Goal: Task Accomplishment & Management: Use online tool/utility

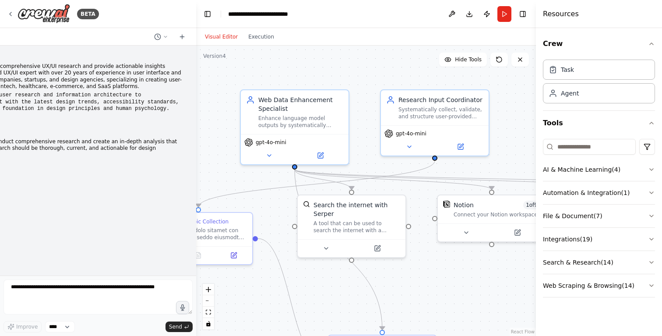
scroll to position [5179, 0]
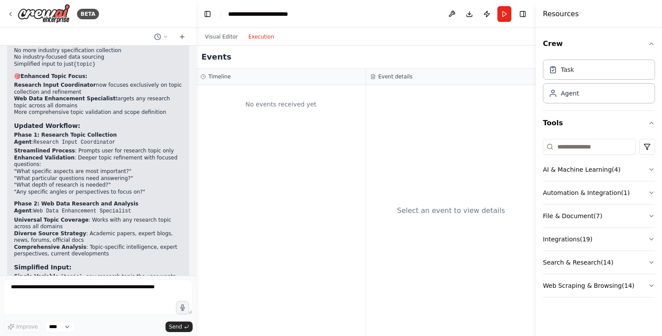
click at [261, 37] on button "Execution" at bounding box center [261, 37] width 36 height 11
click at [214, 34] on button "Visual Editor" at bounding box center [221, 37] width 43 height 11
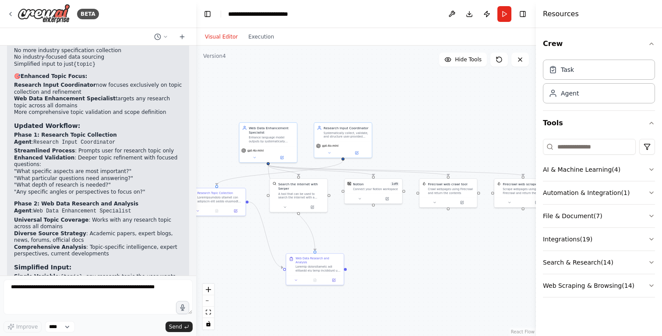
drag, startPoint x: 460, startPoint y: 117, endPoint x: 457, endPoint y: 100, distance: 17.3
click at [457, 100] on div ".deletable-edge-delete-btn { width: 20px; height: 20px; border: 0px solid #ffff…" at bounding box center [366, 191] width 340 height 290
click at [207, 15] on button "Toggle Left Sidebar" at bounding box center [207, 14] width 12 height 12
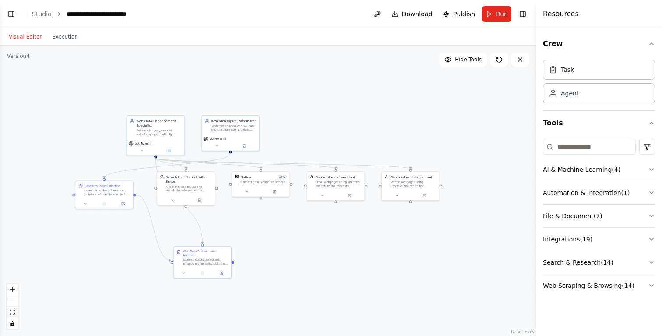
drag, startPoint x: 128, startPoint y: 96, endPoint x: 212, endPoint y: 89, distance: 84.3
click at [212, 89] on div ".deletable-edge-delete-btn { width: 20px; height: 20px; border: 0px solid #ffff…" at bounding box center [268, 191] width 536 height 290
click at [40, 14] on link "Studio" at bounding box center [42, 14] width 20 height 7
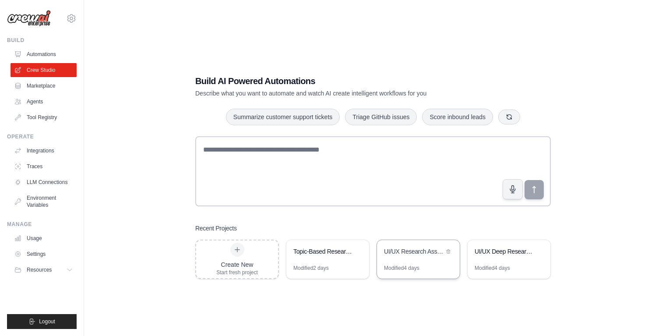
click at [411, 259] on div "UI/UX Research Assistant" at bounding box center [418, 252] width 83 height 25
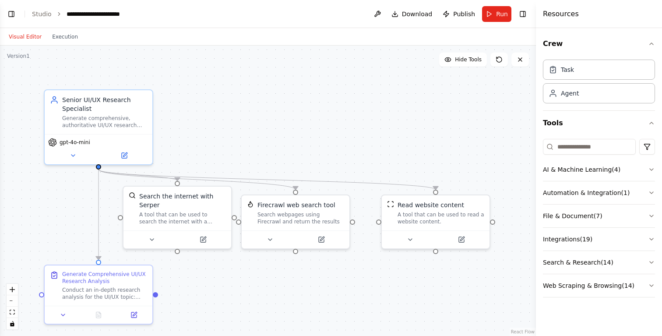
scroll to position [974, 0]
click at [273, 237] on button at bounding box center [269, 237] width 49 height 11
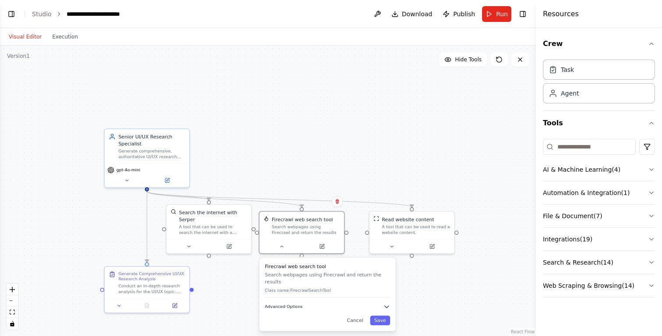
click at [309, 303] on button "Advanced Options" at bounding box center [327, 306] width 125 height 7
click at [386, 303] on button "Advanced Options" at bounding box center [330, 306] width 125 height 7
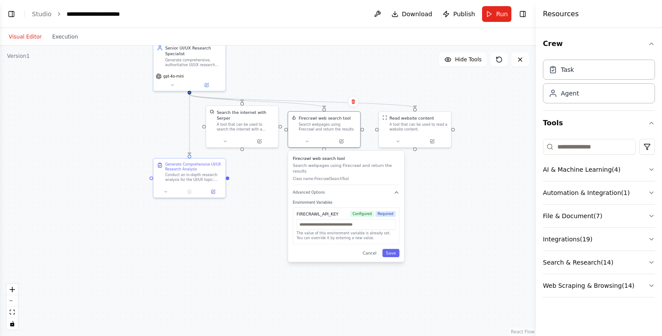
drag, startPoint x: 441, startPoint y: 288, endPoint x: 445, endPoint y: 178, distance: 110.8
click at [445, 177] on div ".deletable-edge-delete-btn { width: 20px; height: 20px; border: 0px solid #ffff…" at bounding box center [268, 191] width 536 height 290
click at [394, 249] on button "Save" at bounding box center [390, 253] width 17 height 8
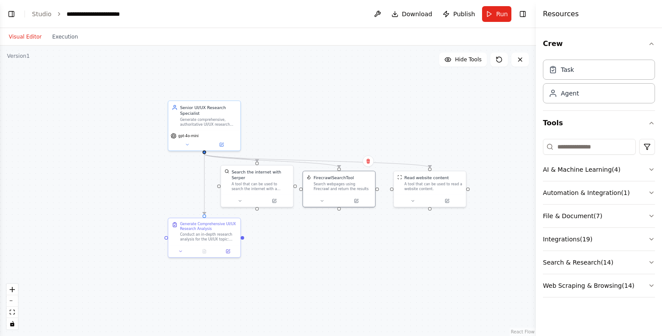
drag, startPoint x: 284, startPoint y: 165, endPoint x: 299, endPoint y: 223, distance: 59.8
click at [299, 224] on div ".deletable-edge-delete-btn { width: 20px; height: 20px; border: 0px solid #ffff…" at bounding box center [268, 191] width 536 height 290
click at [189, 144] on icon at bounding box center [187, 142] width 5 height 5
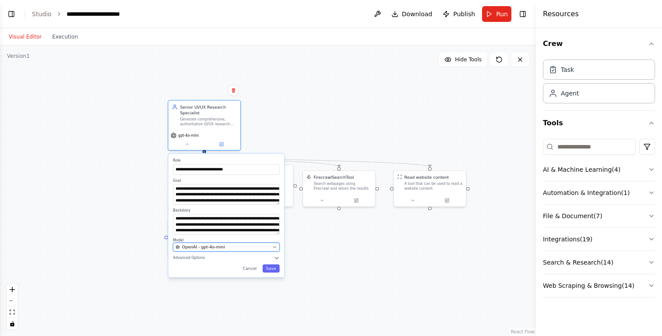
click at [227, 249] on div "OpenAI - gpt-4o-mini" at bounding box center [222, 247] width 94 height 6
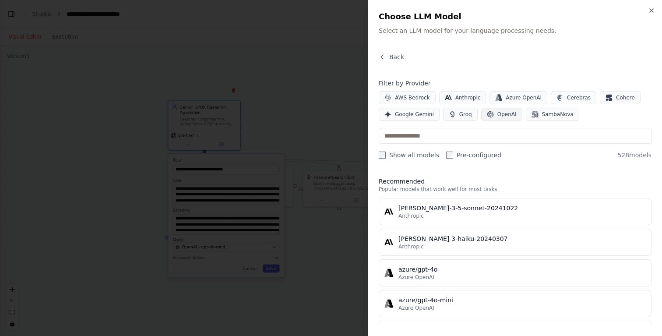
click at [508, 113] on span "OpenAI" at bounding box center [506, 114] width 19 height 7
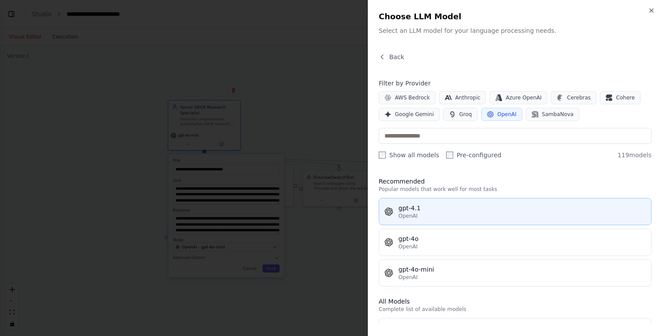
click at [453, 210] on div "gpt-4.1" at bounding box center [521, 207] width 247 height 9
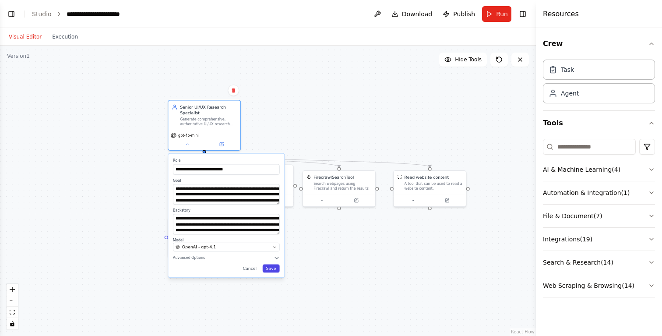
click at [273, 271] on button "Save" at bounding box center [271, 268] width 17 height 8
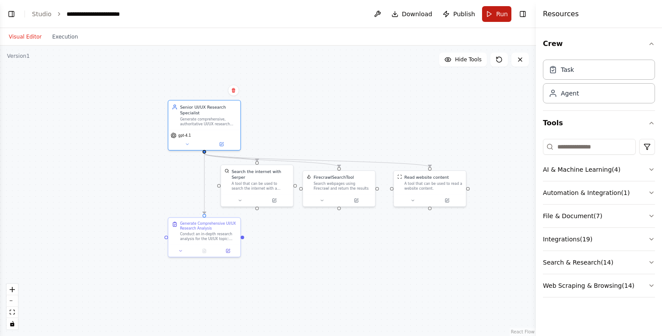
click at [496, 12] on button "Run" at bounding box center [496, 14] width 29 height 16
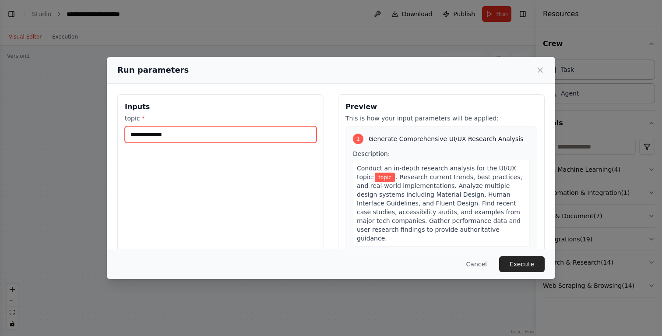
click at [223, 134] on input "topic *" at bounding box center [221, 134] width 192 height 17
type input "**********"
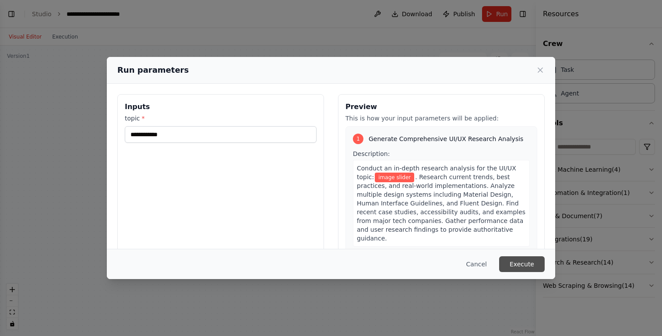
click at [530, 263] on button "Execute" at bounding box center [522, 264] width 46 height 16
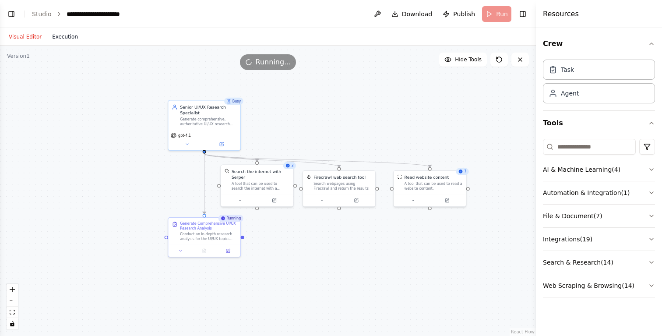
click at [66, 36] on button "Execution" at bounding box center [65, 37] width 36 height 11
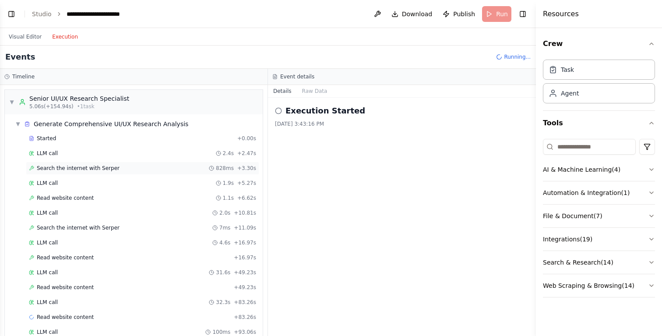
scroll to position [203, 0]
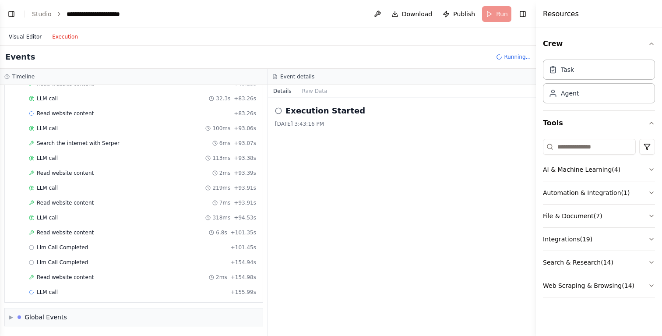
click at [32, 37] on button "Visual Editor" at bounding box center [25, 37] width 43 height 11
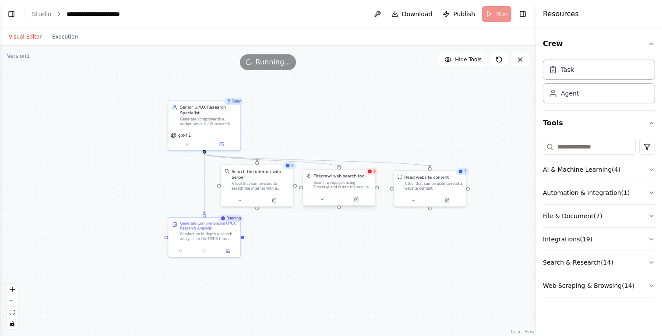
click at [346, 178] on div "Firecrawl web search tool" at bounding box center [339, 176] width 52 height 6
click at [322, 201] on icon at bounding box center [321, 199] width 5 height 5
click at [354, 235] on p "Class name: FirecrawlSearchTool" at bounding box center [361, 237] width 107 height 5
click at [348, 249] on button "Advanced Options" at bounding box center [361, 252] width 107 height 6
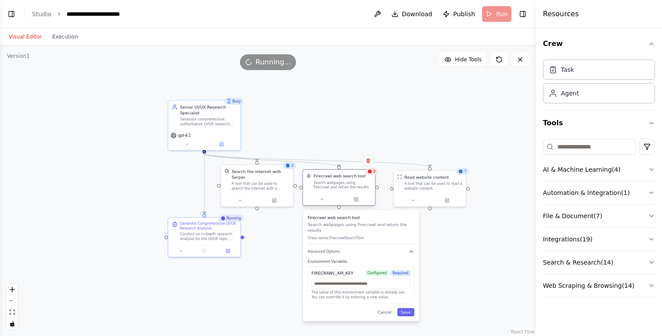
click at [351, 181] on div "Search webpages using Firecrawl and return the results" at bounding box center [342, 184] width 58 height 9
click at [372, 173] on div "6" at bounding box center [371, 171] width 13 height 7
click at [64, 39] on button "Execution" at bounding box center [65, 37] width 36 height 11
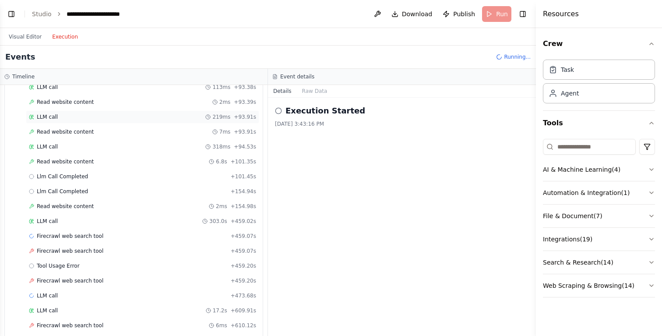
scroll to position [367, 0]
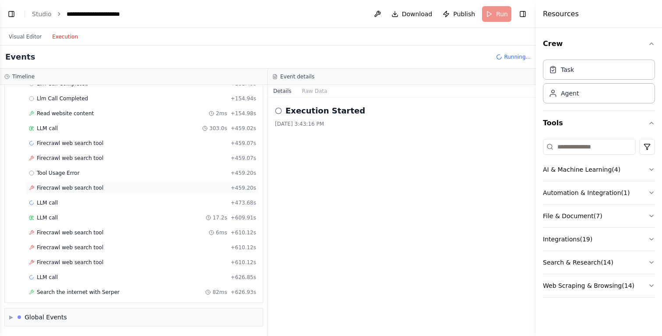
click at [86, 186] on span "Firecrawl web search tool" at bounding box center [70, 187] width 67 height 7
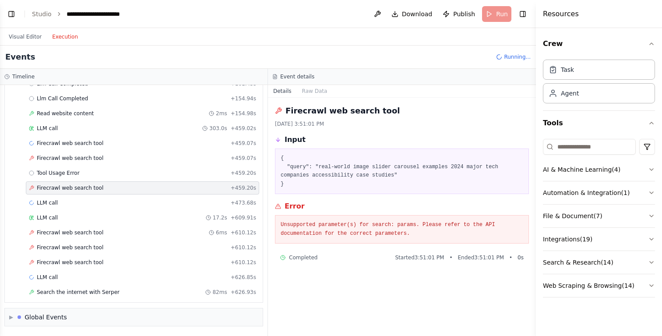
click at [391, 232] on pre "Unsupported parameter(s) for search: params. Please refer to the API documentat…" at bounding box center [401, 229] width 242 height 17
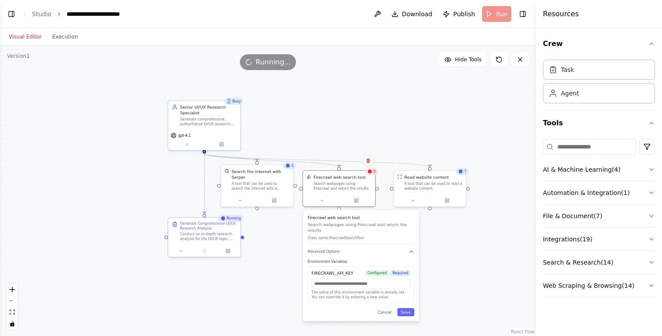
click at [22, 35] on button "Visual Editor" at bounding box center [25, 37] width 43 height 11
click at [351, 183] on div "Search webpages using Firecrawl and return the results" at bounding box center [342, 184] width 58 height 9
click at [585, 263] on button "Search & Research ( 14 )" at bounding box center [599, 262] width 112 height 23
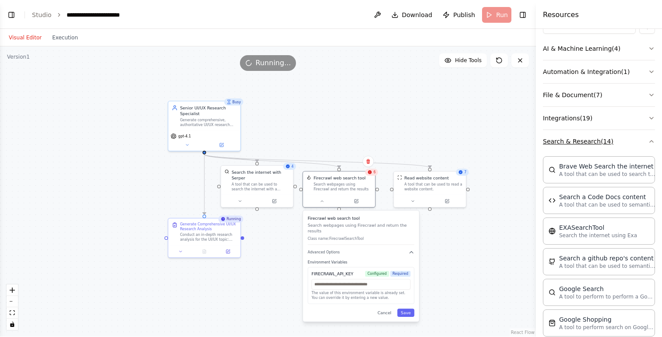
scroll to position [124, 0]
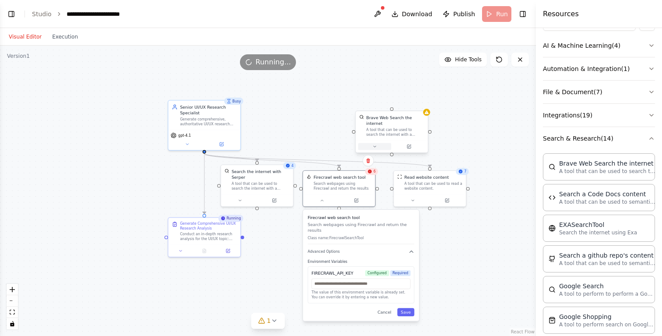
click at [375, 147] on icon at bounding box center [374, 146] width 5 height 5
click at [388, 197] on span "Advanced Options" at bounding box center [376, 198] width 32 height 5
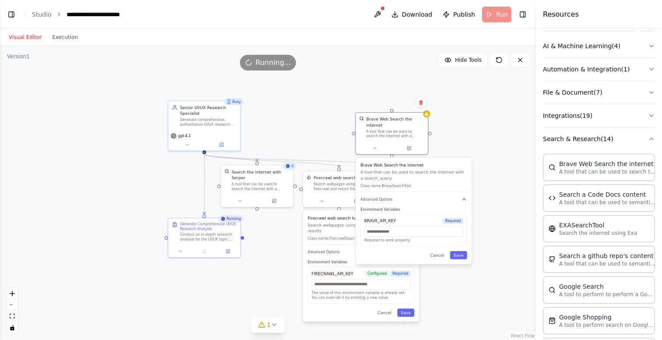
scroll to position [970, 0]
click at [383, 232] on input "text" at bounding box center [413, 230] width 99 height 11
paste input "**********"
type input "**********"
click at [459, 254] on button "Save" at bounding box center [458, 254] width 17 height 8
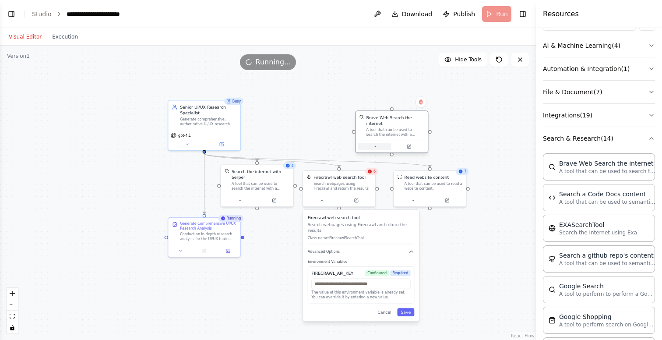
click at [373, 147] on icon at bounding box center [374, 146] width 5 height 5
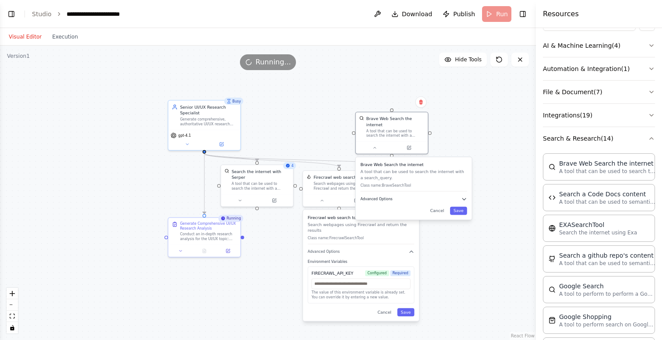
click at [463, 197] on icon "button" at bounding box center [464, 199] width 6 height 6
click at [460, 259] on button "Save" at bounding box center [458, 259] width 17 height 8
click at [274, 65] on span "Running..." at bounding box center [273, 62] width 35 height 11
click at [21, 37] on button "Visual Editor" at bounding box center [25, 37] width 43 height 11
click at [10, 11] on button "Toggle Left Sidebar" at bounding box center [11, 14] width 12 height 12
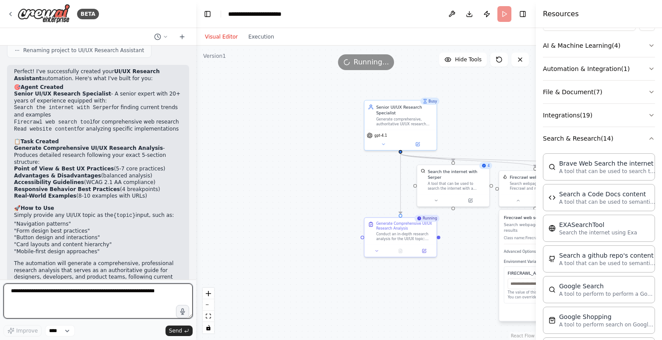
click at [128, 297] on textarea at bounding box center [98, 300] width 189 height 35
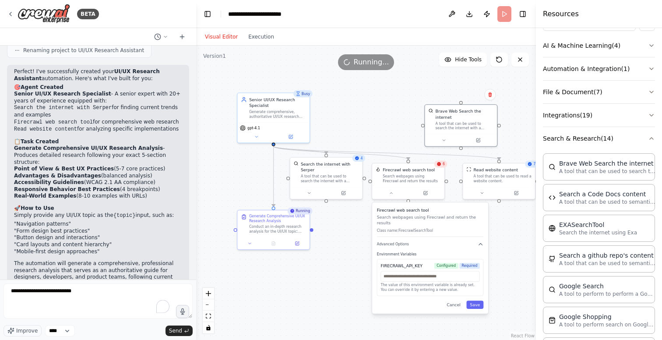
drag, startPoint x: 320, startPoint y: 184, endPoint x: 193, endPoint y: 178, distance: 126.6
click at [193, 178] on div "BETA System Prompt for In-Depth UI/UX Research Assistant Role Definition You ar…" at bounding box center [331, 170] width 662 height 340
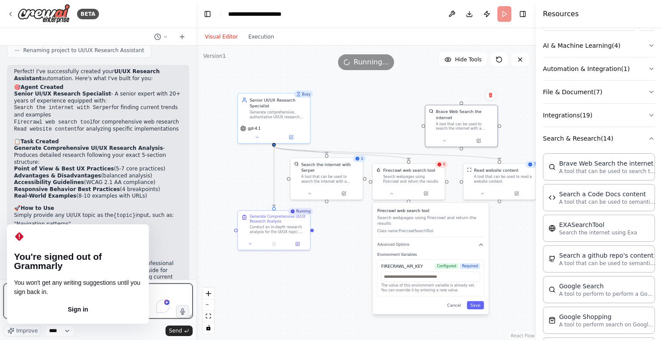
click at [33, 299] on textarea "**********" at bounding box center [98, 300] width 189 height 35
click at [28, 300] on textarea "**********" at bounding box center [98, 300] width 189 height 35
click at [16, 290] on textarea "**********" at bounding box center [98, 300] width 189 height 35
click at [17, 292] on textarea "**********" at bounding box center [98, 300] width 189 height 35
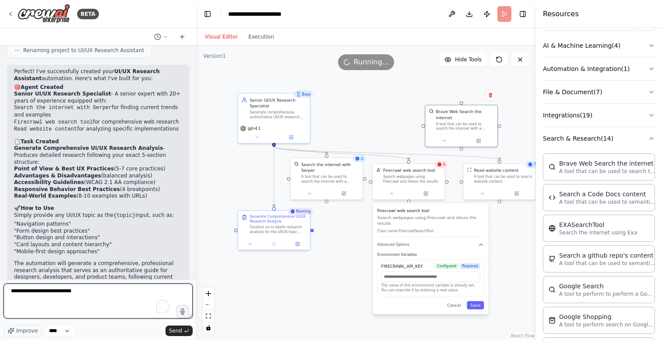
click at [94, 291] on textarea "**********" at bounding box center [98, 300] width 189 height 35
type textarea "**********"
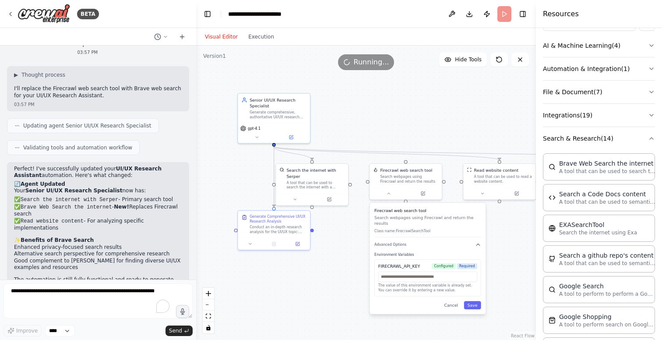
scroll to position [1263, 0]
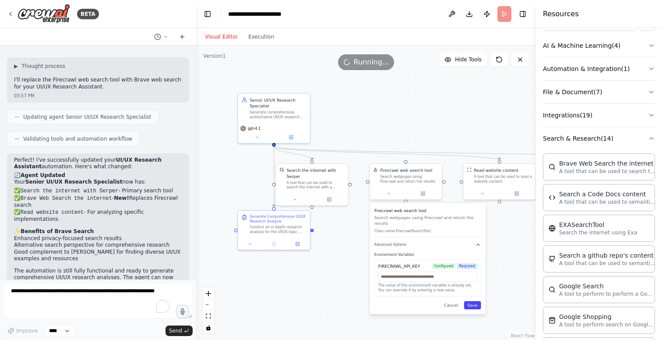
click at [477, 301] on button "Save" at bounding box center [472, 305] width 17 height 8
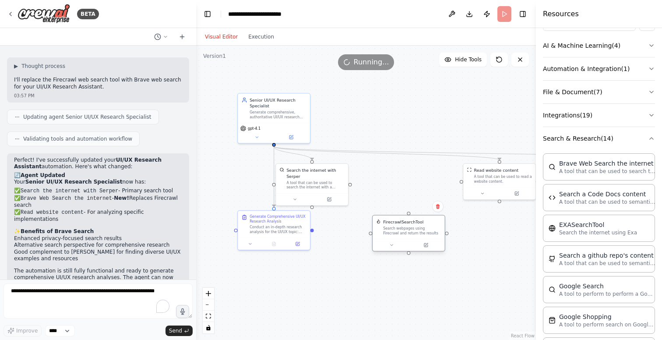
drag, startPoint x: 425, startPoint y: 180, endPoint x: 429, endPoint y: 230, distance: 50.5
click at [429, 230] on div "Search webpages using Firecrawl and return the results" at bounding box center [412, 230] width 58 height 9
click at [438, 206] on icon at bounding box center [438, 206] width 4 height 5
click at [414, 207] on button "Confirm" at bounding box center [412, 206] width 31 height 11
drag, startPoint x: 481, startPoint y: 198, endPoint x: 382, endPoint y: 200, distance: 98.5
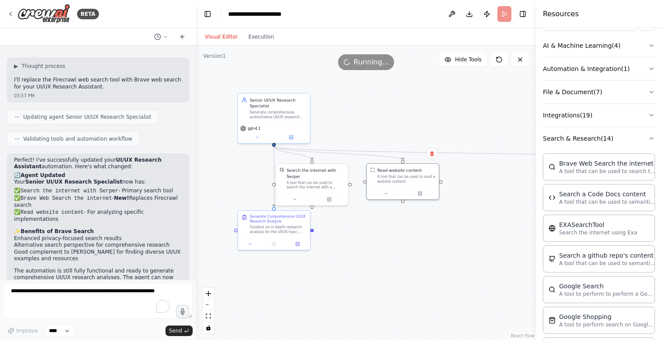
click at [382, 199] on div "Read website content A tool that can be used to read a website content." at bounding box center [402, 181] width 73 height 37
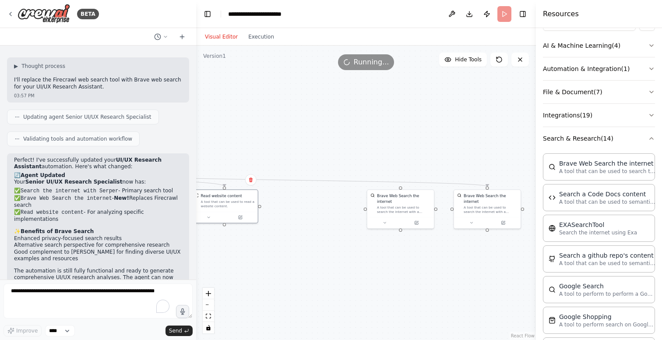
drag, startPoint x: 509, startPoint y: 226, endPoint x: 335, endPoint y: 246, distance: 174.9
click at [335, 246] on div ".deletable-edge-delete-btn { width: 20px; height: 20px; border: 0px solid #ffff…" at bounding box center [366, 193] width 340 height 294
drag, startPoint x: 403, startPoint y: 206, endPoint x: 358, endPoint y: 244, distance: 59.4
click at [358, 244] on div "A tool that can be used to search the internet with a search_query." at bounding box center [358, 246] width 54 height 9
click at [380, 216] on icon at bounding box center [381, 217] width 4 height 5
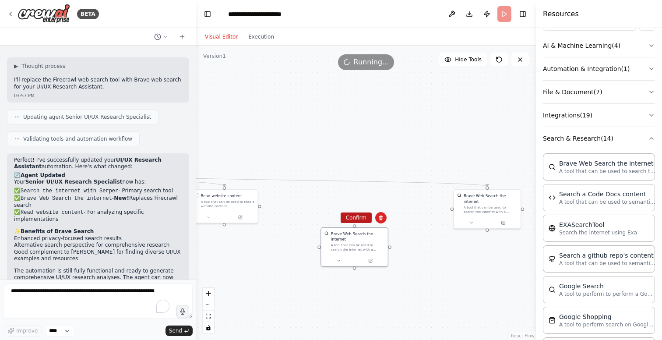
click at [356, 218] on button "Confirm" at bounding box center [355, 217] width 31 height 11
click at [489, 203] on div "Brave Web Search the internet A tool that can be used to search the internet wi…" at bounding box center [490, 202] width 54 height 21
click at [470, 222] on icon at bounding box center [471, 221] width 4 height 4
click at [479, 265] on div "Brave Web Search the internet A tool that can be used to search the internet wi…" at bounding box center [507, 260] width 107 height 58
click at [480, 269] on span "Advanced Options" at bounding box center [473, 270] width 30 height 4
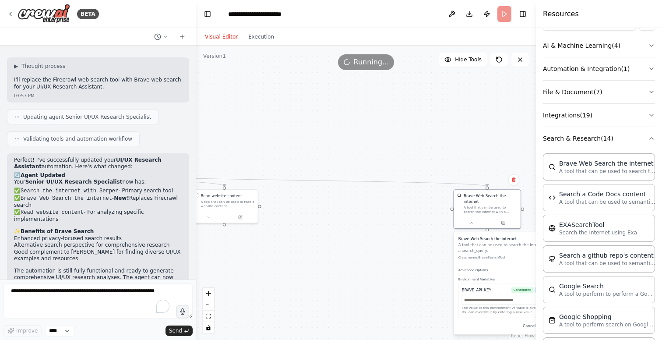
click at [412, 268] on div ".deletable-edge-delete-btn { width: 20px; height: 20px; border: 0px solid #ffff…" at bounding box center [366, 193] width 340 height 294
click at [469, 224] on div at bounding box center [489, 221] width 67 height 11
click at [468, 220] on button at bounding box center [474, 221] width 31 height 7
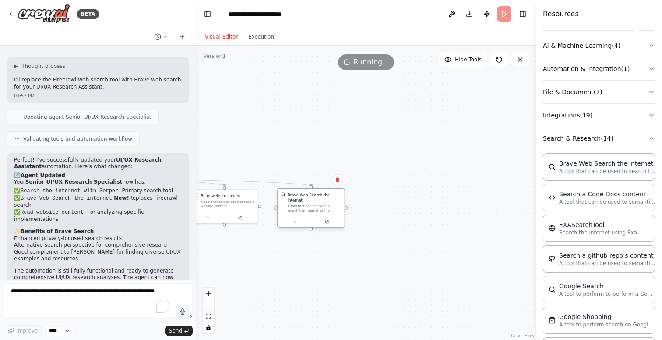
drag, startPoint x: 501, startPoint y: 204, endPoint x: 320, endPoint y: 207, distance: 180.3
click at [320, 207] on div "A tool that can be used to search the internet with a search_query." at bounding box center [314, 208] width 54 height 9
click at [209, 11] on button "Toggle Left Sidebar" at bounding box center [207, 14] width 12 height 12
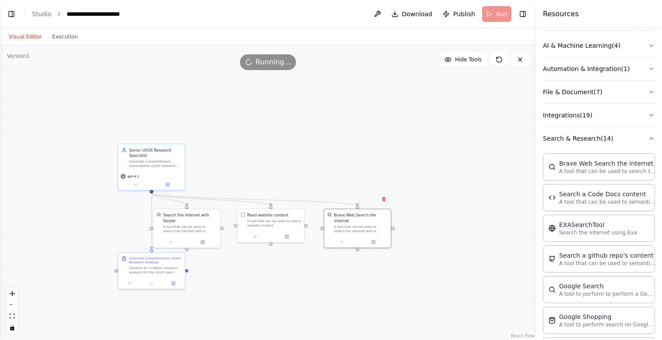
drag, startPoint x: 86, startPoint y: 125, endPoint x: 328, endPoint y: 143, distance: 243.1
click at [328, 143] on div ".deletable-edge-delete-btn { width: 20px; height: 20px; border: 0px solid #ffff…" at bounding box center [268, 193] width 536 height 294
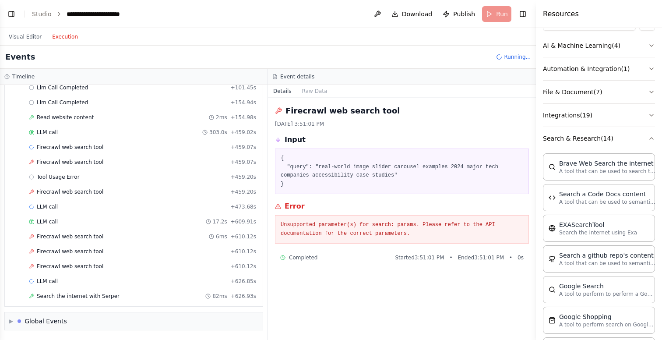
scroll to position [363, 0]
click at [67, 39] on button "Execution" at bounding box center [65, 37] width 36 height 11
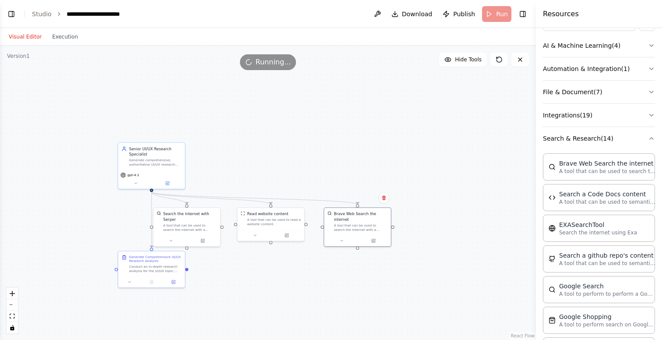
click at [18, 39] on button "Visual Editor" at bounding box center [25, 37] width 43 height 11
click at [494, 14] on header "**********" at bounding box center [268, 14] width 536 height 28
click at [461, 13] on span "Publish" at bounding box center [464, 14] width 22 height 9
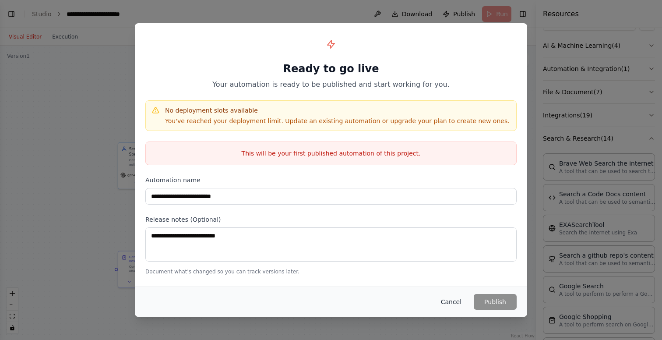
click at [453, 295] on button "Cancel" at bounding box center [451, 302] width 35 height 16
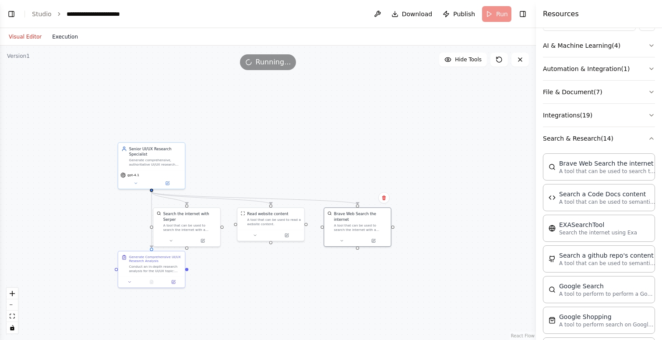
click at [65, 36] on button "Execution" at bounding box center [65, 37] width 36 height 11
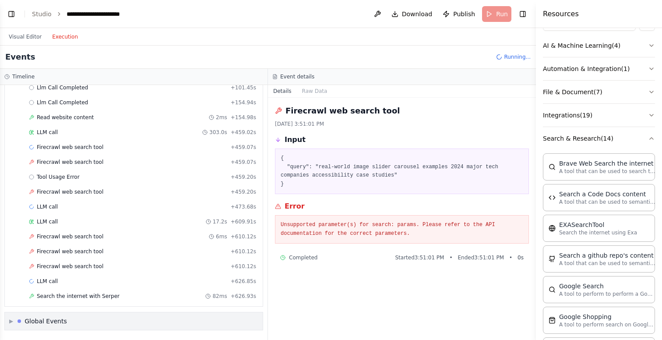
click at [12, 321] on span "▶" at bounding box center [11, 320] width 4 height 7
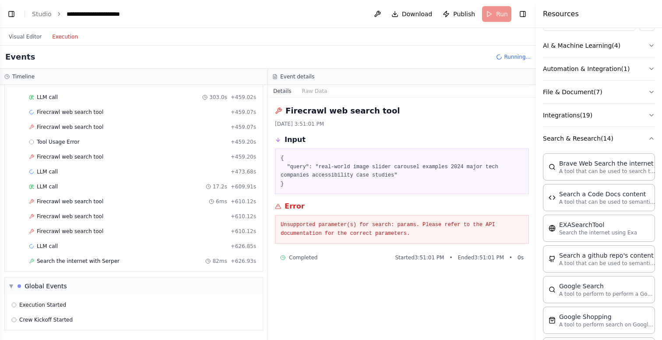
click at [511, 53] on span "Running..." at bounding box center [517, 56] width 27 height 7
click at [510, 53] on span "Running..." at bounding box center [517, 56] width 27 height 7
click at [451, 310] on div "Firecrawl web search tool 8/10/2025, 3:51:01 PM Input { "query": "real-world im…" at bounding box center [402, 219] width 268 height 242
click at [523, 14] on button "Toggle Right Sidebar" at bounding box center [522, 14] width 12 height 12
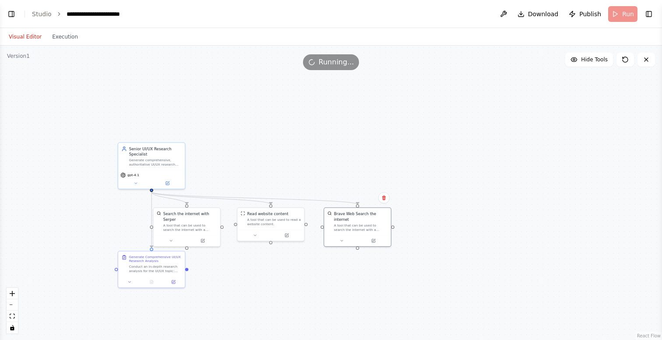
click at [27, 35] on button "Visual Editor" at bounding box center [25, 37] width 43 height 11
click at [647, 59] on icon at bounding box center [645, 59] width 7 height 7
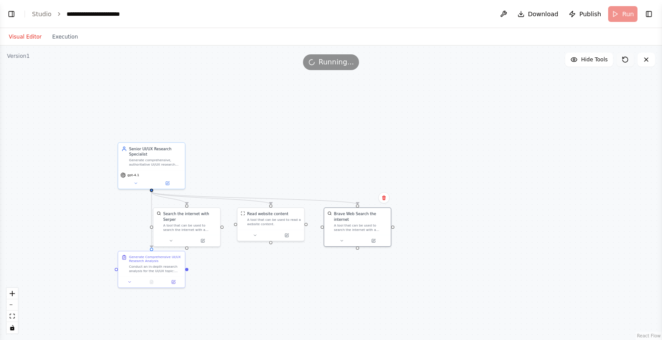
click at [623, 60] on icon at bounding box center [624, 59] width 7 height 7
click at [591, 60] on span "Hide Tools" at bounding box center [594, 59] width 27 height 7
click at [591, 60] on span "Show Tools" at bounding box center [592, 59] width 29 height 7
click at [623, 14] on header "**********" at bounding box center [331, 14] width 662 height 28
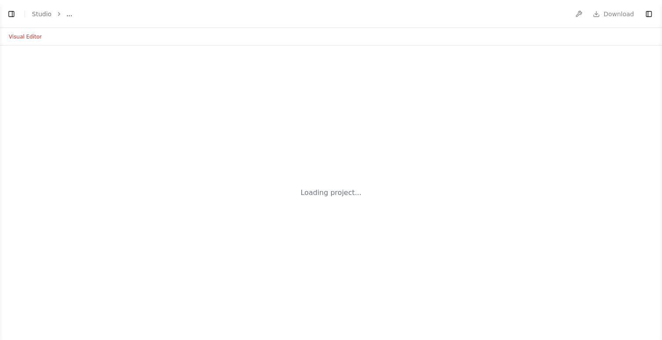
select select "****"
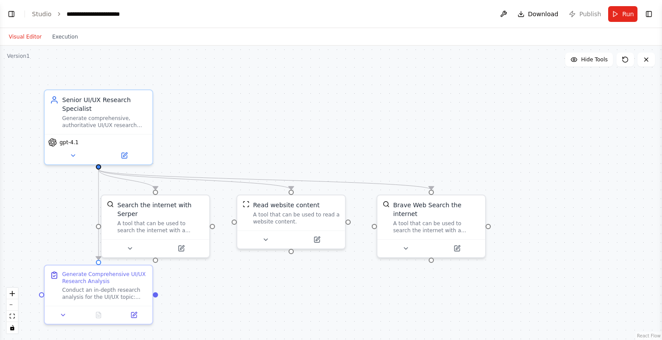
scroll to position [861, 0]
click at [624, 12] on span "Run" at bounding box center [628, 14] width 12 height 9
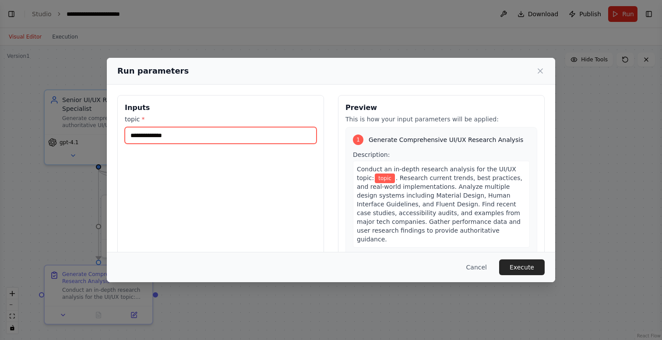
click at [174, 138] on input "topic *" at bounding box center [221, 135] width 192 height 17
type input "**********"
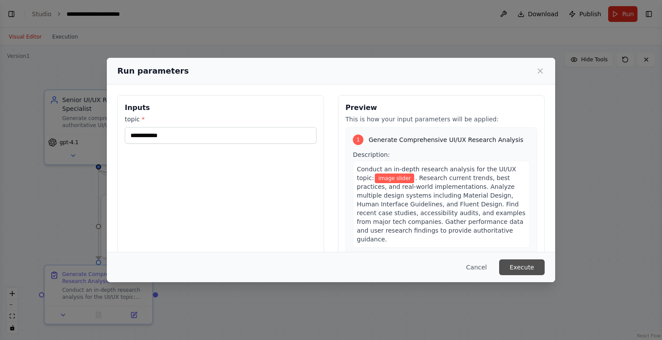
click at [526, 266] on button "Execute" at bounding box center [522, 267] width 46 height 16
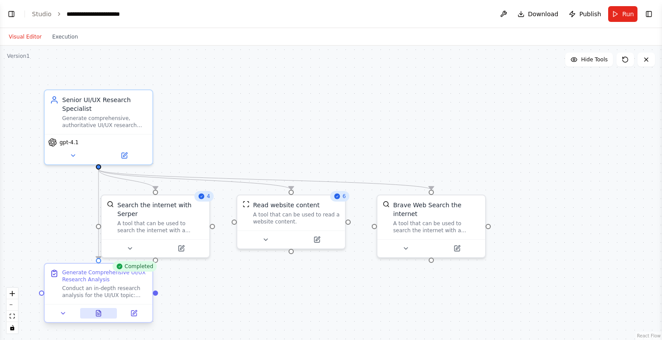
click at [99, 313] on icon at bounding box center [98, 313] width 5 height 6
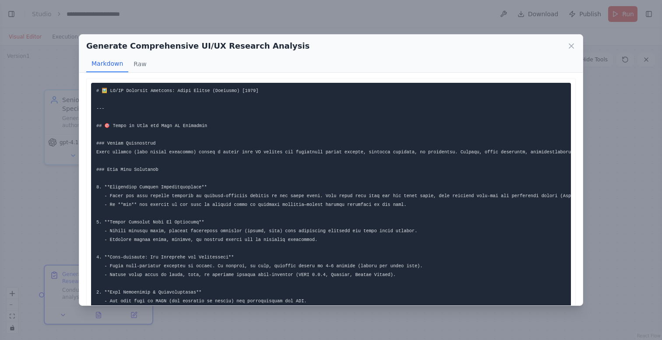
scroll to position [0, 0]
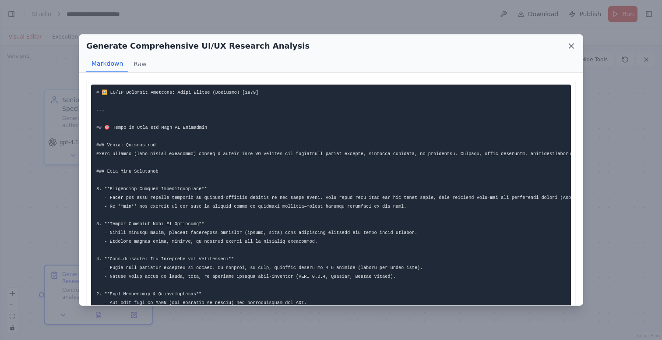
click at [573, 46] on icon at bounding box center [571, 46] width 9 height 9
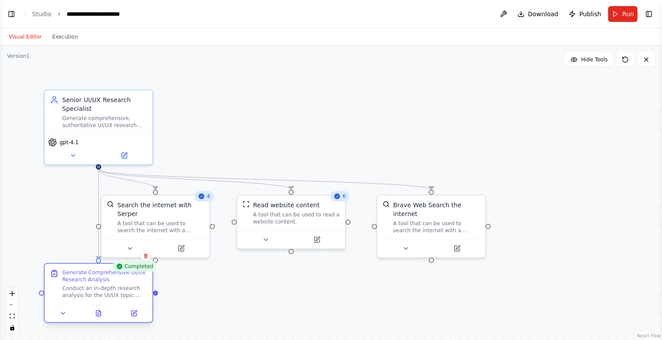
click at [156, 294] on div at bounding box center [155, 292] width 5 height 5
click at [157, 291] on div at bounding box center [155, 292] width 5 height 5
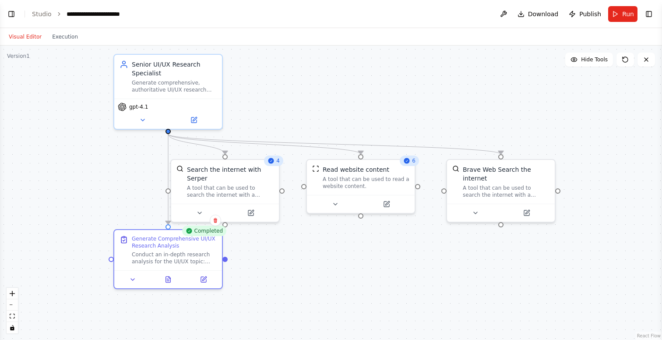
drag, startPoint x: 263, startPoint y: 119, endPoint x: 333, endPoint y: 84, distance: 78.3
click at [333, 84] on div ".deletable-edge-delete-btn { width: 20px; height: 20px; border: 0px solid #ffff…" at bounding box center [331, 193] width 662 height 294
click at [134, 118] on button at bounding box center [142, 118] width 49 height 11
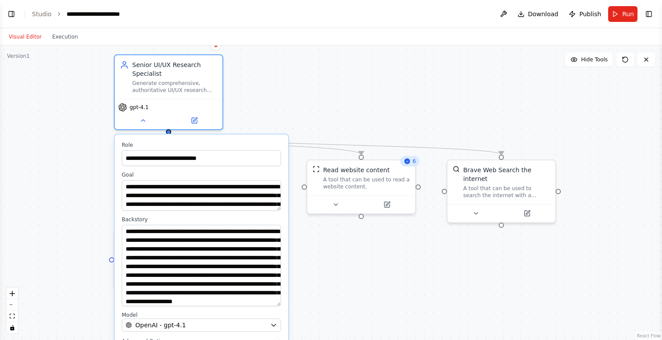
drag, startPoint x: 279, startPoint y: 253, endPoint x: 284, endPoint y: 313, distance: 60.1
click at [284, 313] on div "**********" at bounding box center [201, 251] width 173 height 235
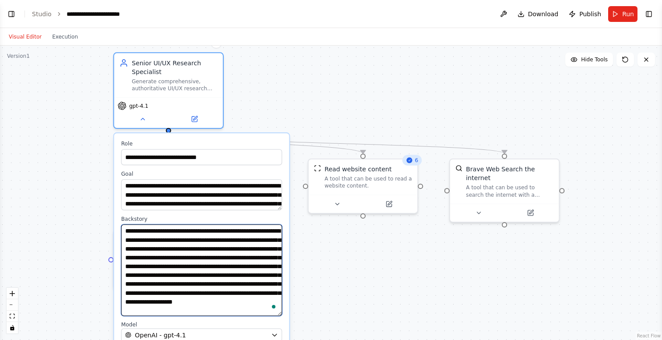
drag, startPoint x: 183, startPoint y: 264, endPoint x: 187, endPoint y: 311, distance: 46.5
click at [187, 311] on textarea "**********" at bounding box center [201, 269] width 161 height 91
drag, startPoint x: 209, startPoint y: 255, endPoint x: 207, endPoint y: 327, distance: 72.2
click at [207, 327] on div "**********" at bounding box center [201, 256] width 175 height 247
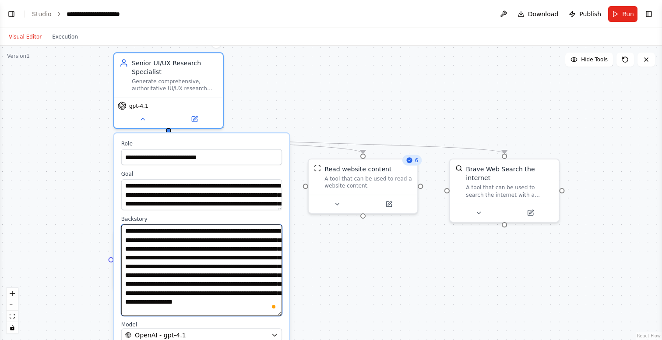
click at [244, 278] on textarea "**********" at bounding box center [201, 269] width 161 height 91
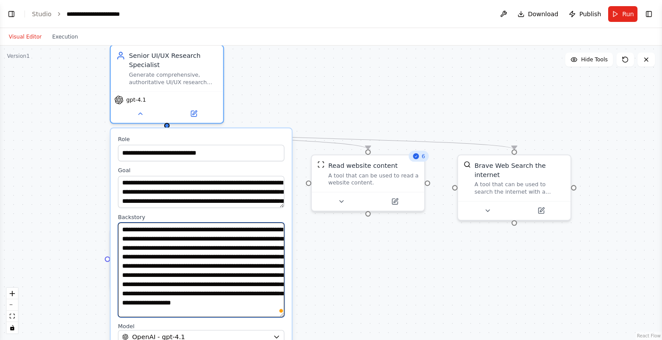
scroll to position [15, 0]
drag, startPoint x: 223, startPoint y: 306, endPoint x: 220, endPoint y: 336, distance: 29.9
click at [220, 336] on div "**********" at bounding box center [201, 256] width 181 height 256
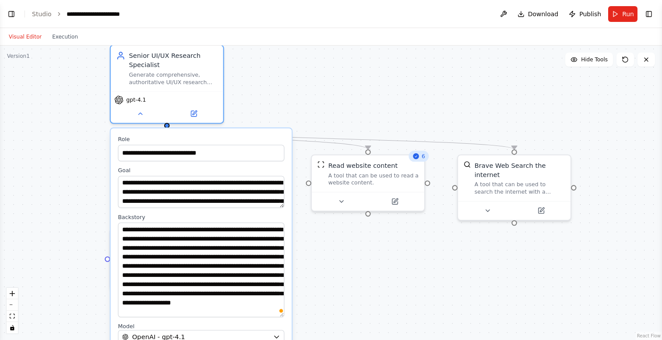
click at [358, 267] on div ".deletable-edge-delete-btn { width: 20px; height: 20px; border: 0px solid #ffff…" at bounding box center [331, 193] width 662 height 294
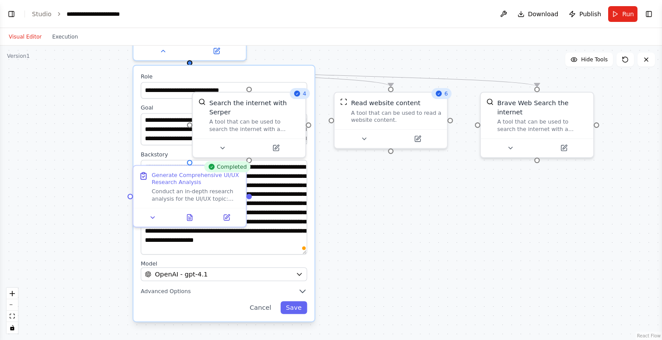
drag, startPoint x: 358, startPoint y: 267, endPoint x: 384, endPoint y: 191, distance: 80.4
click at [384, 191] on div ".deletable-edge-delete-btn { width: 20px; height: 20px; border: 0px solid #ffff…" at bounding box center [331, 193] width 662 height 294
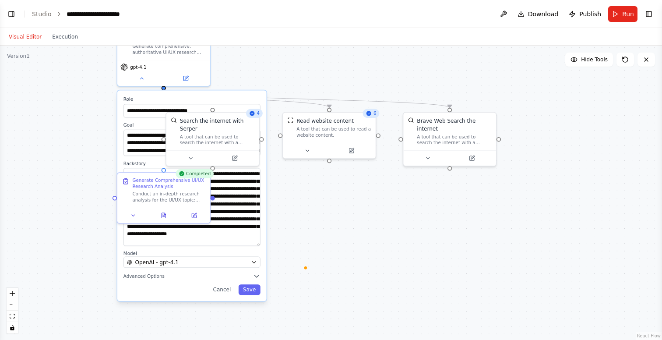
scroll to position [0, 0]
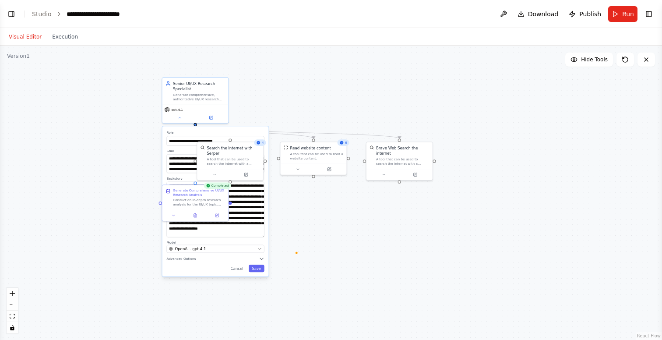
click at [335, 182] on div ".deletable-edge-delete-btn { width: 20px; height: 20px; border: 0px solid #ffff…" at bounding box center [331, 193] width 662 height 294
click at [188, 257] on span "Advanced Options" at bounding box center [180, 258] width 29 height 4
click at [194, 291] on span at bounding box center [196, 289] width 4 height 4
click at [260, 270] on button "button" at bounding box center [260, 269] width 10 height 5
click at [259, 320] on button "Save" at bounding box center [257, 322] width 16 height 7
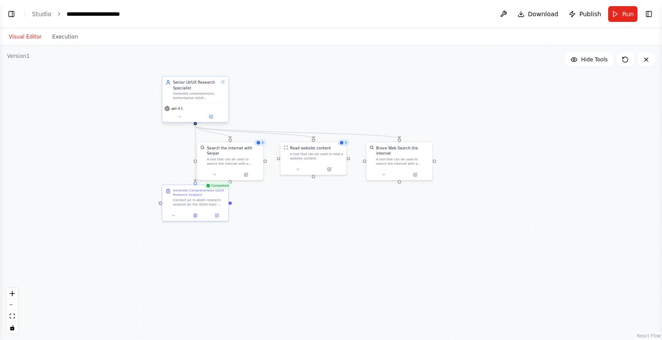
click at [204, 92] on div "Generate comprehensive, authoritative UI/UX research analyses for design topics…" at bounding box center [196, 95] width 46 height 9
click at [199, 93] on div "Generate comprehensive, authoritative UI/UX research analyses for design topics…" at bounding box center [196, 95] width 46 height 9
click at [175, 115] on button at bounding box center [179, 116] width 30 height 7
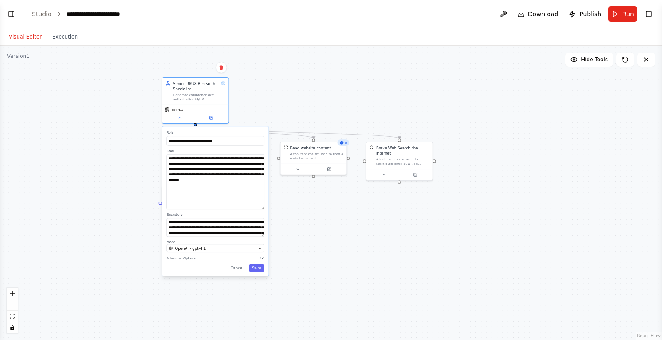
drag, startPoint x: 260, startPoint y: 171, endPoint x: 263, endPoint y: 207, distance: 36.5
click at [263, 207] on textarea "**********" at bounding box center [215, 181] width 98 height 55
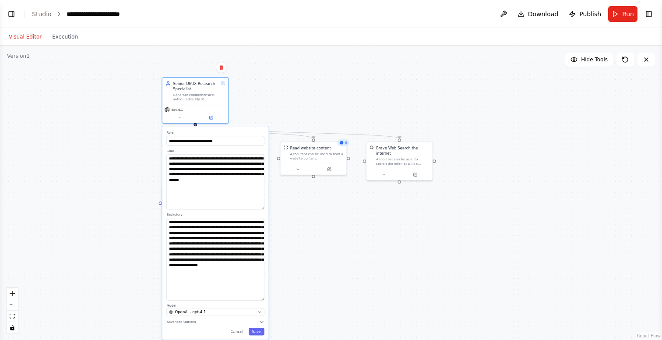
drag, startPoint x: 262, startPoint y: 234, endPoint x: 262, endPoint y: 299, distance: 65.2
click at [262, 299] on textarea "**********" at bounding box center [215, 258] width 98 height 82
drag, startPoint x: 168, startPoint y: 221, endPoint x: 264, endPoint y: 282, distance: 113.9
click at [264, 282] on div "**********" at bounding box center [215, 233] width 106 height 215
click at [300, 98] on div ".deletable-edge-delete-btn { width: 20px; height: 20px; border: 0px solid #ffff…" at bounding box center [331, 193] width 662 height 294
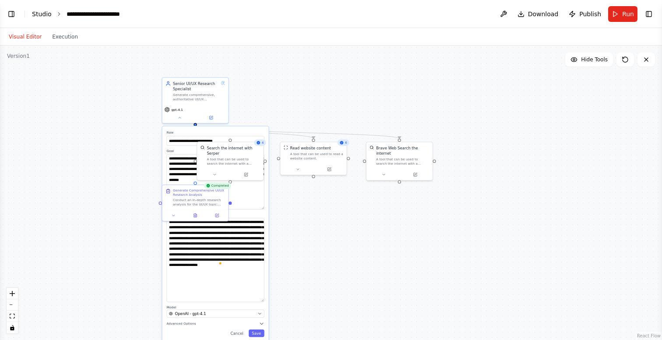
click at [45, 13] on link "Studio" at bounding box center [42, 14] width 20 height 7
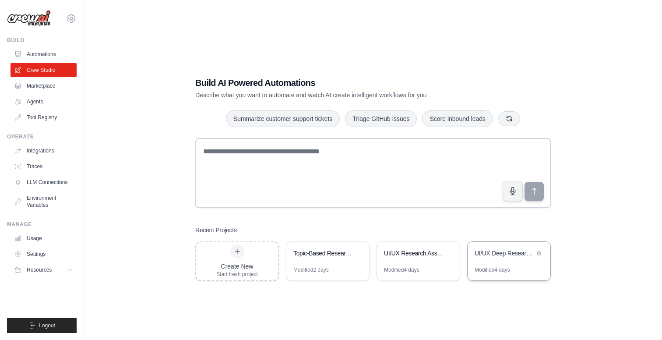
click at [499, 259] on div "UI/UX Deep Research & Analysis Tool" at bounding box center [508, 254] width 83 height 25
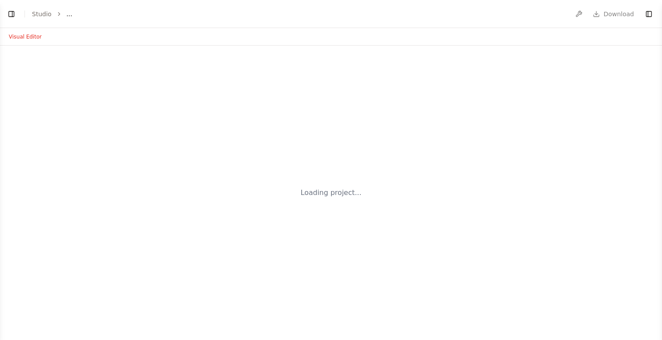
select select "****"
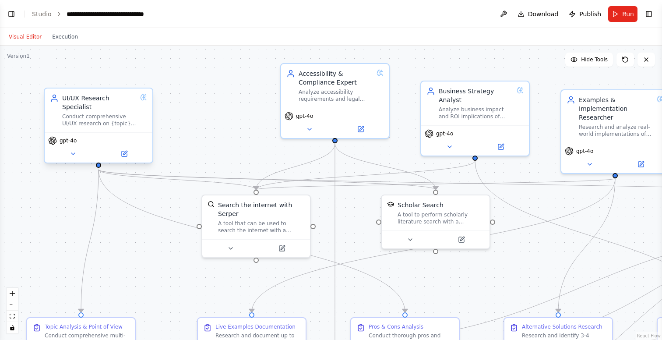
scroll to position [3842, 0]
click at [73, 154] on icon at bounding box center [73, 154] width 4 height 2
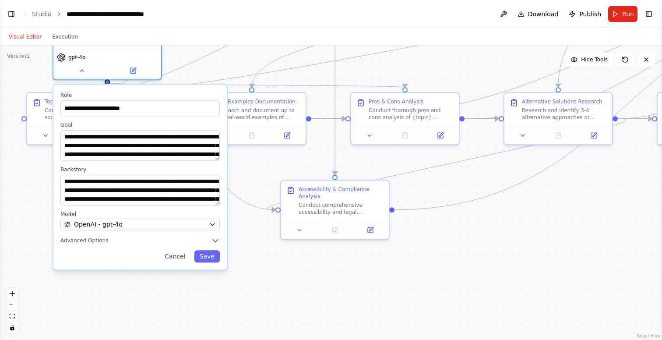
drag, startPoint x: 210, startPoint y: 289, endPoint x: 217, endPoint y: 196, distance: 93.0
click at [217, 196] on div "**********" at bounding box center [139, 190] width 159 height 31
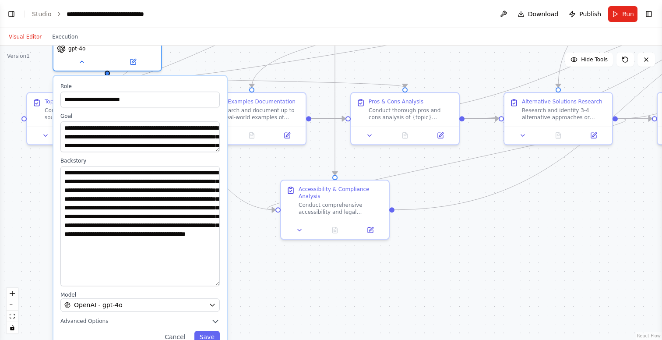
drag, startPoint x: 216, startPoint y: 193, endPoint x: 205, endPoint y: 282, distance: 89.9
click at [205, 282] on textarea "**********" at bounding box center [139, 226] width 159 height 120
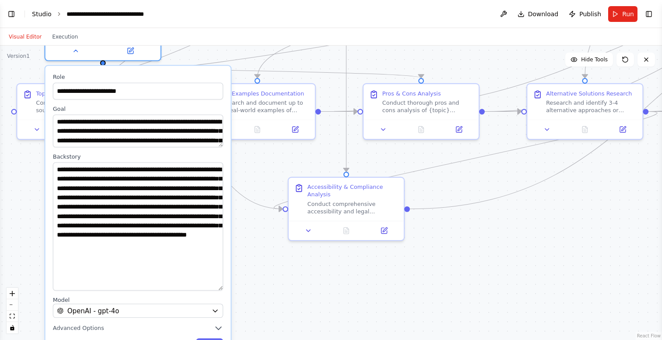
click at [41, 13] on link "Studio" at bounding box center [42, 14] width 20 height 7
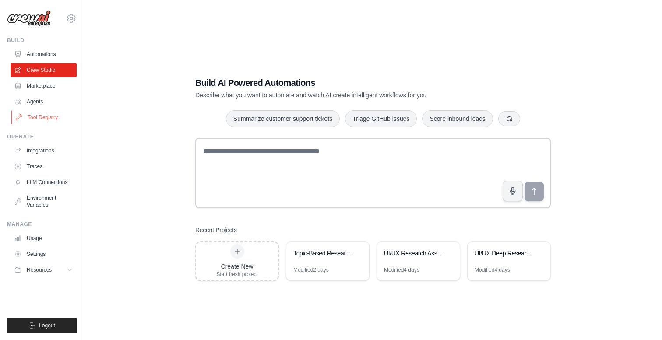
scroll to position [18, 0]
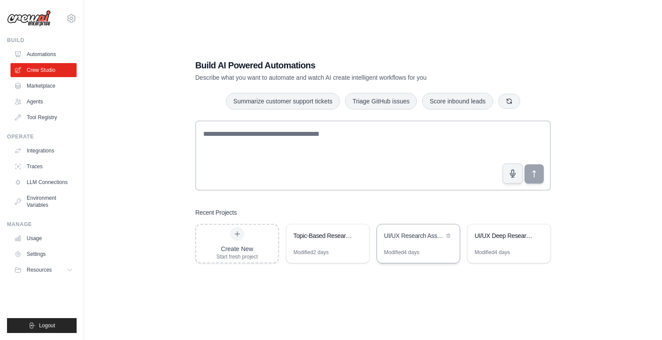
click at [421, 243] on div "UI/UX Research Assistant" at bounding box center [418, 236] width 83 height 25
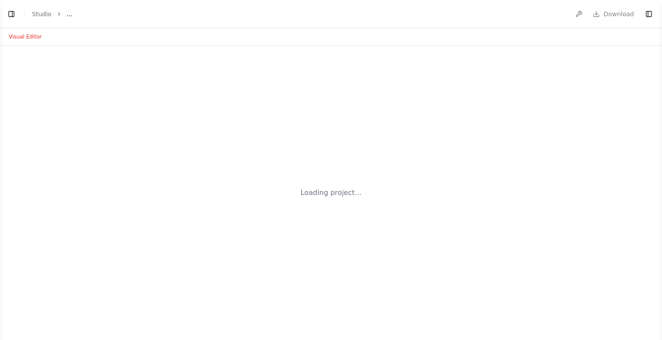
select select "****"
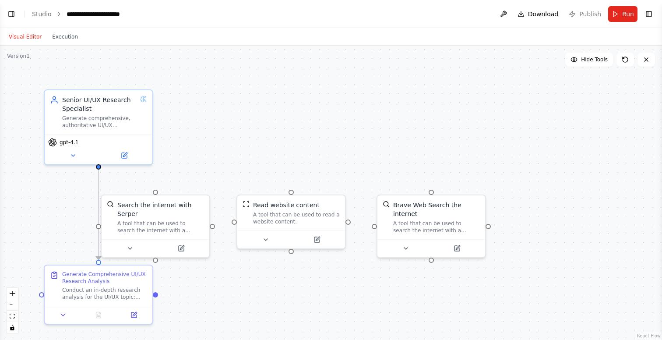
scroll to position [1263, 0]
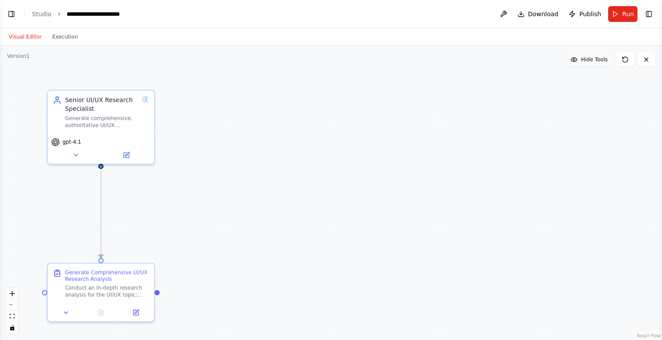
click at [578, 57] on button "Hide Tools" at bounding box center [589, 60] width 48 height 14
click at [583, 60] on span "Show Tools" at bounding box center [592, 59] width 29 height 7
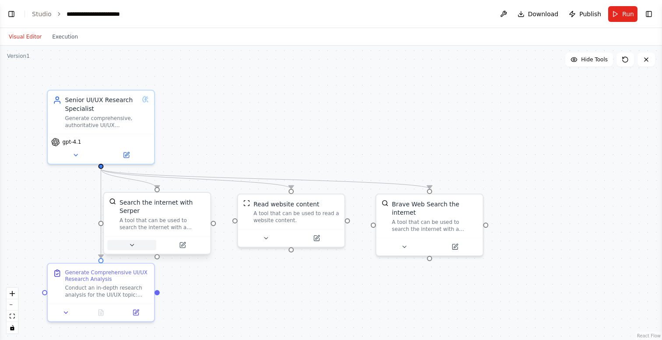
click at [131, 244] on icon at bounding box center [132, 245] width 4 height 2
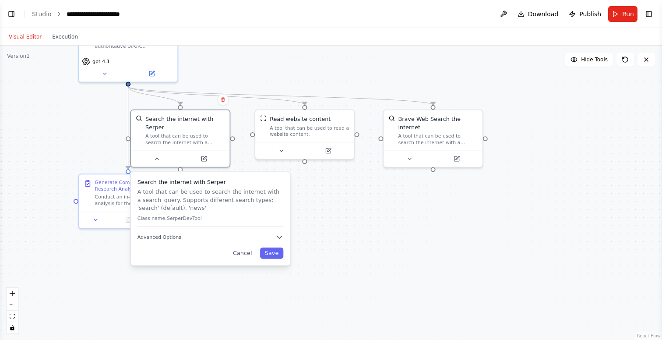
drag, startPoint x: 333, startPoint y: 290, endPoint x: 343, endPoint y: 199, distance: 91.2
click at [343, 199] on div ".deletable-edge-delete-btn { width: 20px; height: 20px; border: 0px solid #ffff…" at bounding box center [331, 193] width 662 height 294
click at [225, 241] on button "Advanced Options" at bounding box center [210, 237] width 146 height 8
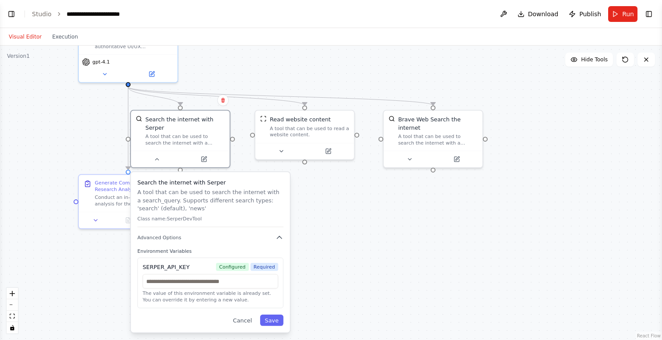
click at [417, 224] on div ".deletable-edge-delete-btn { width: 20px; height: 20px; border: 0px solid #ffff…" at bounding box center [331, 193] width 662 height 294
click at [88, 131] on div ".deletable-edge-delete-btn { width: 20px; height: 20px; border: 0px solid #ffff…" at bounding box center [331, 193] width 662 height 294
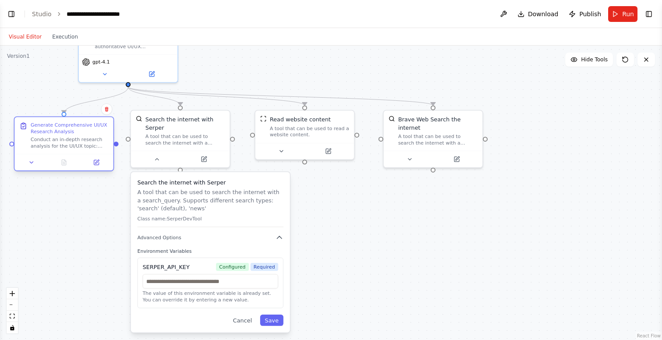
drag, startPoint x: 137, startPoint y: 182, endPoint x: 70, endPoint y: 123, distance: 88.6
click at [70, 123] on div "Generate Comprehensive UI/UX Research Analysis" at bounding box center [70, 128] width 78 height 13
click at [333, 221] on div ".deletable-edge-delete-btn { width: 20px; height: 20px; border: 0px solid #ffff…" at bounding box center [331, 193] width 662 height 294
click at [246, 319] on button "Cancel" at bounding box center [242, 319] width 28 height 11
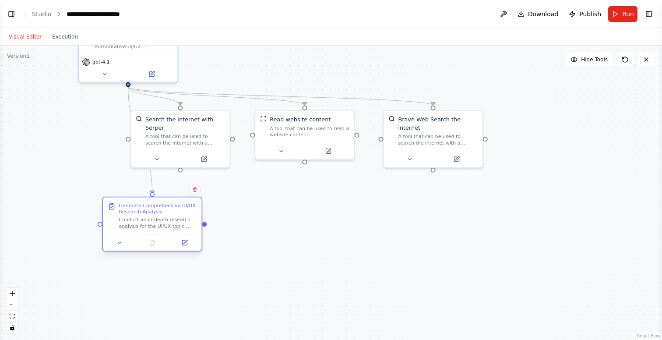
drag, startPoint x: 73, startPoint y: 137, endPoint x: 158, endPoint y: 219, distance: 118.5
click at [158, 219] on div "Conduct an in-depth research analysis for the UI/UX topic: {topic}. Research cu…" at bounding box center [158, 222] width 78 height 13
click at [152, 217] on div "Conduct an in-depth research analysis for the UI/UX topic: {topic}. Research cu…" at bounding box center [158, 222] width 78 height 13
click at [574, 95] on div ".deletable-edge-delete-btn { width: 20px; height: 20px; border: 0px solid #ffff…" at bounding box center [331, 193] width 662 height 294
click at [651, 13] on button "Toggle Right Sidebar" at bounding box center [648, 14] width 12 height 12
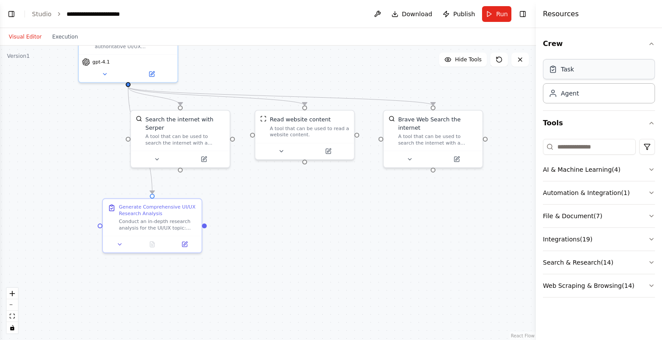
click at [593, 69] on div "Task" at bounding box center [599, 69] width 112 height 20
click at [575, 146] on input at bounding box center [589, 147] width 93 height 16
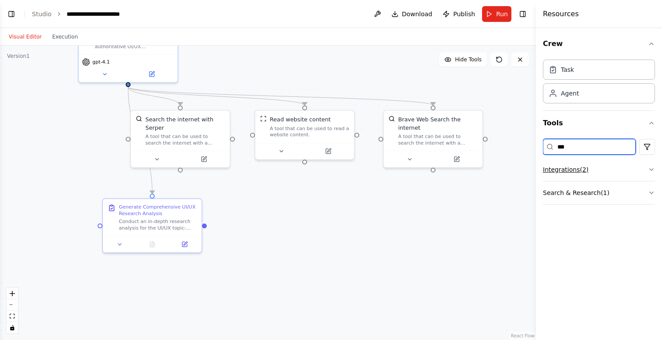
type input "***"
click at [617, 170] on button "Integrations ( 2 )" at bounding box center [599, 169] width 112 height 23
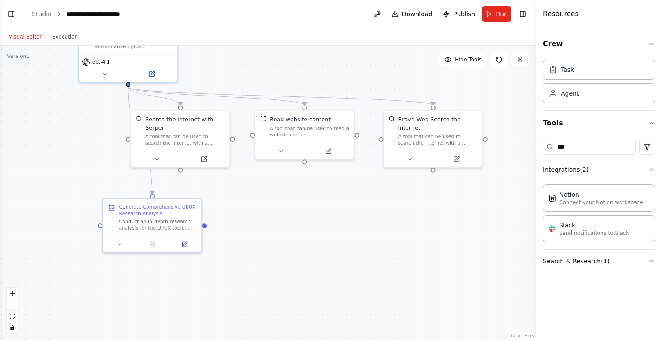
click at [586, 258] on button "Search & Research ( 1 )" at bounding box center [599, 260] width 112 height 23
click at [591, 201] on p "Connect your Notion workspace" at bounding box center [601, 201] width 84 height 7
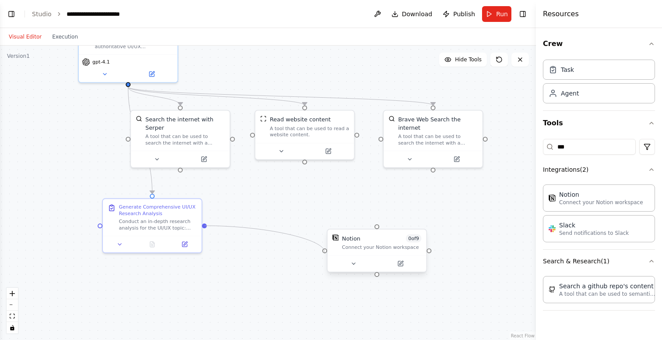
drag, startPoint x: 204, startPoint y: 224, endPoint x: 327, endPoint y: 252, distance: 126.5
click at [327, 243] on div "Senior UI/UX Research Specialist Generate comprehensive, authoritative UI/UX re…" at bounding box center [283, 108] width 491 height 270
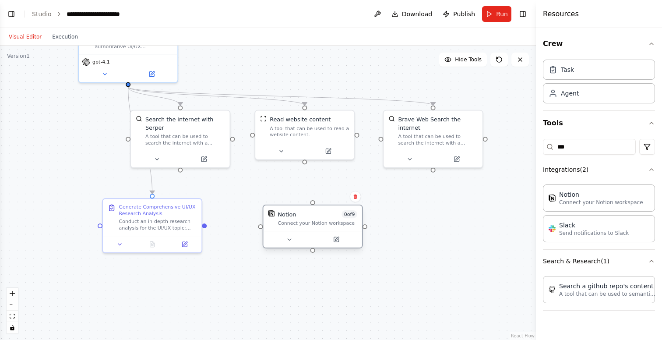
drag, startPoint x: 355, startPoint y: 239, endPoint x: 290, endPoint y: 212, distance: 70.6
click at [290, 212] on div "Notion" at bounding box center [286, 214] width 18 height 8
drag, startPoint x: 129, startPoint y: 83, endPoint x: 253, endPoint y: 212, distance: 178.6
click at [253, 212] on div ".deletable-edge-delete-btn { width: 20px; height: 20px; border: 0px solid #ffff…" at bounding box center [268, 193] width 536 height 294
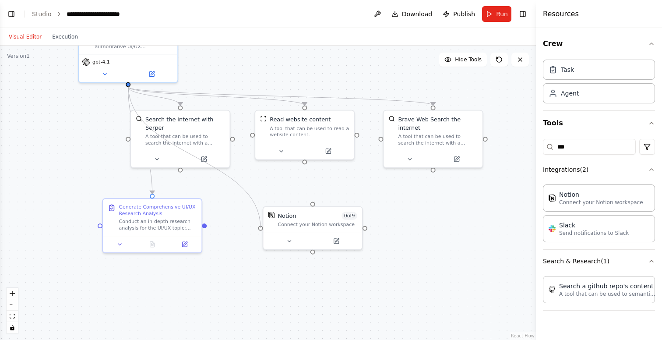
drag, startPoint x: 128, startPoint y: 82, endPoint x: 259, endPoint y: 233, distance: 199.7
click at [259, 233] on div ".deletable-edge-delete-btn { width: 20px; height: 20px; border: 0px solid #ffff…" at bounding box center [268, 193] width 536 height 294
click at [284, 229] on div "Notion 0 of 9 Connect your Notion workspace" at bounding box center [312, 218] width 98 height 26
click at [301, 178] on icon "Edge from 2a1afcb1-6cd5-47e9-9c53-0aeaa5473d90 to 0e3f0f55-3cd4-443b-8591-aa6cf…" at bounding box center [220, 144] width 185 height 115
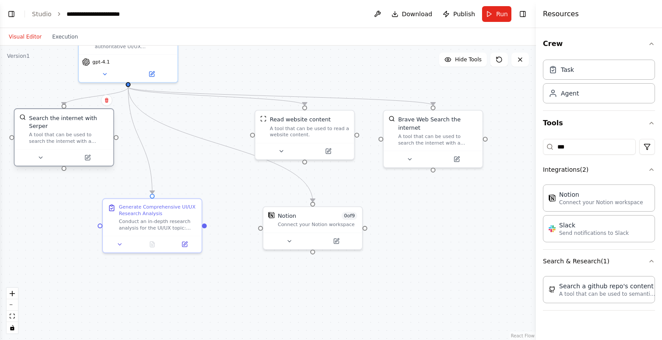
drag, startPoint x: 174, startPoint y: 119, endPoint x: 65, endPoint y: 120, distance: 108.5
click at [65, 121] on div "Search the internet with Serper" at bounding box center [68, 122] width 79 height 16
click at [303, 217] on div "Notion 0 of 9" at bounding box center [316, 214] width 79 height 8
click at [204, 141] on icon "Edge from 2a1afcb1-6cd5-47e9-9c53-0aeaa5473d90 to 0e3f0f55-3cd4-443b-8591-aa6cf…" at bounding box center [220, 144] width 185 height 115
click at [221, 144] on icon at bounding box center [220, 143] width 6 height 7
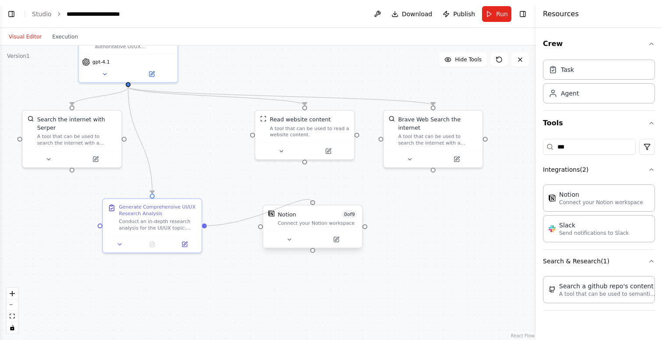
drag, startPoint x: 204, startPoint y: 224, endPoint x: 312, endPoint y: 203, distance: 110.1
click at [312, 203] on div "Senior UI/UX Research Specialist Generate comprehensive, authoritative UI/UX re…" at bounding box center [283, 108] width 491 height 270
drag, startPoint x: 128, startPoint y: 84, endPoint x: 312, endPoint y: 209, distance: 222.8
click at [312, 209] on div "Senior UI/UX Research Specialist Generate comprehensive, authoritative UI/UX re…" at bounding box center [283, 108] width 491 height 270
click at [294, 219] on div "Notion 0 of 9 Connect your Notion workspace" at bounding box center [316, 218] width 79 height 16
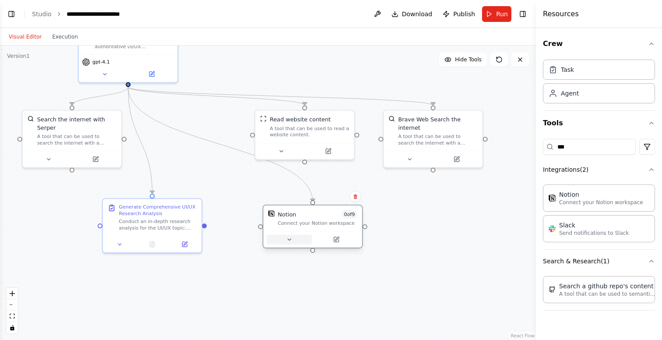
click at [289, 239] on icon at bounding box center [288, 239] width 3 height 2
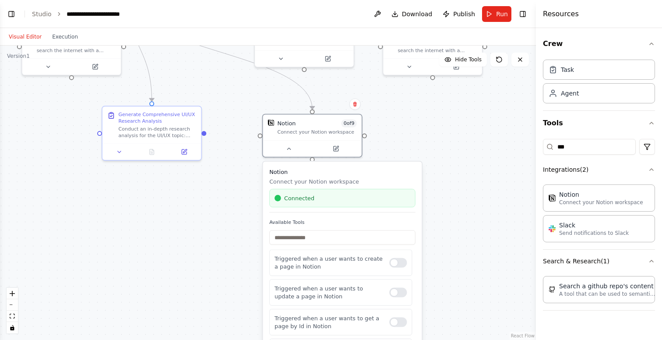
drag, startPoint x: 454, startPoint y: 204, endPoint x: 454, endPoint y: 149, distance: 55.1
click at [454, 148] on div ".deletable-edge-delete-btn { width: 20px; height: 20px; border: 0px solid #ffff…" at bounding box center [268, 193] width 536 height 294
click at [398, 263] on div at bounding box center [398, 263] width 18 height 10
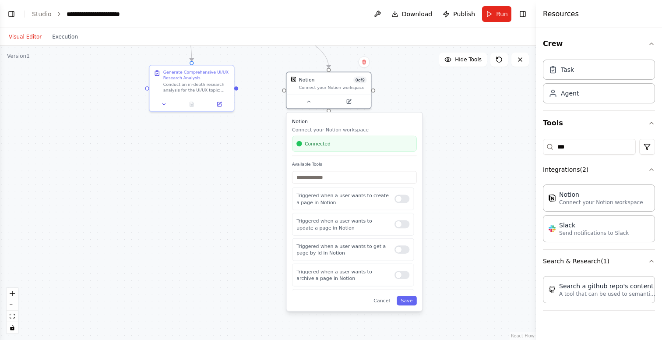
drag, startPoint x: 442, startPoint y: 248, endPoint x: 442, endPoint y: 167, distance: 81.0
click at [442, 167] on div ".deletable-edge-delete-btn { width: 20px; height: 20px; border: 0px solid #ffff…" at bounding box center [268, 193] width 536 height 294
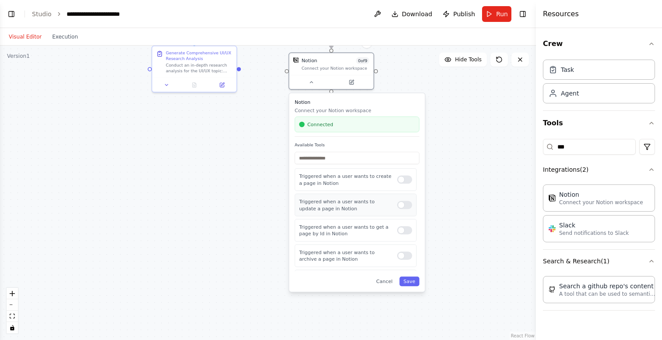
click at [401, 207] on div at bounding box center [404, 204] width 15 height 8
click at [404, 233] on div at bounding box center [404, 230] width 15 height 8
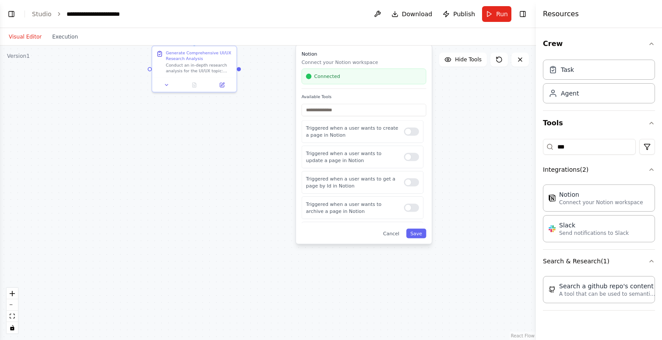
drag, startPoint x: 344, startPoint y: 241, endPoint x: 347, endPoint y: 194, distance: 47.0
click at [347, 194] on div "Triggered when a user wants to create a page in Notion Triggered when a user wa…" at bounding box center [363, 171] width 125 height 103
click at [411, 183] on div at bounding box center [411, 182] width 15 height 8
click at [413, 158] on div at bounding box center [411, 157] width 15 height 8
click at [412, 133] on div at bounding box center [411, 131] width 15 height 8
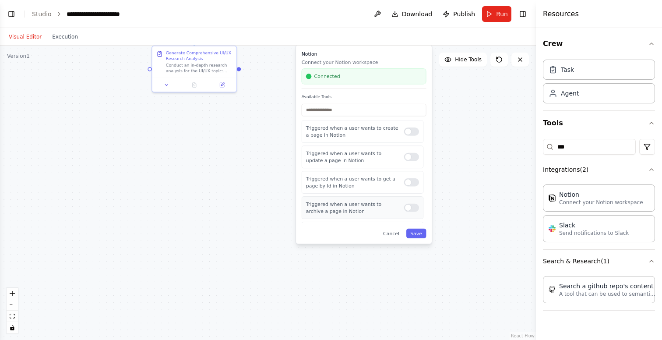
click at [413, 209] on div at bounding box center [411, 207] width 15 height 8
click at [421, 233] on button "Save" at bounding box center [416, 233] width 20 height 10
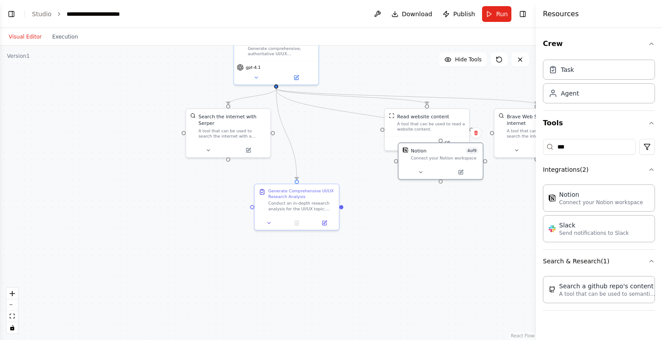
drag, startPoint x: 190, startPoint y: 136, endPoint x: 265, endPoint y: 273, distance: 155.5
click at [266, 275] on div ".deletable-edge-delete-btn { width: 20px; height: 20px; border: 0px solid #ffff…" at bounding box center [268, 193] width 536 height 294
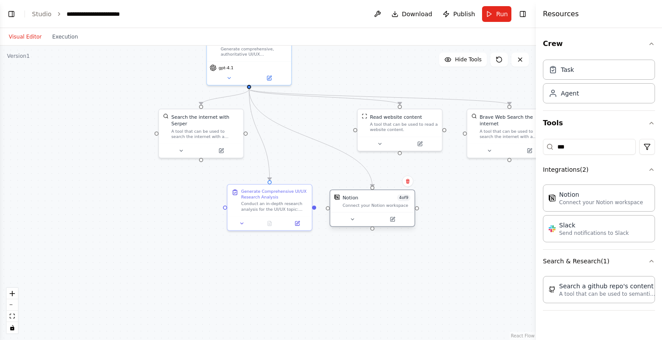
drag, startPoint x: 409, startPoint y: 154, endPoint x: 370, endPoint y: 203, distance: 62.6
click at [369, 203] on div "Notion 4 of 9 Connect your Notion workspace" at bounding box center [376, 201] width 68 height 14
click at [393, 217] on icon at bounding box center [392, 218] width 3 height 3
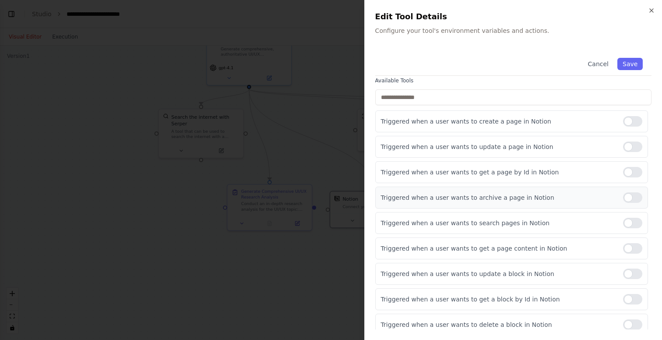
scroll to position [67, 0]
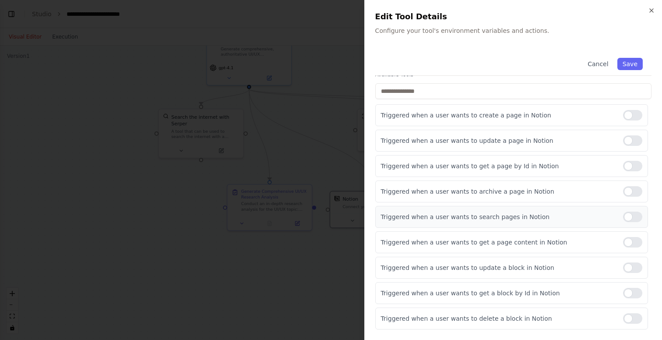
click at [633, 216] on div at bounding box center [632, 216] width 19 height 11
click at [631, 241] on div at bounding box center [632, 242] width 19 height 11
click at [627, 274] on div "Triggered when a user wants to update a block in Notion" at bounding box center [511, 267] width 273 height 22
click at [631, 266] on div at bounding box center [632, 267] width 19 height 11
click at [629, 289] on div at bounding box center [632, 292] width 19 height 11
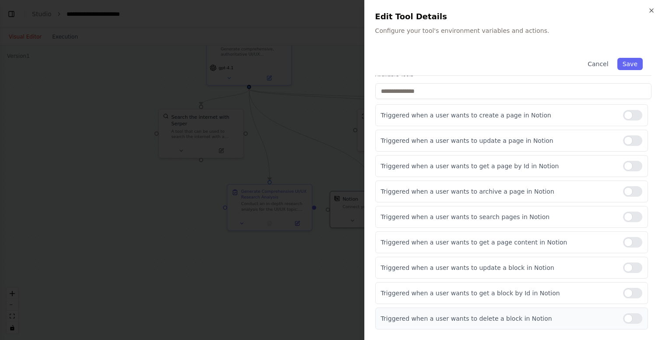
click at [634, 319] on div at bounding box center [632, 318] width 19 height 11
click at [629, 61] on button "Save" at bounding box center [629, 64] width 25 height 12
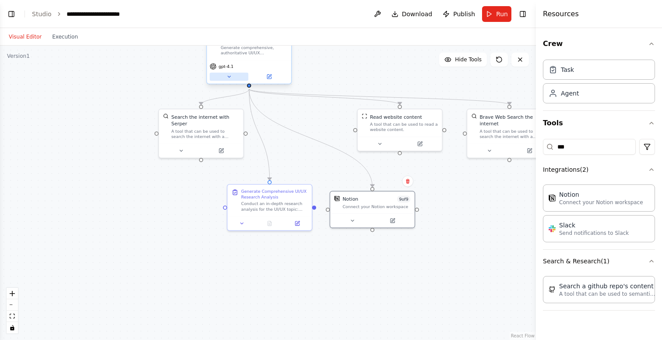
click at [228, 75] on icon at bounding box center [229, 77] width 6 height 6
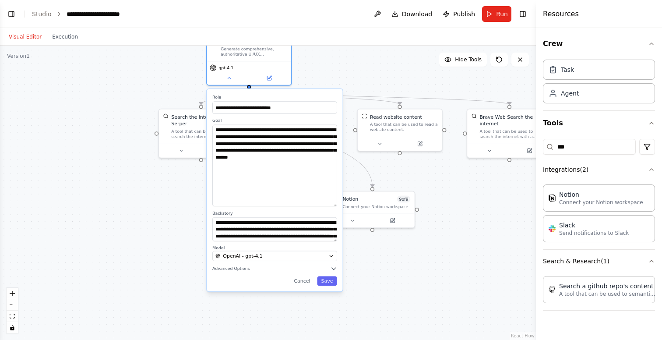
drag, startPoint x: 335, startPoint y: 146, endPoint x: 333, endPoint y: 204, distance: 57.8
click at [333, 204] on textarea "**********" at bounding box center [274, 165] width 125 height 81
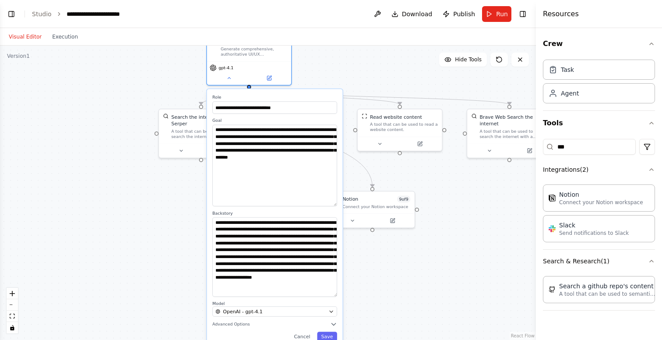
drag, startPoint x: 334, startPoint y: 240, endPoint x: 325, endPoint y: 297, distance: 57.2
click at [325, 297] on textarea "**********" at bounding box center [274, 257] width 125 height 80
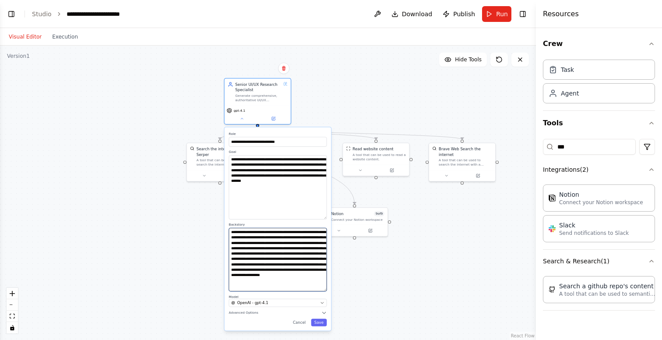
drag, startPoint x: 289, startPoint y: 267, endPoint x: 289, endPoint y: 259, distance: 8.3
click at [289, 259] on textarea "**********" at bounding box center [278, 259] width 98 height 63
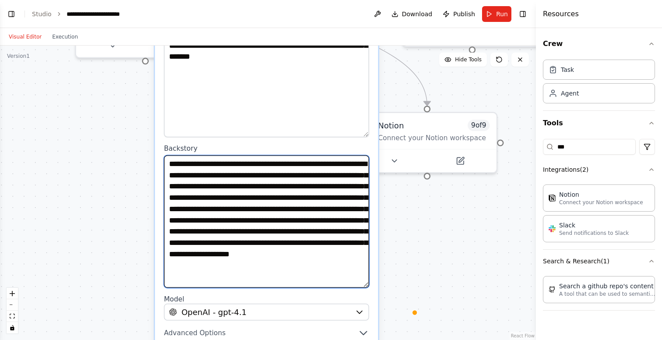
scroll to position [7, 0]
drag, startPoint x: 325, startPoint y: 262, endPoint x: 325, endPoint y: 320, distance: 57.8
click at [325, 320] on div "**********" at bounding box center [266, 156] width 223 height 425
click at [361, 283] on textarea "**********" at bounding box center [266, 221] width 205 height 132
click at [357, 278] on textarea "**********" at bounding box center [266, 221] width 205 height 132
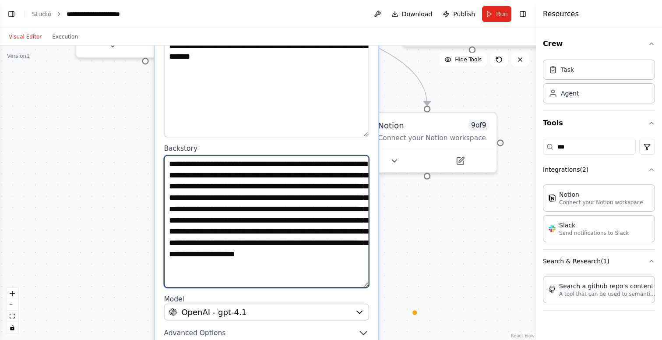
scroll to position [21, 0]
type textarea "**********"
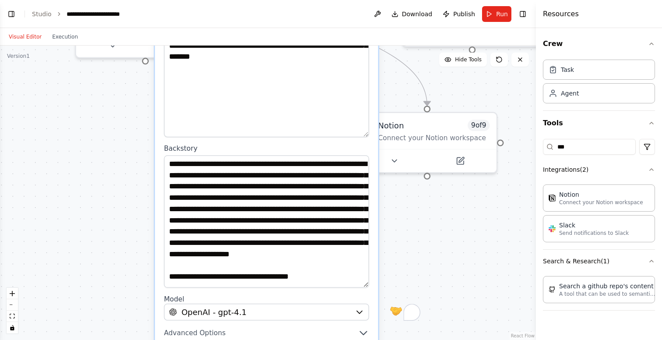
click at [424, 250] on div ".deletable-edge-delete-btn { width: 20px; height: 20px; border: 0px solid #ffff…" at bounding box center [268, 193] width 536 height 294
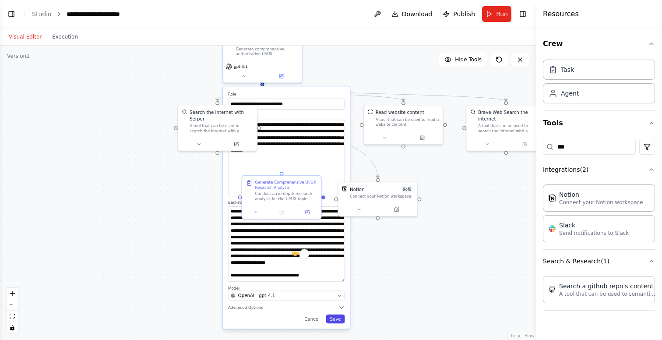
click at [337, 317] on button "Save" at bounding box center [335, 318] width 19 height 9
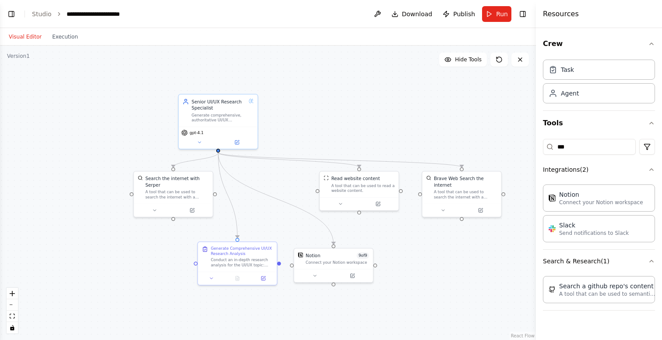
drag, startPoint x: 375, startPoint y: 71, endPoint x: 330, endPoint y: 137, distance: 79.5
click at [330, 137] on div ".deletable-edge-delete-btn { width: 20px; height: 20px; border: 0px solid #ffff…" at bounding box center [268, 193] width 536 height 294
click at [499, 10] on span "Run" at bounding box center [502, 14] width 12 height 9
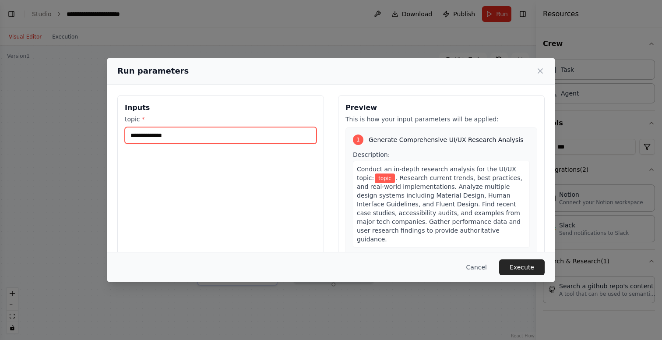
click at [250, 131] on input "topic *" at bounding box center [221, 135] width 192 height 17
type input "**********"
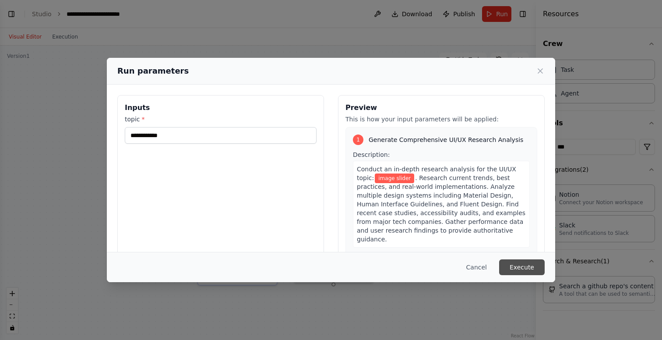
click at [522, 267] on button "Execute" at bounding box center [522, 267] width 46 height 16
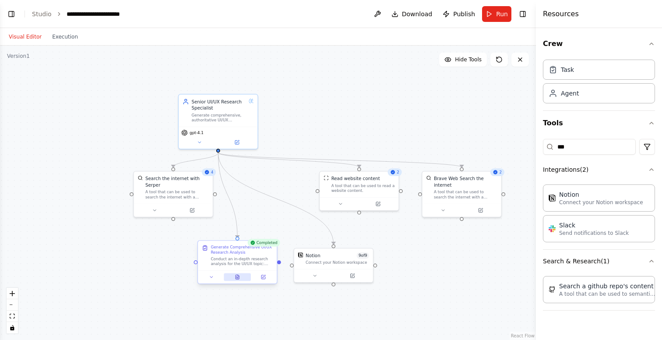
click at [238, 278] on icon at bounding box center [237, 276] width 4 height 4
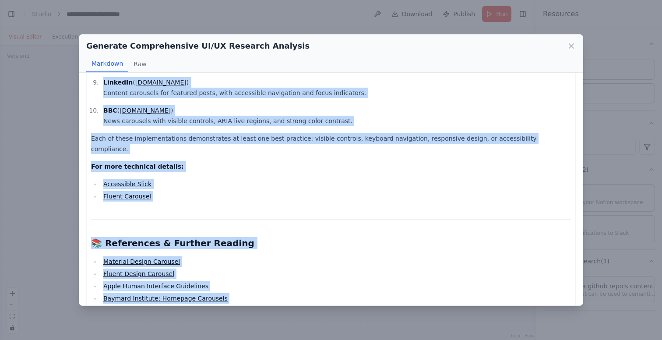
scroll to position [1595, 0]
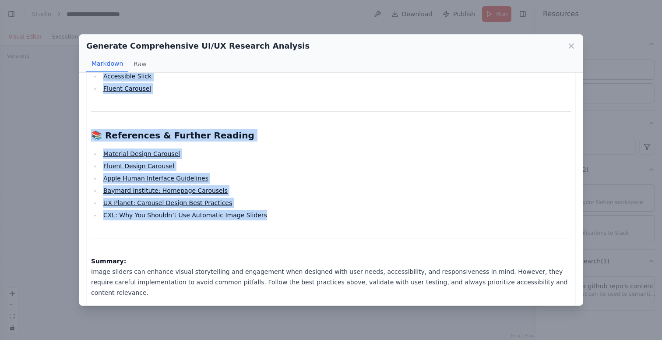
drag, startPoint x: 91, startPoint y: 91, endPoint x: 338, endPoint y: 208, distance: 273.7
copy div "Image Slider UI/UX Research Analysis (2024) 🎯 Point of View and Best UX Practic…"
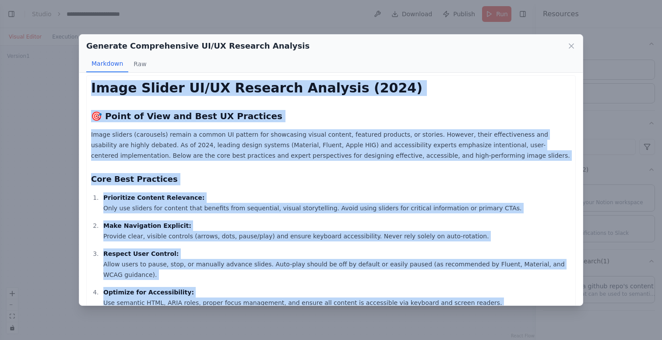
scroll to position [0, 0]
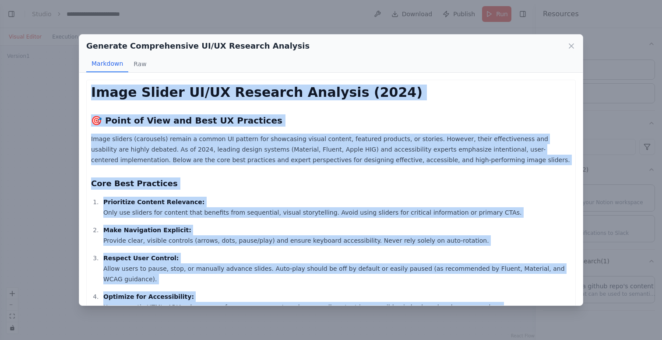
copy div "Image Slider UI/UX Research Analysis (2024) 🎯 Point of View and Best UX Practic…"
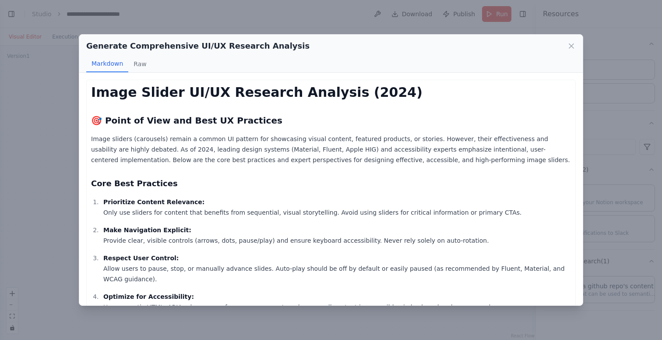
click at [602, 35] on div "Generate Comprehensive UI/UX Research Analysis Markdown Raw Image Slider UI/UX …" at bounding box center [331, 170] width 662 height 340
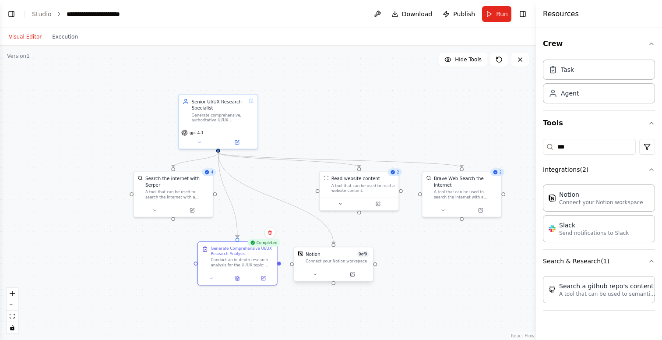
click at [342, 263] on div "Connect your Notion workspace" at bounding box center [336, 261] width 63 height 5
click at [316, 277] on button at bounding box center [315, 274] width 36 height 8
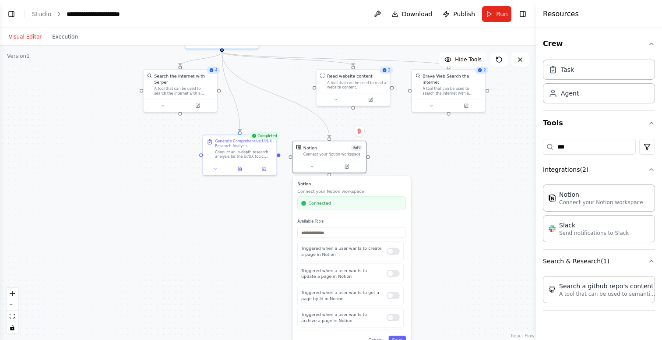
drag, startPoint x: 436, startPoint y: 274, endPoint x: 425, endPoint y: 166, distance: 109.1
click at [425, 166] on div ".deletable-edge-delete-btn { width: 20px; height: 20px; border: 0px solid #ffff…" at bounding box center [268, 193] width 536 height 294
click at [347, 206] on div "Connected" at bounding box center [351, 203] width 101 height 6
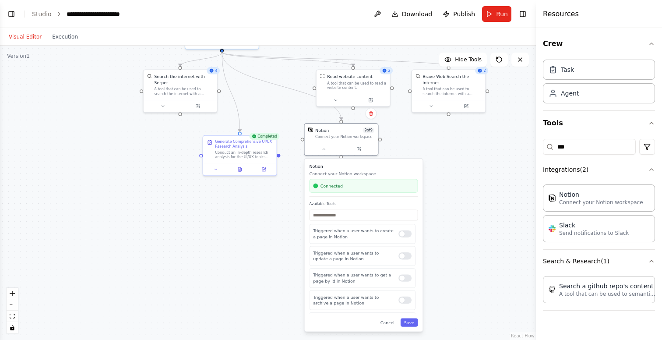
drag, startPoint x: 394, startPoint y: 190, endPoint x: 406, endPoint y: 173, distance: 20.5
click at [406, 174] on p "Connect your Notion workspace" at bounding box center [363, 173] width 109 height 6
click at [590, 200] on p "Connect your Notion workspace" at bounding box center [601, 201] width 84 height 7
click at [359, 146] on icon at bounding box center [359, 147] width 3 height 3
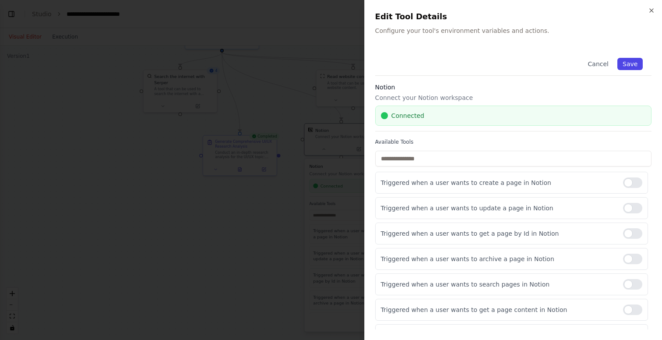
click at [629, 63] on button "Save" at bounding box center [629, 64] width 25 height 12
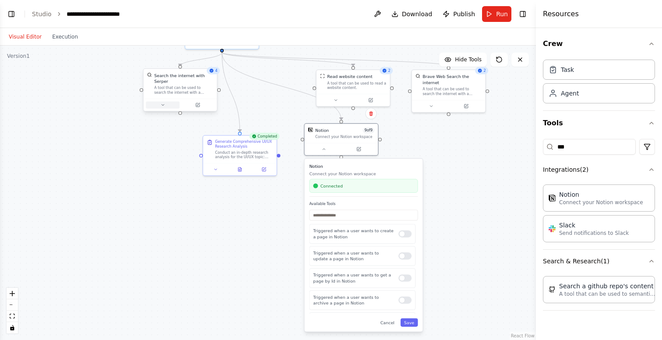
click at [161, 107] on button at bounding box center [163, 104] width 34 height 7
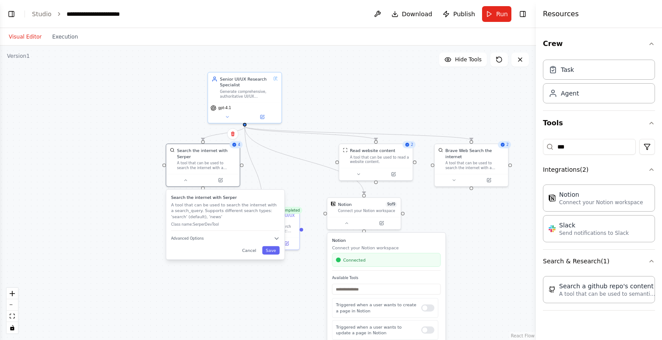
drag, startPoint x: 258, startPoint y: 92, endPoint x: 281, endPoint y: 177, distance: 87.6
click at [282, 179] on div ".deletable-edge-delete-btn { width: 20px; height: 20px; border: 0px solid #ffff…" at bounding box center [268, 193] width 536 height 294
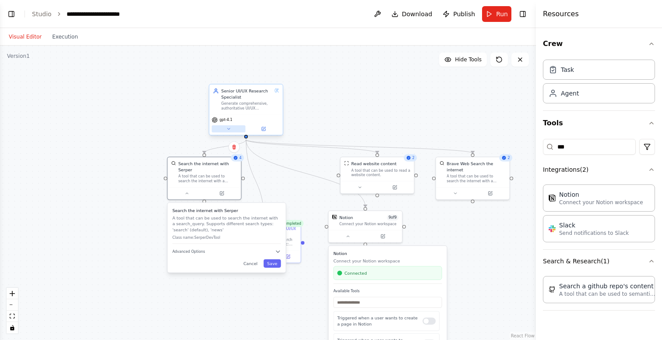
click at [229, 126] on icon at bounding box center [228, 128] width 5 height 5
click at [229, 130] on icon at bounding box center [228, 128] width 5 height 5
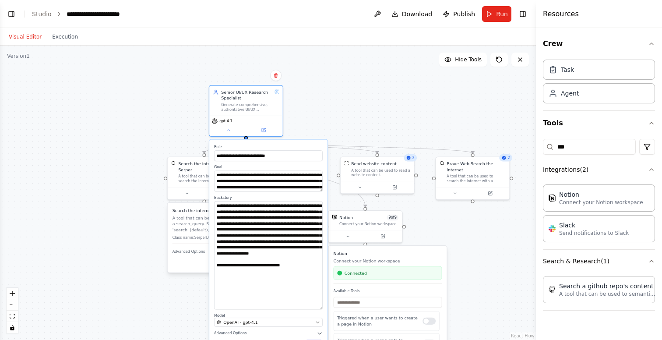
drag, startPoint x: 321, startPoint y: 221, endPoint x: 319, endPoint y: 307, distance: 85.8
click at [319, 308] on textarea "**********" at bounding box center [268, 255] width 109 height 108
click at [294, 284] on textarea "**********" at bounding box center [268, 255] width 109 height 108
paste textarea "**********"
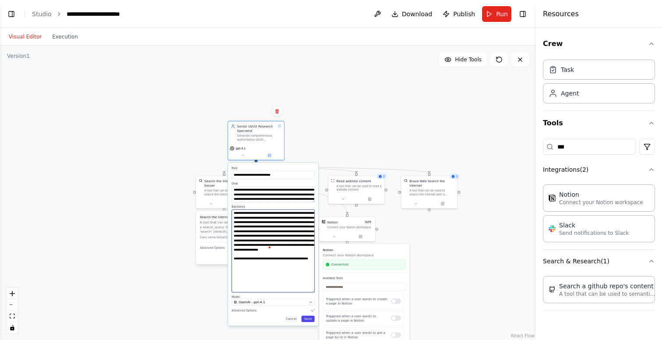
type textarea "**********"
click at [308, 321] on button "Save" at bounding box center [307, 318] width 13 height 7
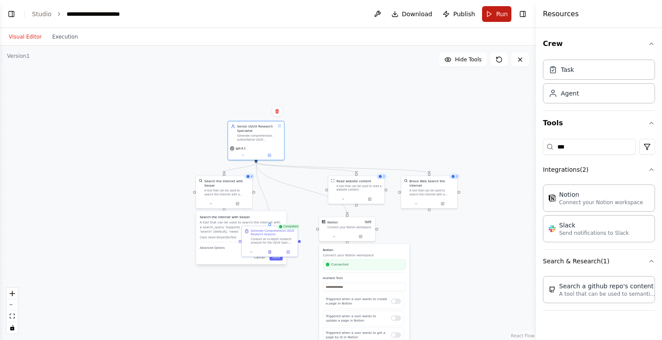
click at [494, 11] on button "Run" at bounding box center [496, 14] width 29 height 16
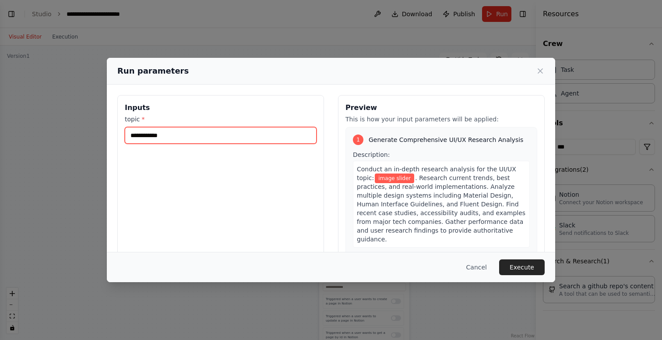
click at [213, 138] on input "**********" at bounding box center [221, 135] width 192 height 17
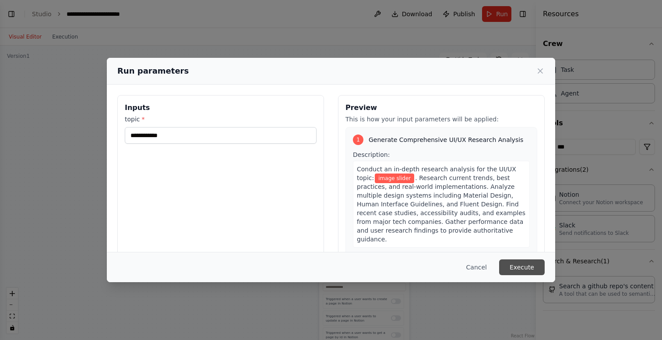
click at [521, 267] on button "Execute" at bounding box center [522, 267] width 46 height 16
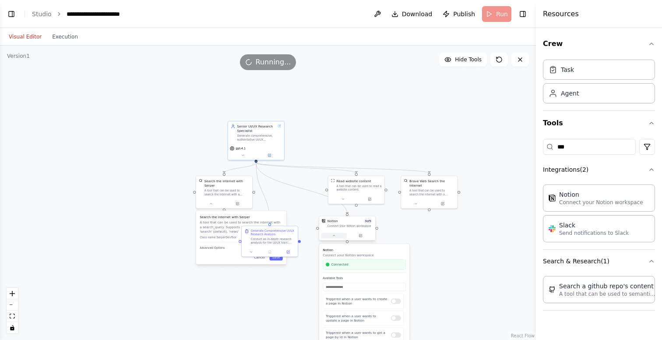
click at [334, 234] on icon at bounding box center [334, 236] width 4 height 4
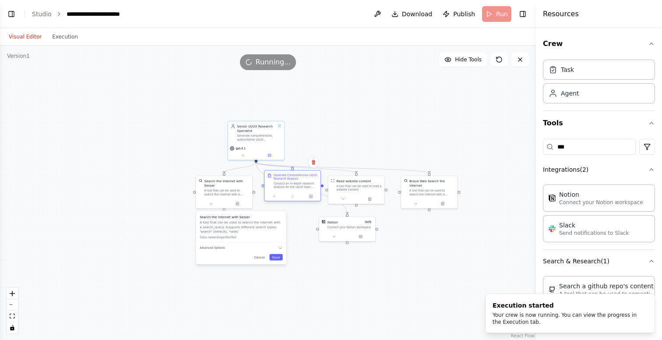
drag, startPoint x: 273, startPoint y: 243, endPoint x: 294, endPoint y: 189, distance: 58.0
click at [294, 189] on div "Generate Comprehensive UI/UX Research Analysis Conduct an in-depth research ana…" at bounding box center [292, 180] width 56 height 21
click at [259, 256] on button "Cancel" at bounding box center [259, 257] width 16 height 7
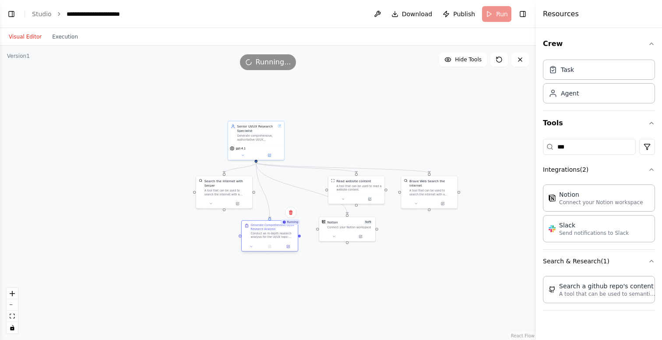
drag, startPoint x: 293, startPoint y: 181, endPoint x: 269, endPoint y: 231, distance: 56.2
click at [269, 231] on div "Generate Comprehensive UI/UX Research Analysis Conduct an in-depth research ana…" at bounding box center [273, 230] width 44 height 15
click at [252, 246] on icon at bounding box center [251, 246] width 4 height 4
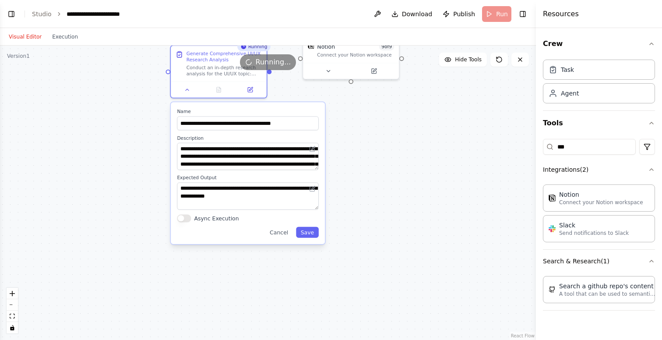
drag, startPoint x: 350, startPoint y: 294, endPoint x: 373, endPoint y: 149, distance: 146.7
click at [373, 149] on div ".deletable-edge-delete-btn { width: 20px; height: 20px; border: 0px solid #ffff…" at bounding box center [268, 193] width 536 height 294
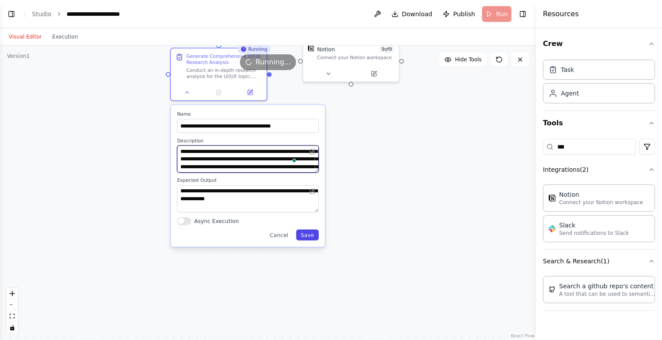
drag, startPoint x: 315, startPoint y: 172, endPoint x: 313, endPoint y: 235, distance: 63.0
click at [313, 235] on div "**********" at bounding box center [248, 176] width 154 height 142
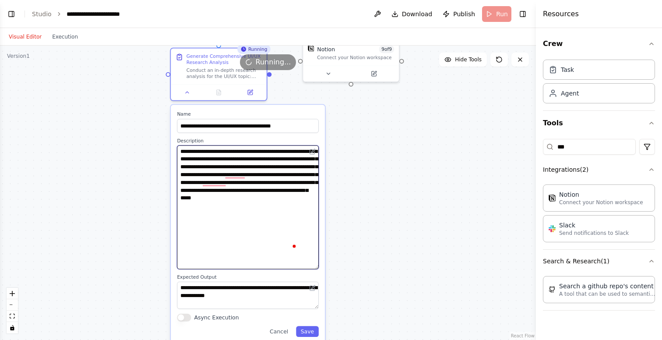
drag, startPoint x: 316, startPoint y: 171, endPoint x: 301, endPoint y: 267, distance: 97.5
click at [301, 267] on textarea "**********" at bounding box center [248, 207] width 142 height 124
click at [294, 237] on textarea "**********" at bounding box center [248, 206] width 142 height 123
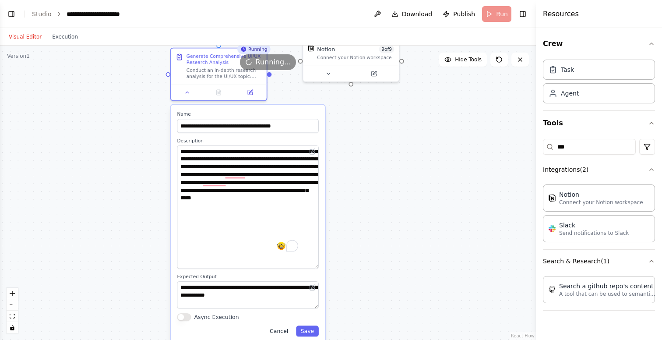
click at [280, 330] on button "Cancel" at bounding box center [279, 330] width 28 height 11
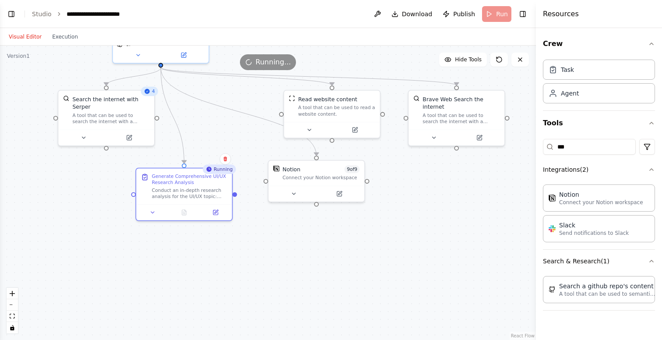
drag, startPoint x: 342, startPoint y: 139, endPoint x: 307, endPoint y: 259, distance: 124.8
click at [307, 259] on div ".deletable-edge-delete-btn { width: 20px; height: 20px; border: 0px solid #ffff…" at bounding box center [268, 193] width 536 height 294
click at [310, 17] on header "**********" at bounding box center [268, 14] width 536 height 28
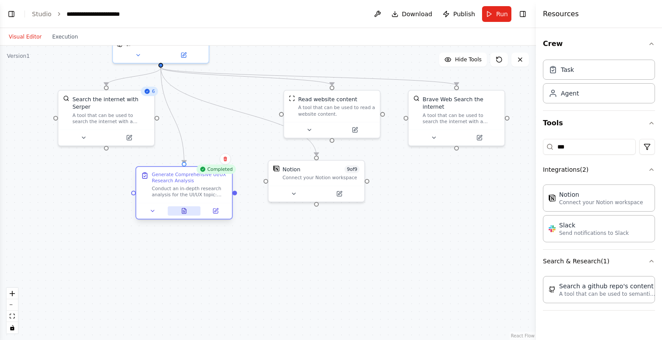
click at [188, 212] on button at bounding box center [184, 210] width 33 height 9
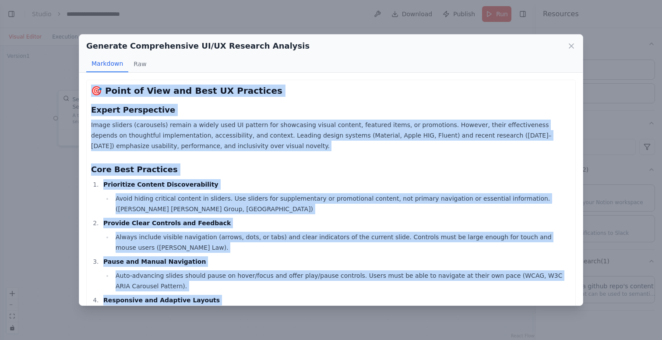
drag, startPoint x: 361, startPoint y: 242, endPoint x: 94, endPoint y: 93, distance: 306.4
copy div "🎯 Point of View and Best UX Practices Expert Perspective Image sliders (carouse…"
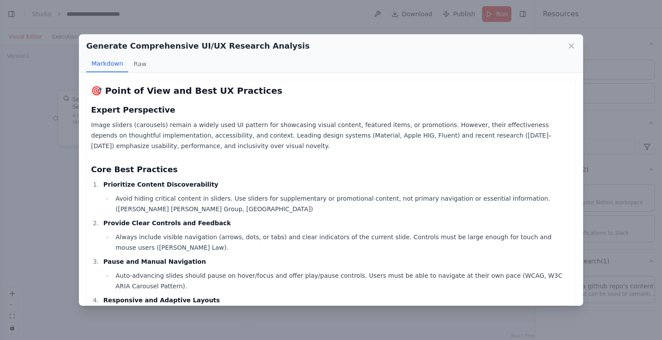
click at [615, 37] on div "Generate Comprehensive UI/UX Research Analysis Markdown Raw 🎯 Point of View and…" at bounding box center [331, 170] width 662 height 340
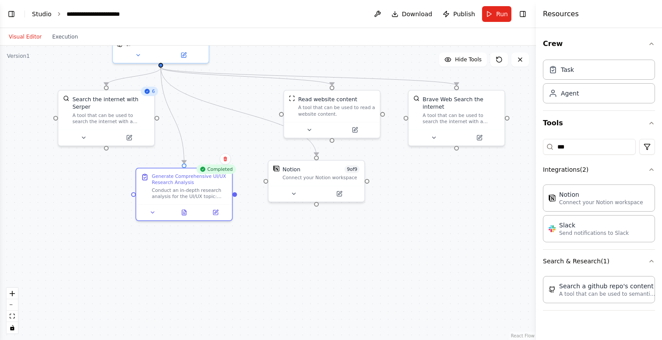
click at [43, 13] on link "Studio" at bounding box center [42, 14] width 20 height 7
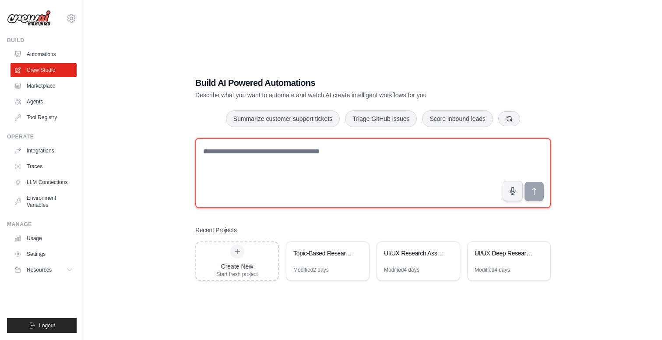
click at [313, 160] on textarea at bounding box center [372, 173] width 355 height 70
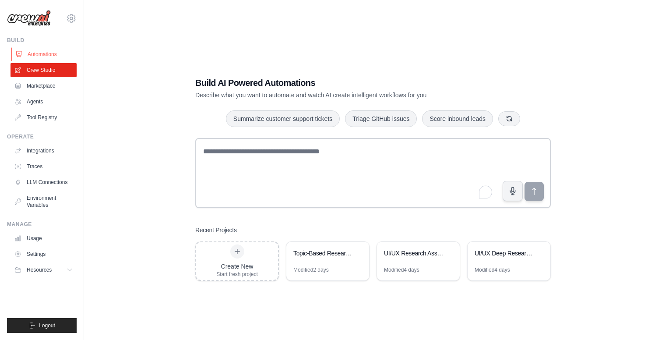
click at [49, 53] on link "Automations" at bounding box center [44, 54] width 66 height 14
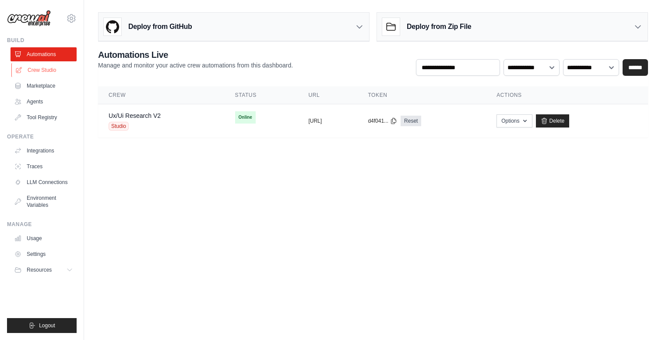
click at [57, 69] on link "Crew Studio" at bounding box center [44, 70] width 66 height 14
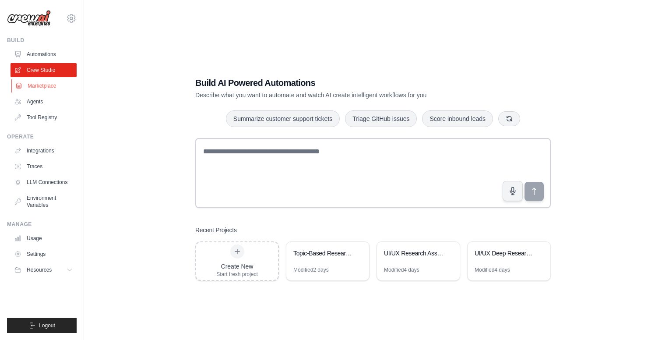
click at [44, 89] on link "Marketplace" at bounding box center [44, 86] width 66 height 14
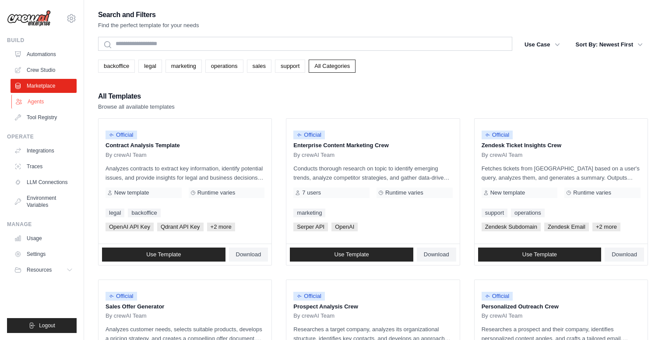
click at [41, 104] on link "Agents" at bounding box center [44, 102] width 66 height 14
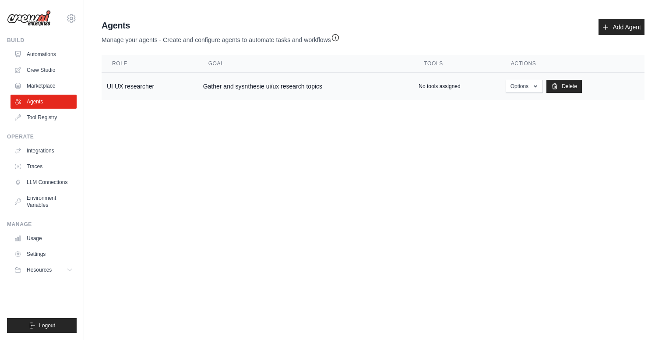
click at [441, 85] on p "No tools assigned" at bounding box center [439, 86] width 42 height 7
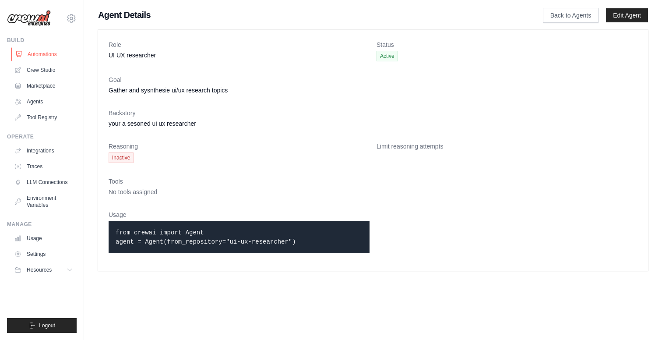
click at [38, 53] on link "Automations" at bounding box center [44, 54] width 66 height 14
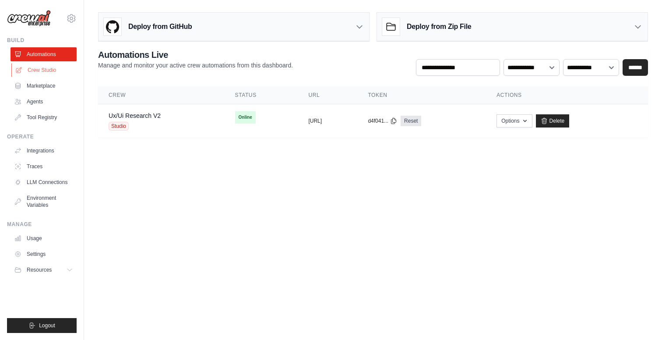
click at [52, 69] on link "Crew Studio" at bounding box center [44, 70] width 66 height 14
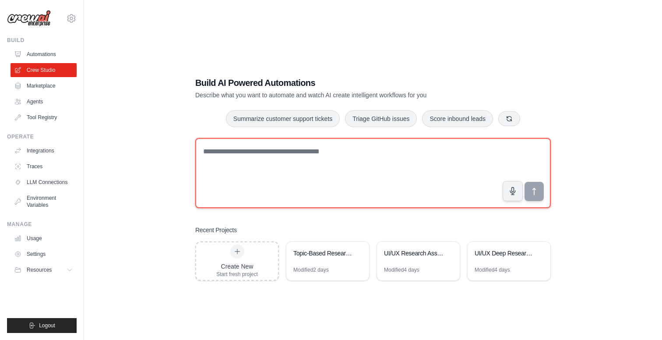
click at [239, 159] on textarea at bounding box center [372, 173] width 355 height 70
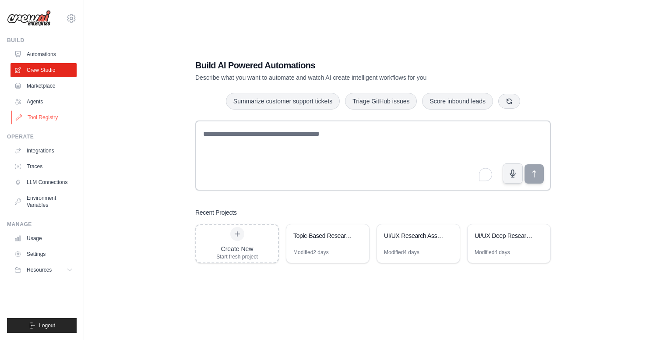
click at [43, 114] on link "Tool Registry" at bounding box center [44, 117] width 66 height 14
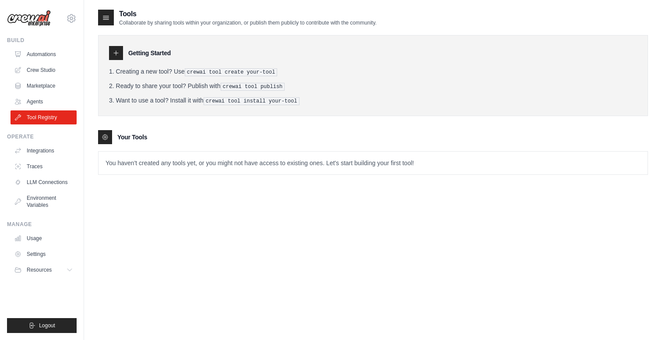
click at [116, 53] on icon at bounding box center [116, 53] width 4 height 4
click at [225, 71] on pre "crewai tool create your-tool" at bounding box center [231, 72] width 93 height 8
click at [160, 158] on p "You haven't created any tools yet, or you might not have access to existing one…" at bounding box center [372, 162] width 549 height 23
click at [105, 16] on icon at bounding box center [106, 18] width 6 height 4
click at [107, 25] on div "Tools Collaborate by sharing tools within your organization, or publish them pu…" at bounding box center [237, 18] width 278 height 18
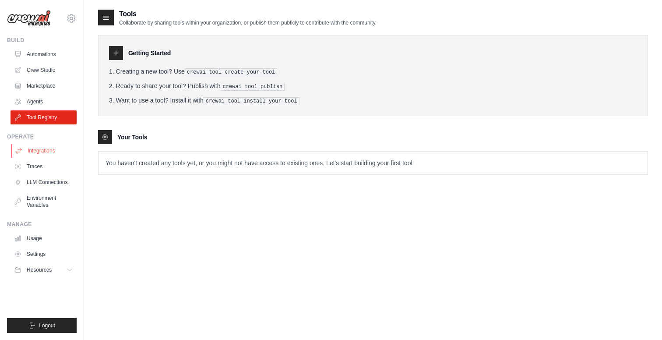
click at [49, 152] on link "Integrations" at bounding box center [44, 151] width 66 height 14
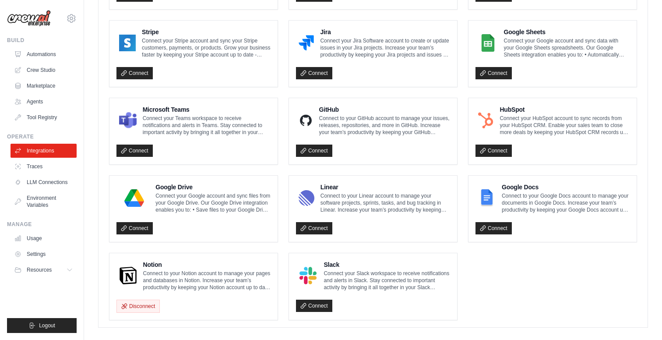
scroll to position [481, 0]
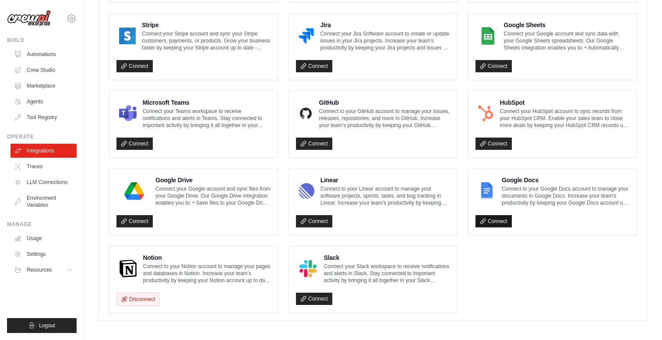
click at [498, 217] on link "Connect" at bounding box center [493, 221] width 36 height 12
click at [40, 102] on link "Agents" at bounding box center [44, 102] width 66 height 14
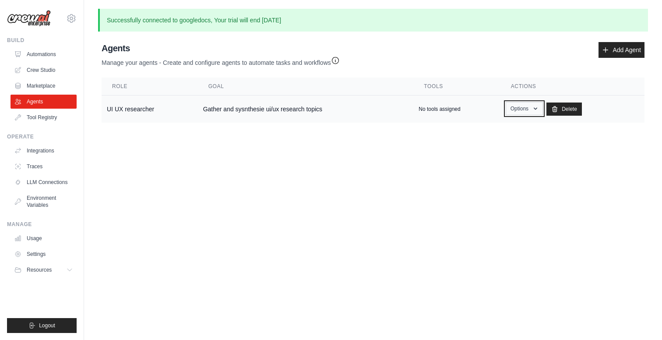
click at [529, 112] on button "Options" at bounding box center [523, 108] width 37 height 13
click at [508, 127] on link "Show" at bounding box center [511, 129] width 63 height 16
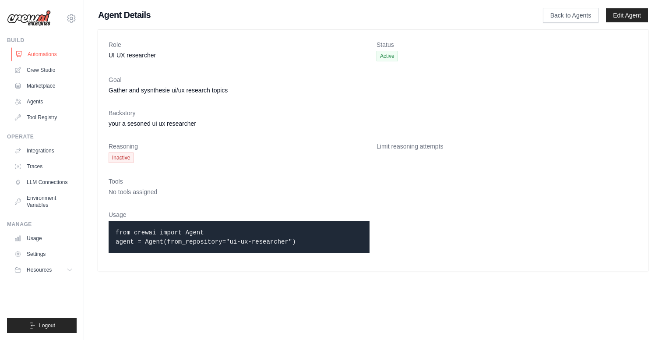
click at [48, 57] on link "Automations" at bounding box center [44, 54] width 66 height 14
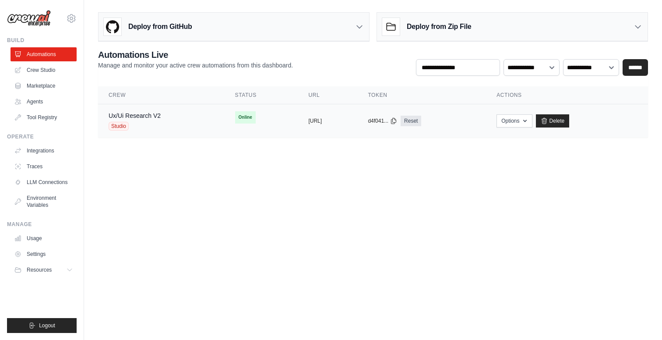
click at [135, 121] on div "Ux/Ui Research V2 Studio" at bounding box center [135, 120] width 52 height 19
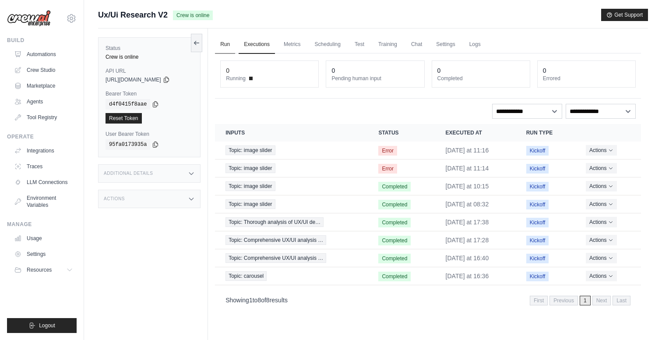
click at [224, 46] on link "Run" at bounding box center [225, 44] width 20 height 18
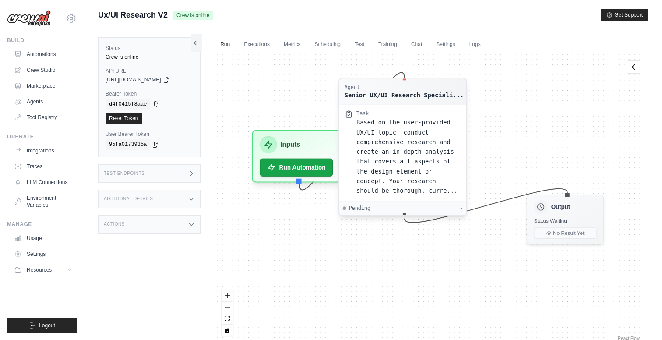
drag, startPoint x: 484, startPoint y: 258, endPoint x: 462, endPoint y: 207, distance: 55.1
click at [462, 207] on div "Agent Senior UX/UI Research Speciali... Task Based on the user-provided UX/UI t…" at bounding box center [402, 146] width 129 height 138
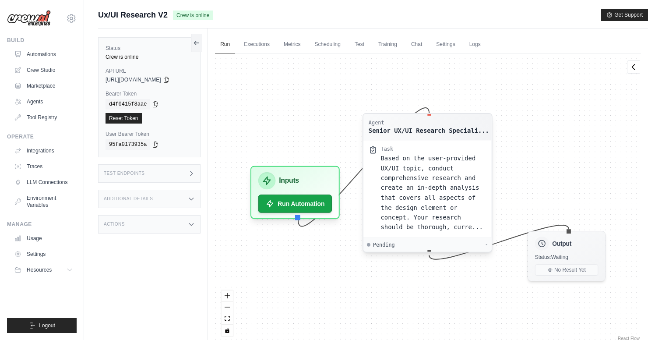
drag, startPoint x: 388, startPoint y: 122, endPoint x: 414, endPoint y: 122, distance: 25.4
click at [414, 122] on div "Agent" at bounding box center [428, 122] width 120 height 7
click at [42, 70] on link "Crew Studio" at bounding box center [44, 70] width 66 height 14
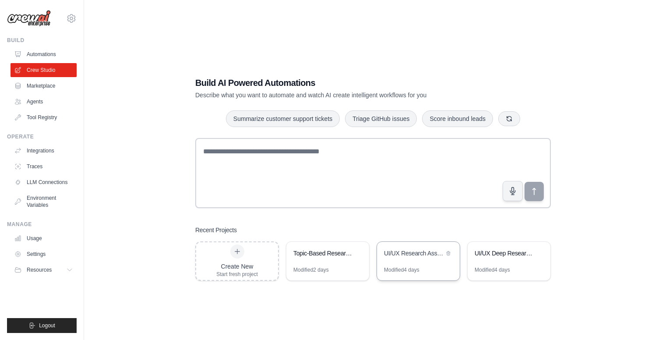
click at [412, 263] on div "UI/UX Research Assistant" at bounding box center [418, 254] width 83 height 25
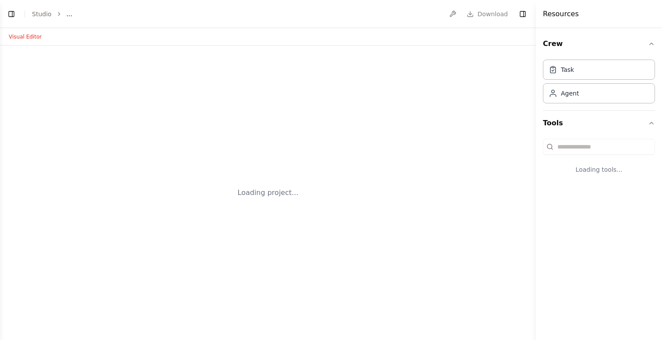
select select "****"
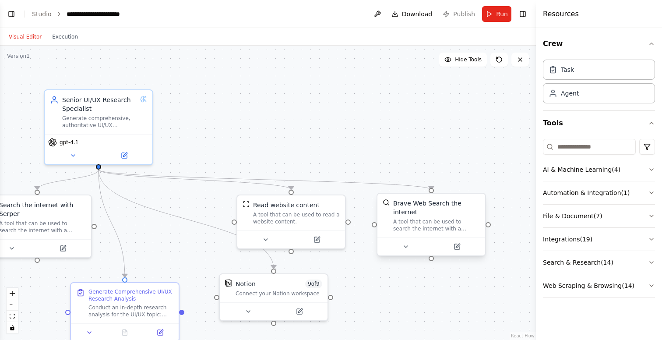
scroll to position [861, 0]
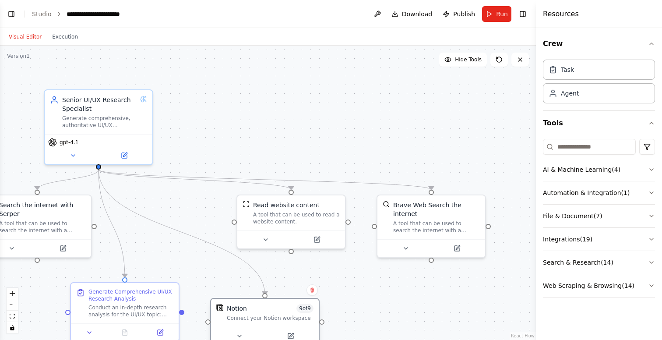
drag, startPoint x: 270, startPoint y: 289, endPoint x: 266, endPoint y: 312, distance: 23.0
click at [266, 312] on div "Notion 9 of 9 Connect your Notion workspace" at bounding box center [270, 313] width 87 height 18
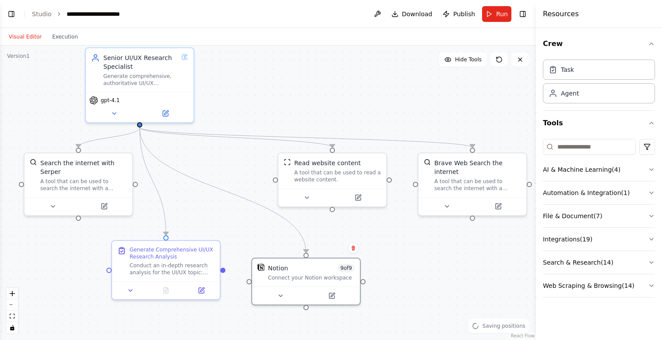
drag, startPoint x: 347, startPoint y: 154, endPoint x: 388, endPoint y: 112, distance: 58.5
click at [388, 112] on div ".deletable-edge-delete-btn { width: 20px; height: 20px; border: 0px solid #ffff…" at bounding box center [268, 193] width 536 height 294
click at [30, 34] on button "Visual Editor" at bounding box center [25, 37] width 43 height 11
click at [42, 11] on link "Studio" at bounding box center [42, 14] width 20 height 7
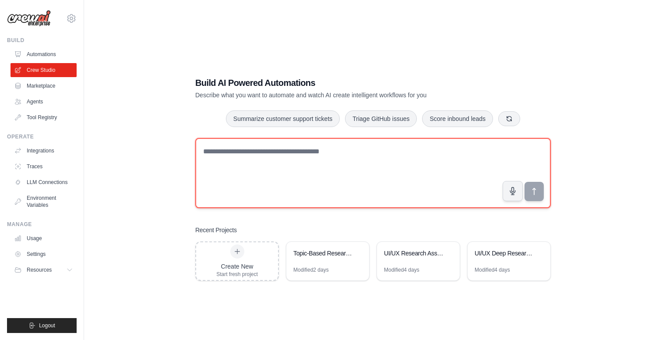
click at [275, 158] on textarea at bounding box center [372, 173] width 355 height 70
paste textarea "**********"
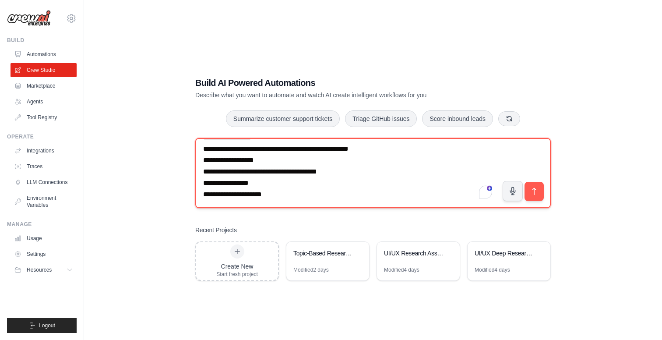
scroll to position [1532, 0]
type textarea "**********"
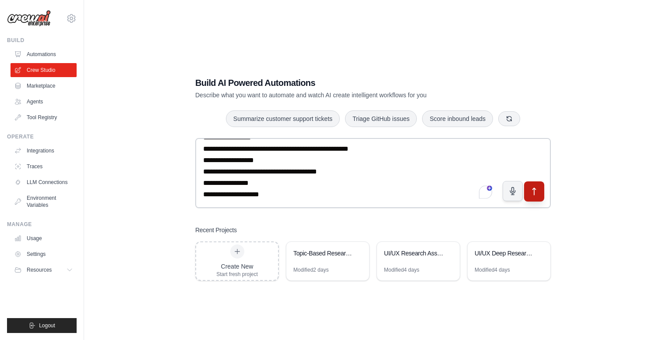
click at [535, 191] on icon "submit" at bounding box center [533, 191] width 9 height 9
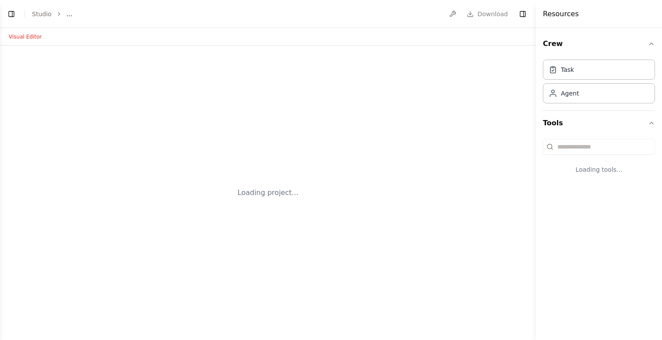
select select "****"
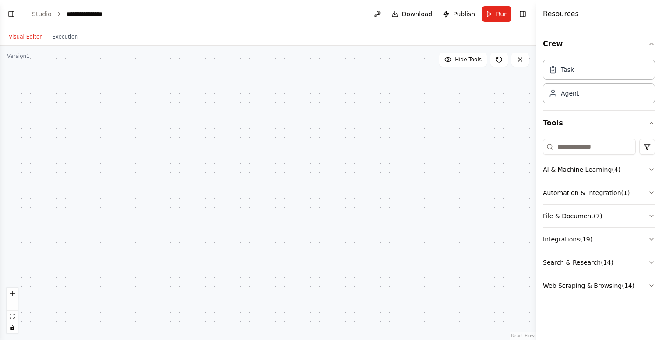
scroll to position [508, 0]
drag, startPoint x: 268, startPoint y: 217, endPoint x: 403, endPoint y: 147, distance: 152.9
click at [405, 147] on div at bounding box center [268, 193] width 536 height 294
click at [500, 59] on icon at bounding box center [498, 59] width 7 height 7
click at [200, 106] on div at bounding box center [268, 193] width 536 height 294
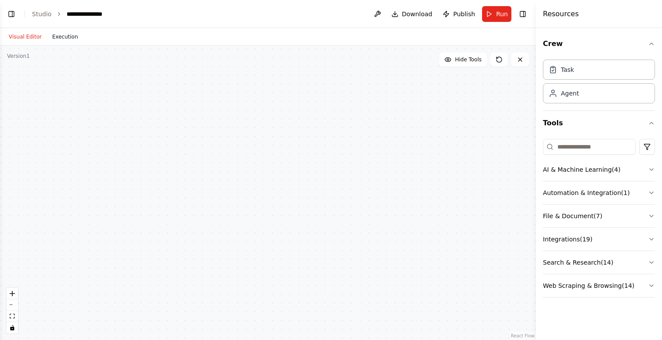
click at [62, 40] on button "Execution" at bounding box center [65, 37] width 36 height 11
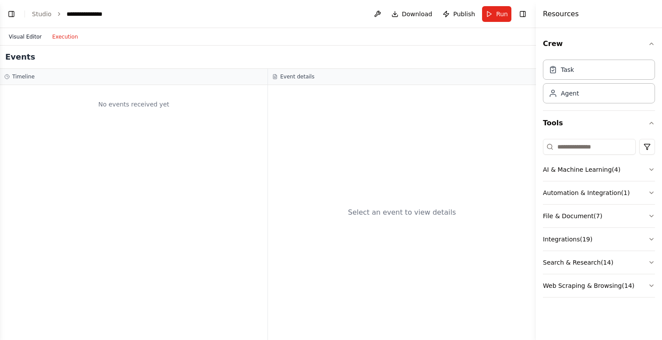
click at [12, 35] on button "Visual Editor" at bounding box center [25, 37] width 43 height 11
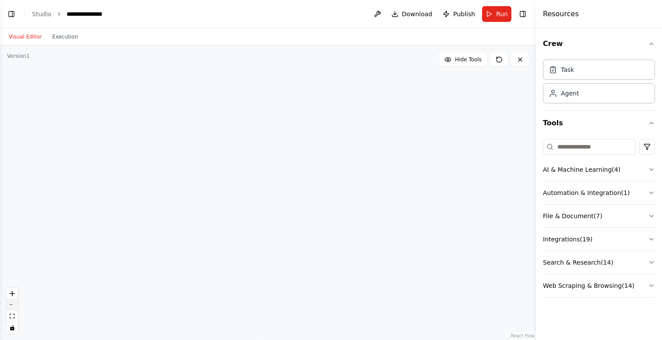
click at [16, 307] on button "zoom out" at bounding box center [12, 304] width 11 height 11
drag, startPoint x: 235, startPoint y: 162, endPoint x: 232, endPoint y: 212, distance: 50.0
click at [232, 213] on div at bounding box center [268, 193] width 536 height 294
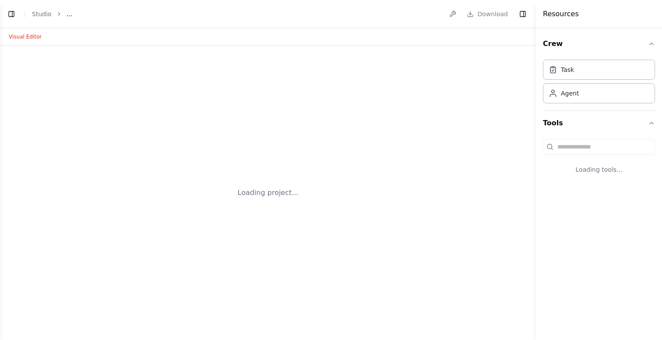
select select "****"
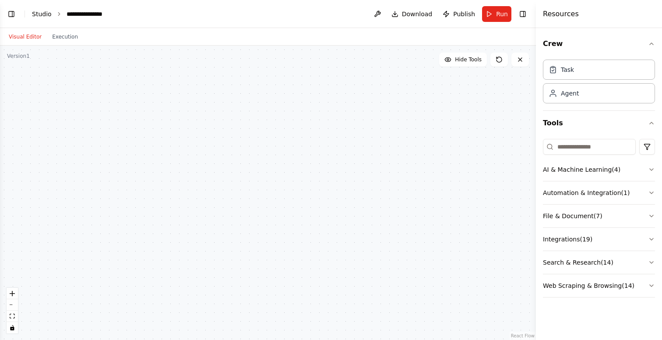
click at [42, 15] on link "Studio" at bounding box center [42, 14] width 20 height 7
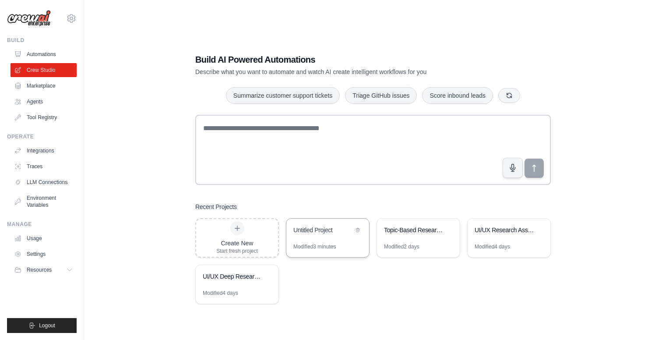
click at [321, 233] on div "Untitled Project" at bounding box center [323, 229] width 60 height 9
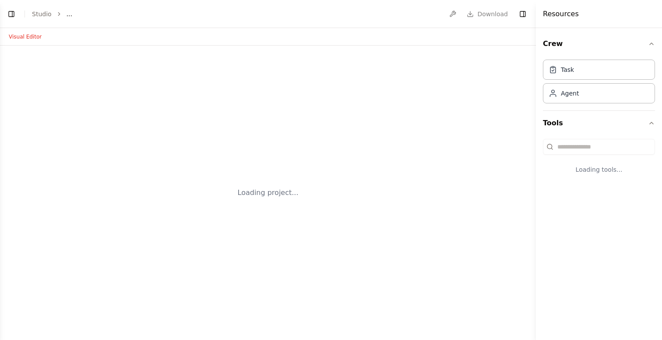
select select "****"
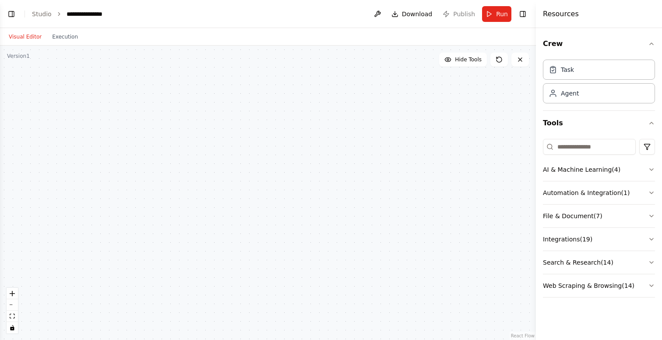
scroll to position [508, 0]
click at [12, 16] on button "Toggle Left Sidebar" at bounding box center [11, 14] width 12 height 12
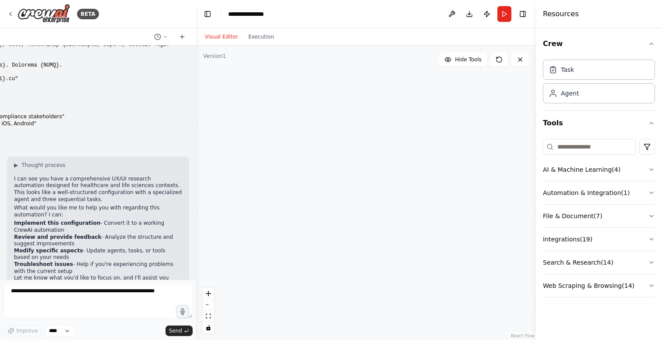
click at [102, 204] on p "What would you like me to help you with regarding this automation? I can:" at bounding box center [98, 211] width 168 height 14
drag, startPoint x: 14, startPoint y: 197, endPoint x: 32, endPoint y: 197, distance: 17.9
click at [32, 220] on strong "Implement this configuration" at bounding box center [57, 223] width 86 height 6
click at [42, 220] on strong "Implement this configuration" at bounding box center [57, 223] width 86 height 6
drag, startPoint x: 14, startPoint y: 195, endPoint x: 91, endPoint y: 198, distance: 77.1
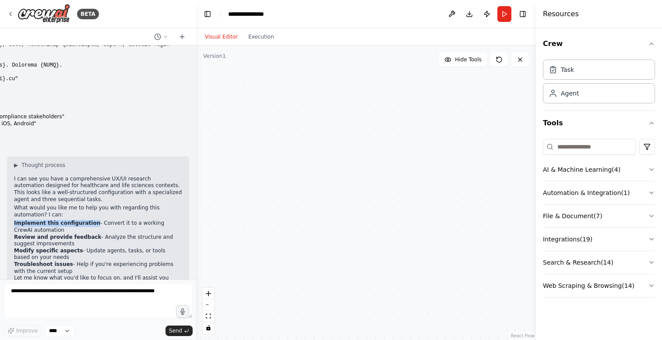
click at [91, 220] on li "Implement this configuration - Convert it to a working CrewAI automation" at bounding box center [98, 227] width 168 height 14
copy strong "Implement this configuration"
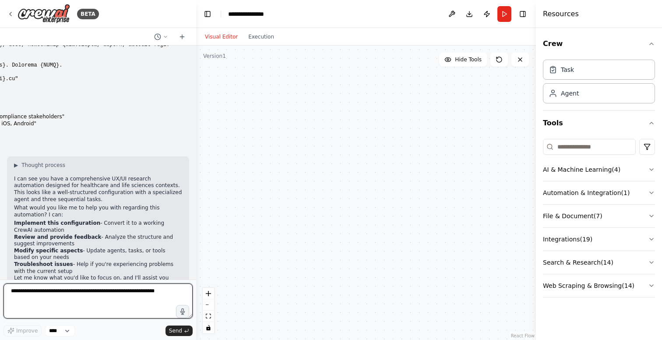
click at [25, 291] on textarea at bounding box center [98, 300] width 189 height 35
paste textarea "**********"
type textarea "**********"
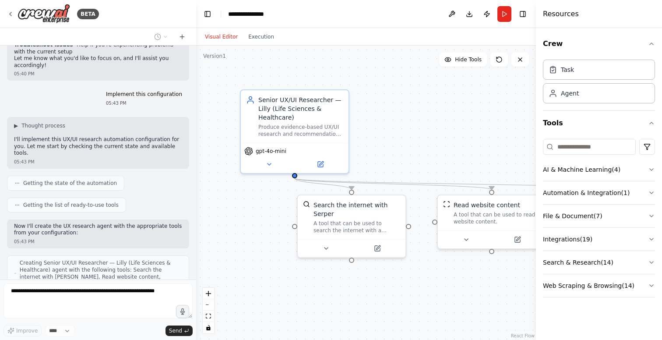
scroll to position [778, 0]
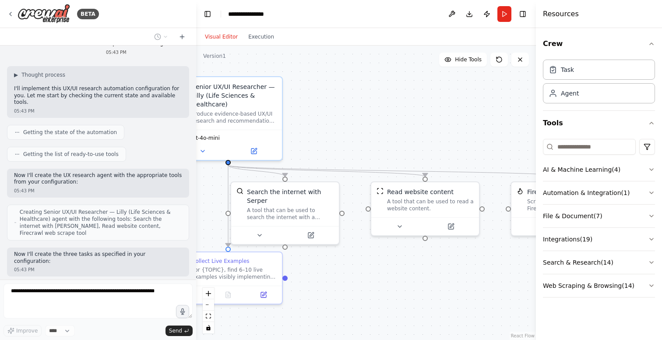
drag, startPoint x: 456, startPoint y: 137, endPoint x: 389, endPoint y: 123, distance: 67.5
click at [389, 123] on div ".deletable-edge-delete-btn { width: 20px; height: 20px; border: 0px solid #ffff…" at bounding box center [366, 193] width 340 height 294
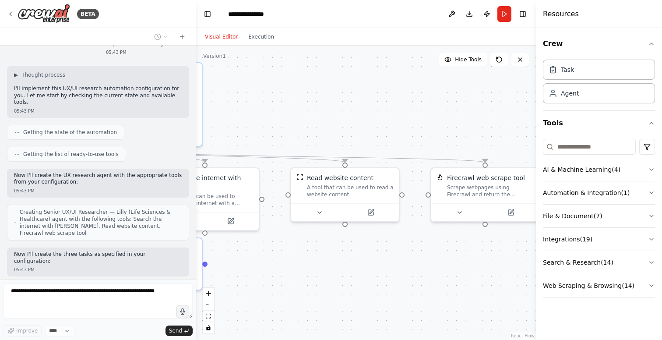
drag, startPoint x: 455, startPoint y: 137, endPoint x: 367, endPoint y: 123, distance: 88.7
click at [367, 123] on div ".deletable-edge-delete-btn { width: 20px; height: 20px; border: 0px solid #ffff…" at bounding box center [366, 193] width 340 height 294
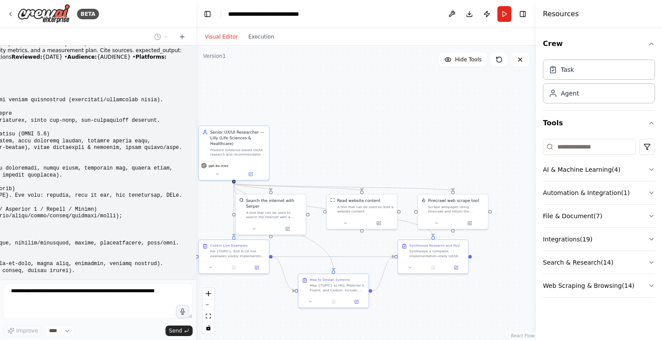
scroll to position [0, 0]
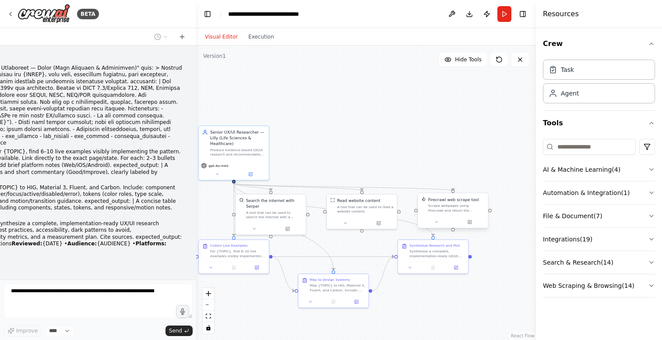
click at [459, 208] on div "Scrape webpages using Firecrawl and return the contents" at bounding box center [456, 207] width 56 height 9
click at [436, 222] on icon at bounding box center [436, 221] width 4 height 4
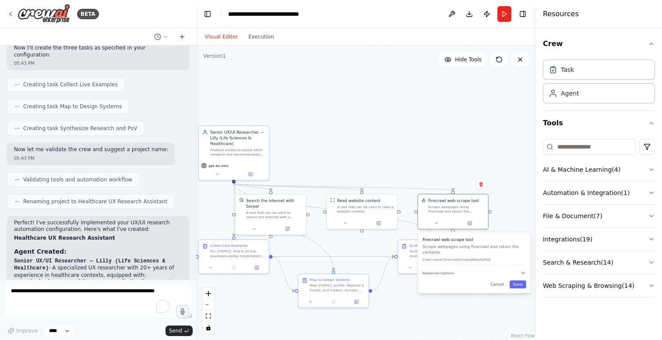
click at [419, 129] on div ".deletable-edge-delete-btn { width: 20px; height: 20px; border: 0px solid #ffff…" at bounding box center [366, 193] width 340 height 294
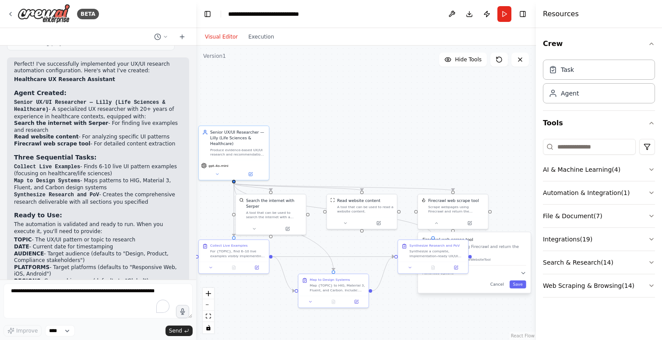
scroll to position [1149, 0]
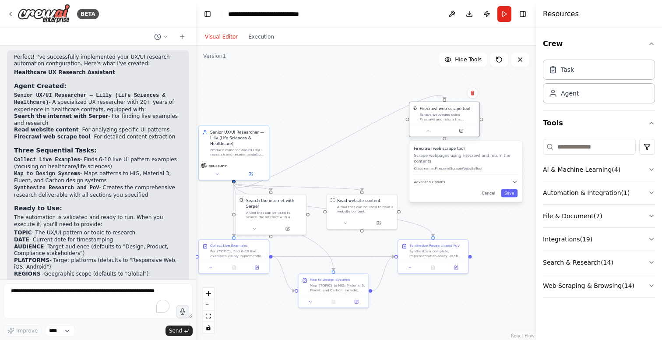
drag, startPoint x: 454, startPoint y: 204, endPoint x: 444, endPoint y: 116, distance: 89.3
click at [444, 115] on div "Scrape webpages using Firecrawl and return the contents" at bounding box center [448, 116] width 56 height 9
click at [273, 214] on div "A tool that can be used to search the internet with a search_query. Supports di…" at bounding box center [274, 213] width 56 height 9
click at [260, 228] on button at bounding box center [254, 227] width 32 height 7
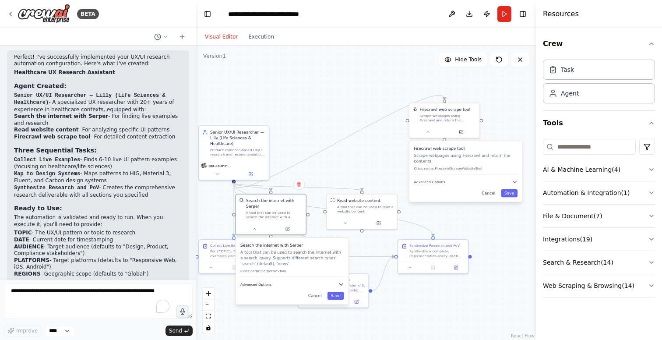
click at [267, 284] on span "Advanced Options" at bounding box center [255, 284] width 31 height 4
click at [248, 227] on button at bounding box center [254, 227] width 32 height 7
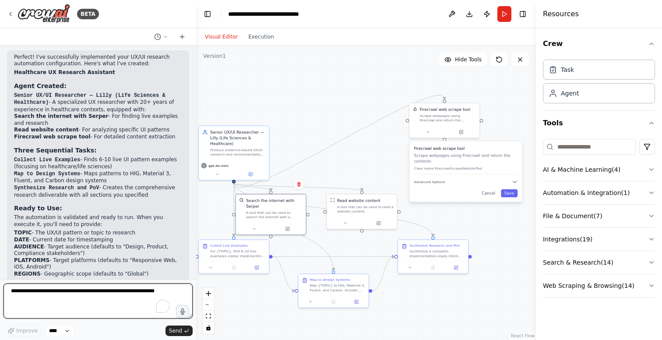
click at [53, 301] on textarea "To enrich screen reader interactions, please activate Accessibility in Grammarl…" at bounding box center [98, 300] width 189 height 35
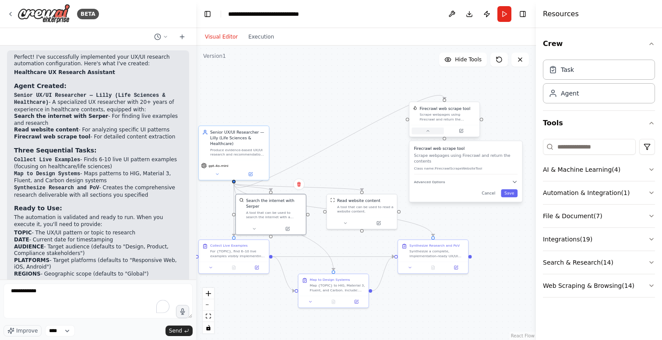
click at [424, 128] on button at bounding box center [427, 130] width 32 height 7
click at [430, 134] on div at bounding box center [444, 131] width 70 height 12
click at [431, 131] on button at bounding box center [427, 130] width 32 height 7
click at [515, 180] on icon "button" at bounding box center [515, 182] width 6 height 6
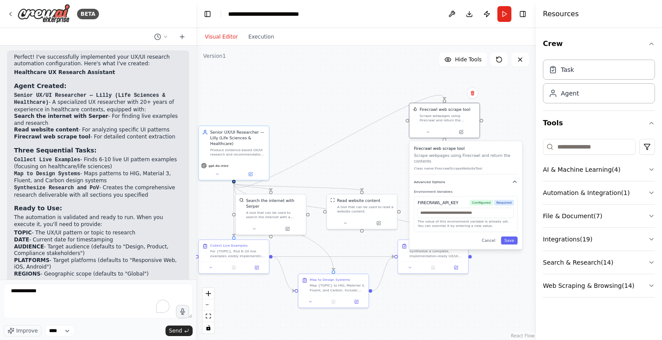
click at [517, 182] on icon "button" at bounding box center [515, 182] width 6 height 6
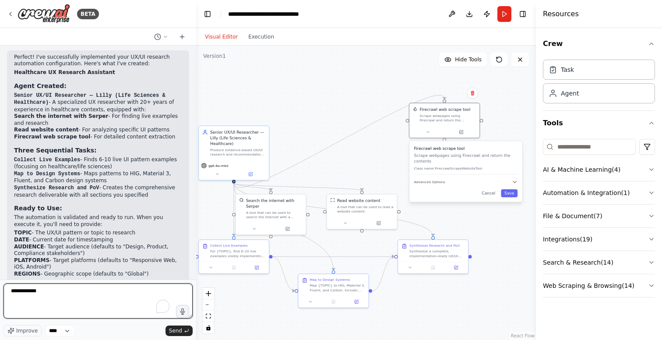
click at [55, 293] on textarea "**********" at bounding box center [98, 300] width 189 height 35
type textarea "**********"
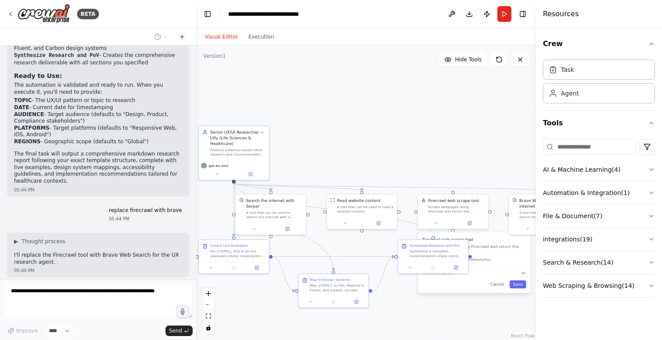
scroll to position [1303, 0]
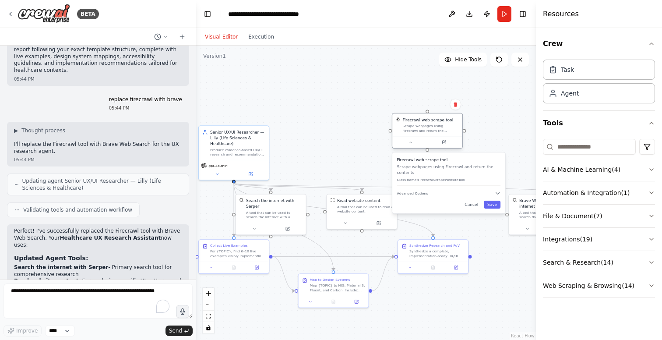
drag, startPoint x: 451, startPoint y: 208, endPoint x: 428, endPoint y: 127, distance: 84.8
click at [424, 126] on div "Scrape webpages using Firecrawl and return the contents" at bounding box center [431, 127] width 56 height 9
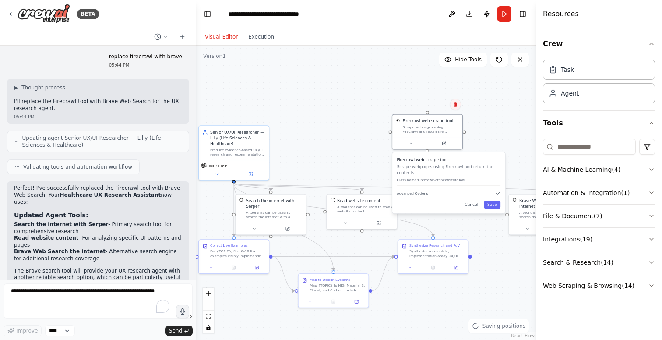
scroll to position [1442, 0]
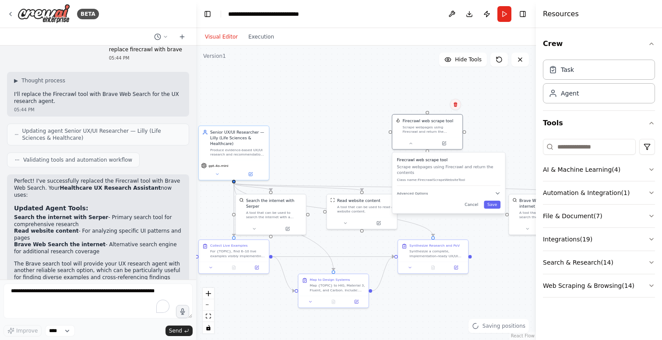
click at [455, 109] on button at bounding box center [454, 103] width 11 height 11
click at [431, 103] on button "Confirm" at bounding box center [430, 104] width 31 height 11
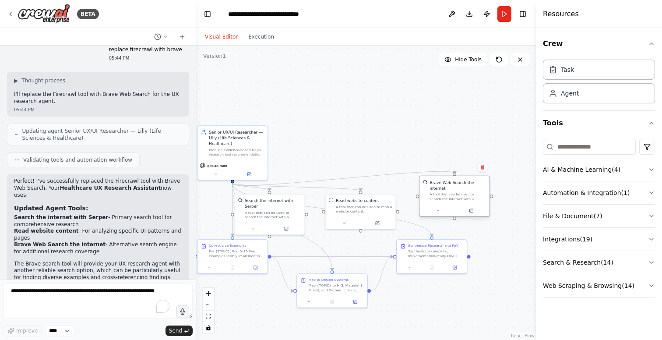
drag, startPoint x: 520, startPoint y: 214, endPoint x: 430, endPoint y: 195, distance: 92.5
click at [430, 195] on div "A tool that can be used to search the internet with a search_query." at bounding box center [458, 196] width 56 height 9
click at [217, 173] on icon at bounding box center [216, 173] width 4 height 4
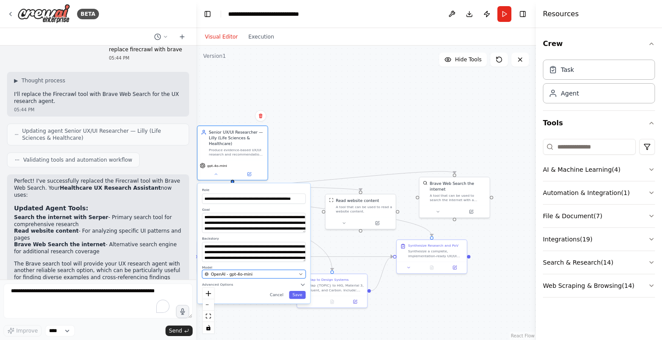
click at [263, 272] on div "OpenAI - gpt-4o-mini" at bounding box center [249, 274] width 91 height 6
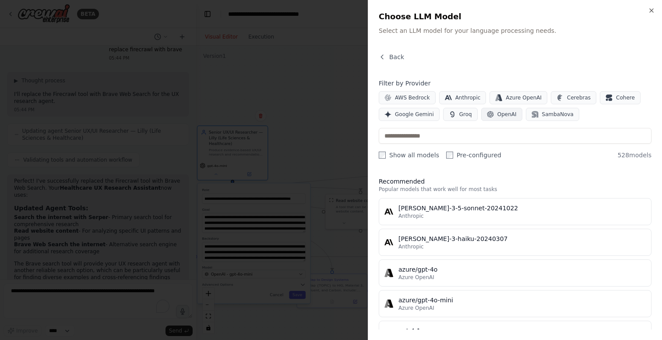
click at [503, 115] on span "OpenAI" at bounding box center [506, 114] width 19 height 7
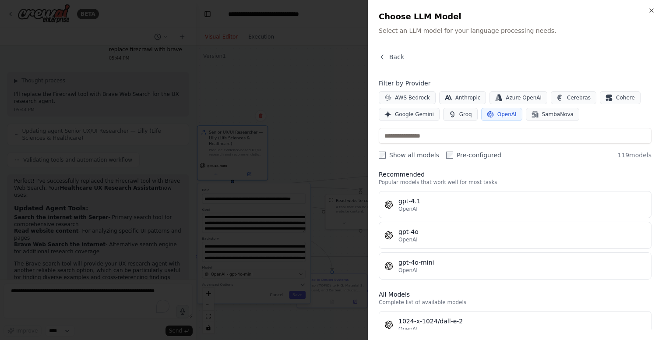
scroll to position [5, 0]
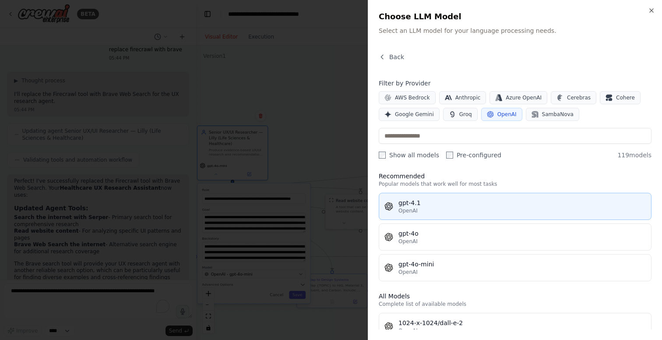
click at [501, 201] on div "gpt-4.1" at bounding box center [521, 202] width 247 height 9
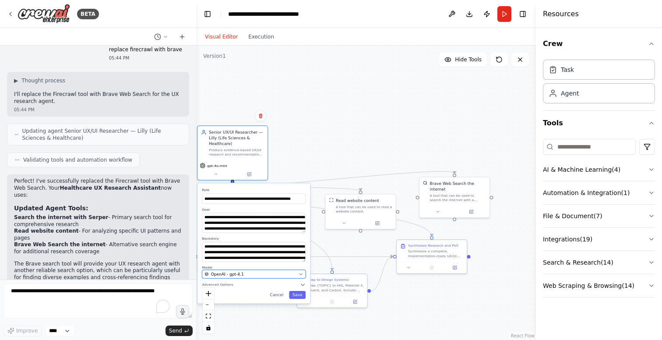
click at [260, 274] on div "OpenAI - gpt-4.1" at bounding box center [249, 274] width 91 height 6
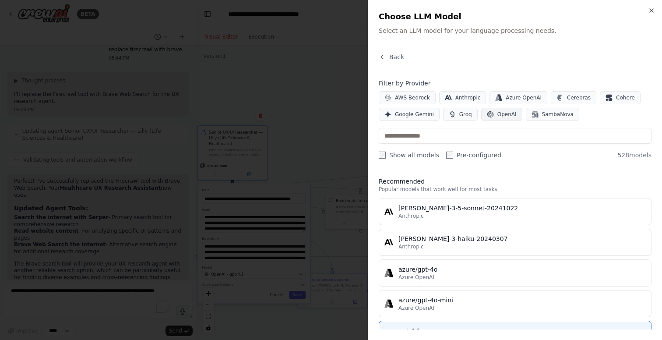
click at [503, 114] on span "OpenAI" at bounding box center [506, 114] width 19 height 7
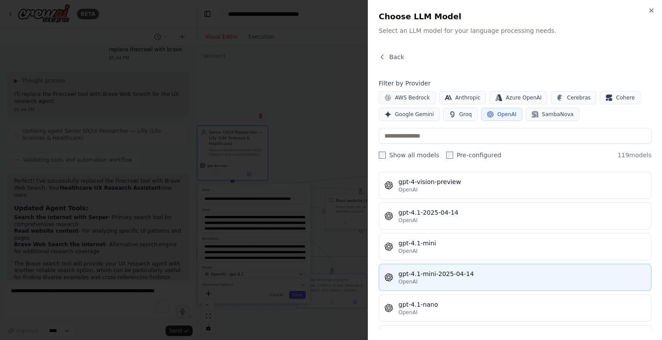
scroll to position [1129, 0]
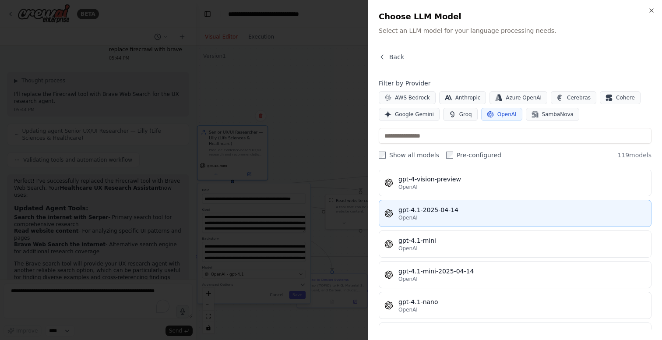
click at [458, 208] on div "gpt-4.1-2025-04-14" at bounding box center [521, 209] width 247 height 9
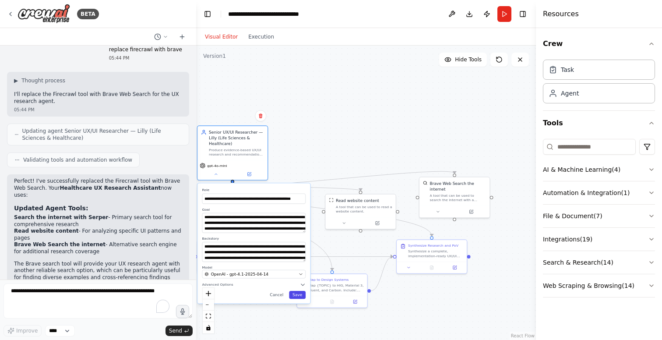
click at [301, 295] on button "Save" at bounding box center [297, 295] width 17 height 8
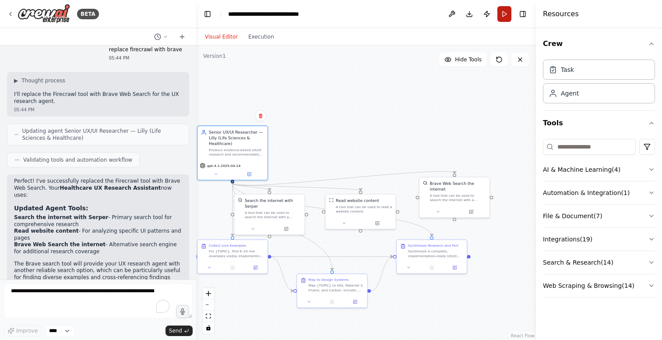
click at [504, 16] on button "Run" at bounding box center [504, 14] width 14 height 16
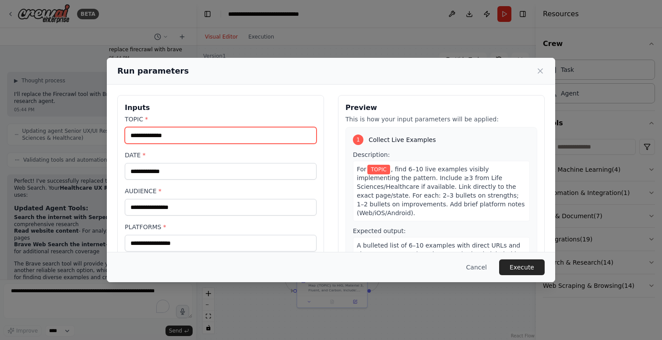
click at [186, 134] on input "TOPIC *" at bounding box center [221, 135] width 192 height 17
type input "**********"
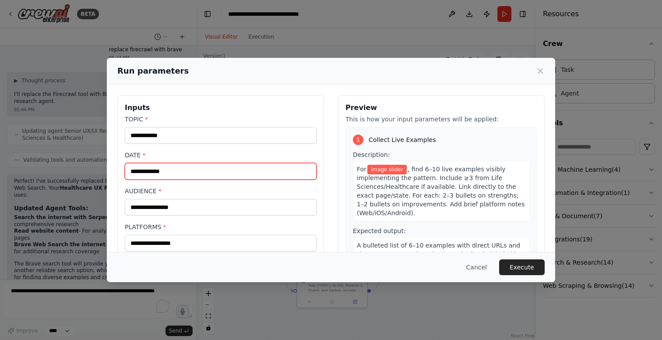
click at [174, 169] on input "DATE *" at bounding box center [221, 171] width 192 height 17
type input "****"
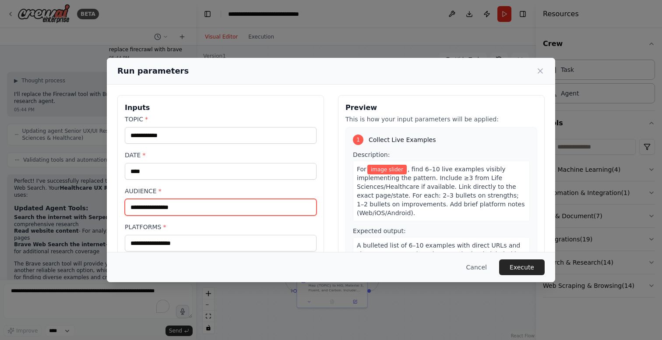
click at [221, 212] on input "AUDIENCE *" at bounding box center [221, 207] width 192 height 17
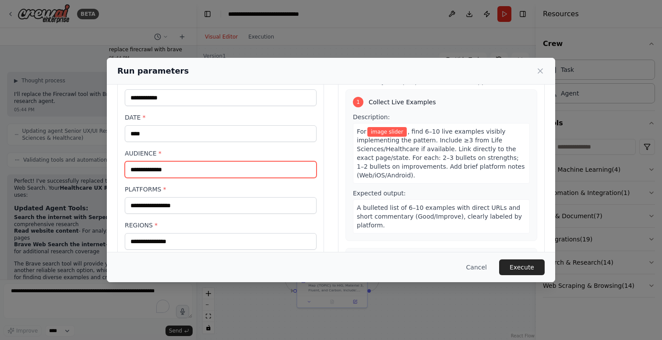
scroll to position [39, 0]
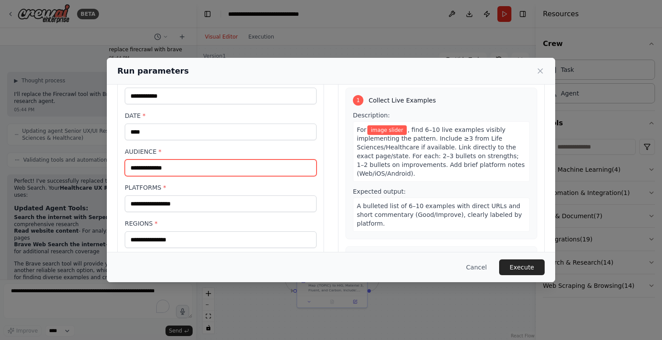
type input "**********"
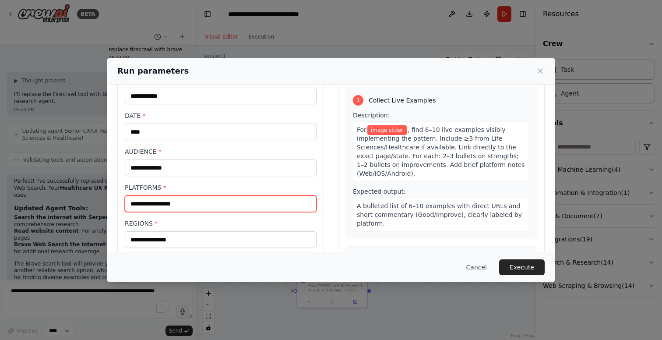
click at [247, 197] on input "PLATFORMS *" at bounding box center [221, 203] width 192 height 17
type input "*"
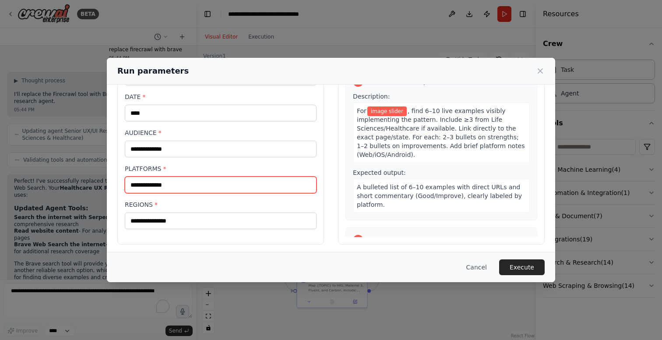
scroll to position [61, 0]
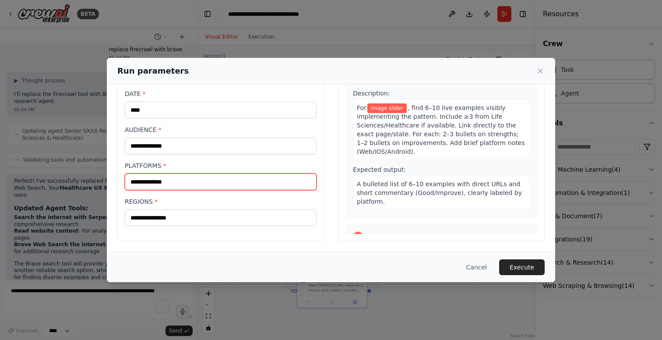
type input "**********"
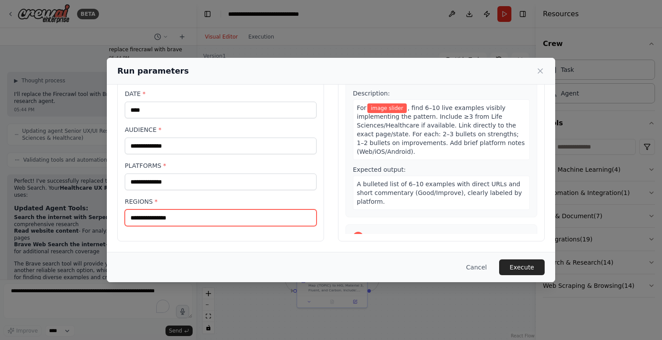
click at [215, 215] on input "REGIONS *" at bounding box center [221, 217] width 192 height 17
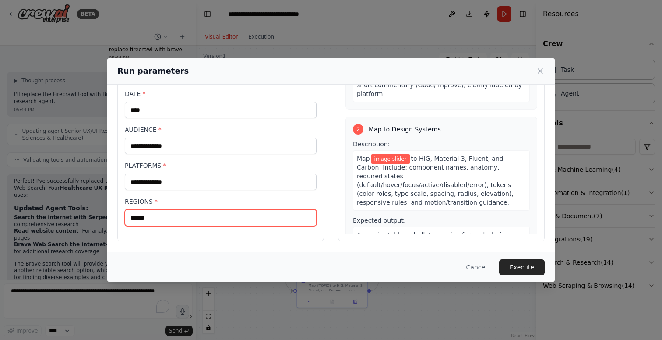
scroll to position [109, 0]
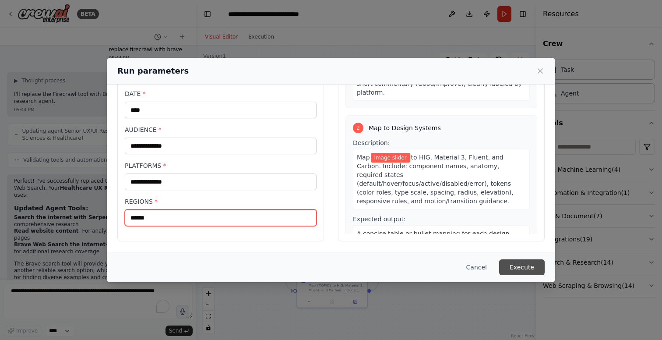
type input "******"
click at [526, 266] on button "Execute" at bounding box center [522, 267] width 46 height 16
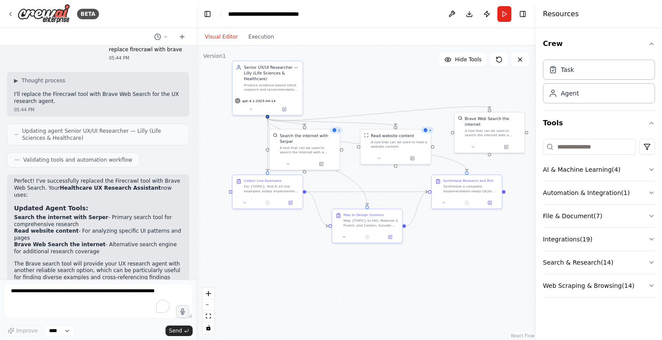
drag, startPoint x: 329, startPoint y: 249, endPoint x: 364, endPoint y: 185, distance: 73.6
click at [364, 185] on div ".deletable-edge-delete-btn { width: 20px; height: 20px; border: 0px solid #ffff…" at bounding box center [366, 193] width 340 height 294
click at [260, 34] on button "Execution" at bounding box center [261, 37] width 36 height 11
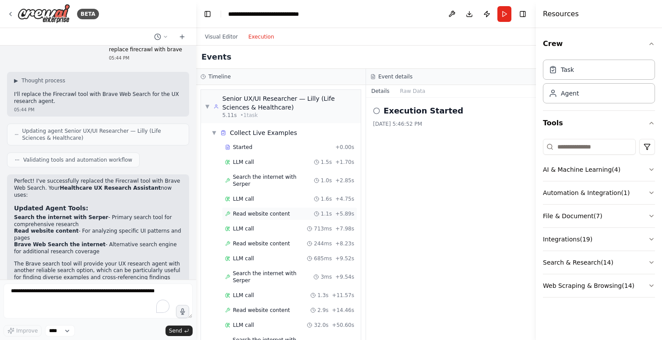
scroll to position [74, 0]
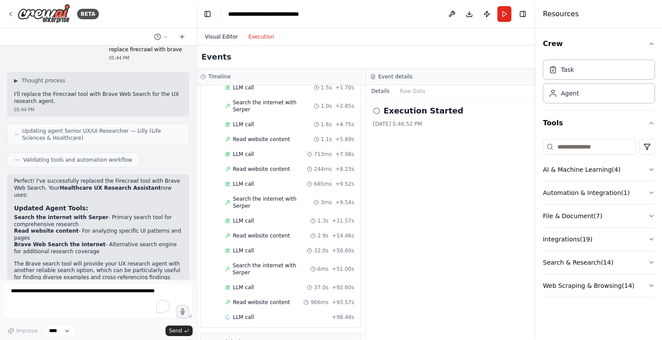
click at [223, 35] on button "Visual Editor" at bounding box center [221, 37] width 43 height 11
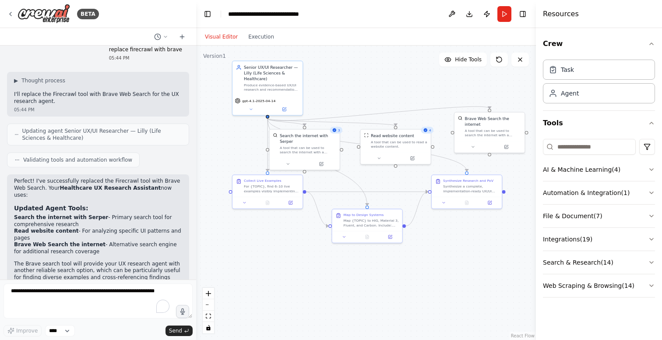
scroll to position [1442, 0]
drag, startPoint x: 474, startPoint y: 192, endPoint x: 471, endPoint y: 213, distance: 21.7
click at [471, 213] on div "Synthesize a complete, implementation-ready UX/UI research deliverable for {TOP…" at bounding box center [464, 210] width 55 height 9
click at [462, 210] on div "Synthesize a complete, implementation-ready UX/UI research deliverable for {TOP…" at bounding box center [464, 210] width 55 height 9
click at [438, 227] on button at bounding box center [438, 224] width 20 height 7
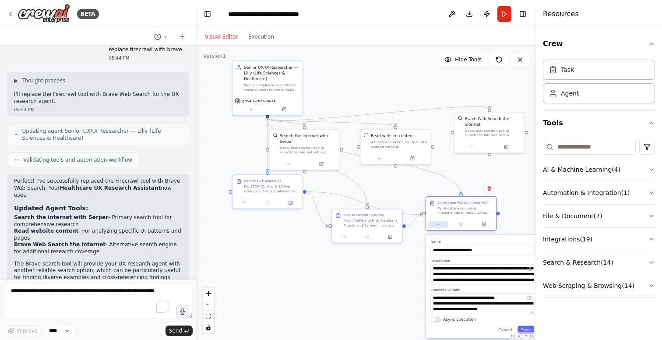
click at [438, 227] on button at bounding box center [438, 224] width 20 height 7
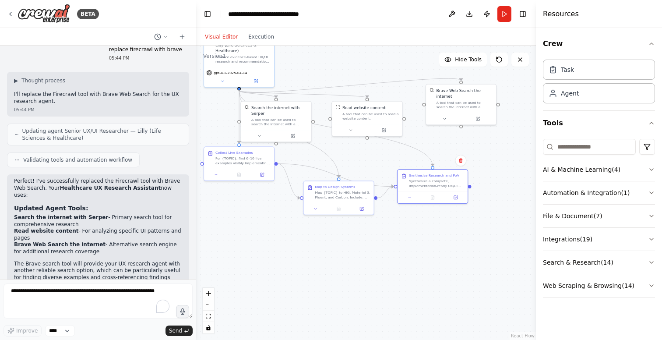
drag, startPoint x: 462, startPoint y: 268, endPoint x: 434, endPoint y: 241, distance: 39.3
click at [434, 241] on div ".deletable-edge-delete-btn { width: 20px; height: 20px; border: 0px solid #ffff…" at bounding box center [366, 193] width 340 height 294
click at [263, 40] on button "Execution" at bounding box center [261, 37] width 36 height 11
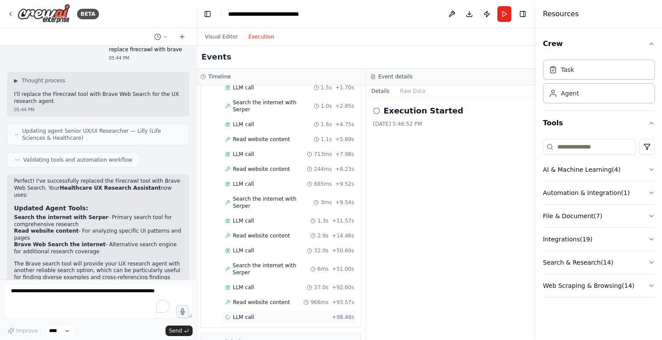
click at [264, 313] on div "LLM call + 98.48s" at bounding box center [289, 316] width 129 height 7
click at [416, 94] on button "Messages" at bounding box center [413, 91] width 36 height 12
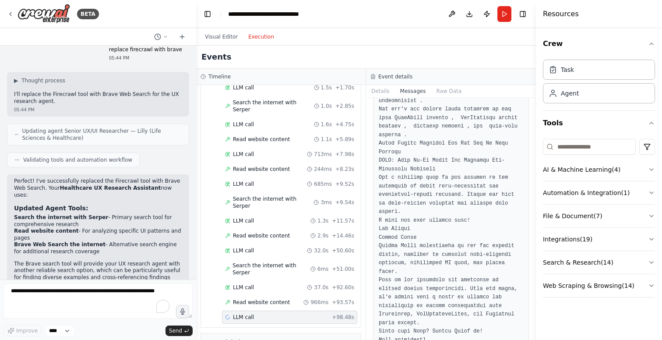
scroll to position [27155, 0]
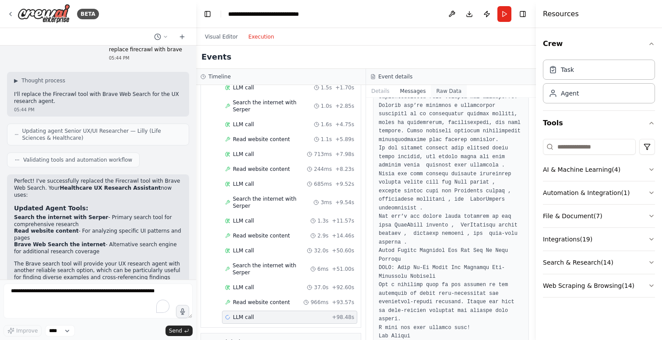
click at [450, 90] on button "Raw Data" at bounding box center [449, 91] width 36 height 12
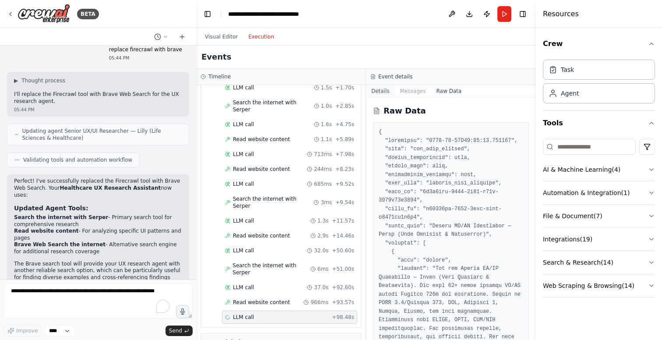
click at [382, 90] on button "Details" at bounding box center [380, 91] width 29 height 12
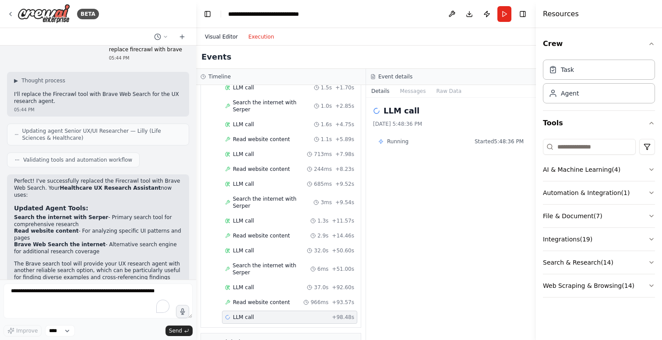
click at [232, 36] on button "Visual Editor" at bounding box center [221, 37] width 43 height 11
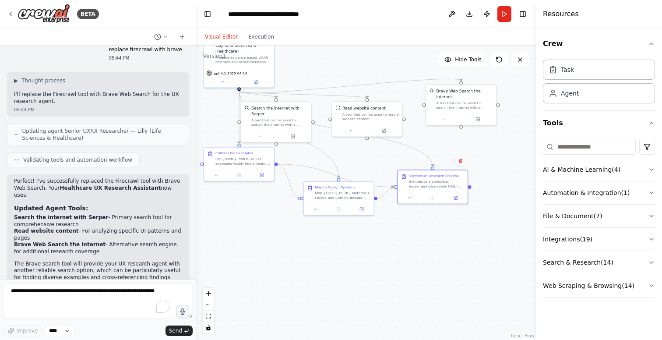
click at [308, 244] on div ".deletable-edge-delete-btn { width: 20px; height: 20px; border: 0px solid #ffff…" at bounding box center [366, 193] width 340 height 294
click at [498, 60] on icon at bounding box center [498, 59] width 7 height 7
click at [522, 14] on button "Toggle Right Sidebar" at bounding box center [522, 14] width 12 height 12
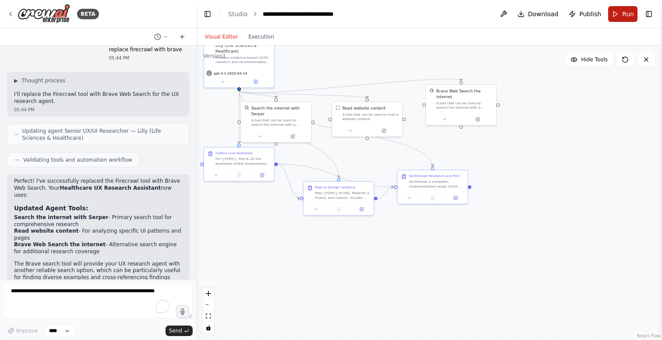
click at [620, 16] on button "Run" at bounding box center [622, 14] width 29 height 16
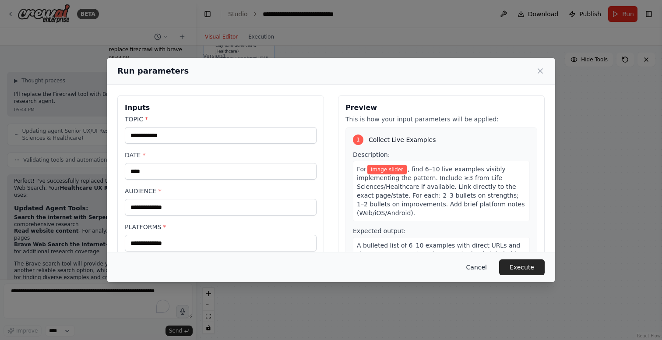
click at [479, 266] on button "Cancel" at bounding box center [476, 267] width 35 height 16
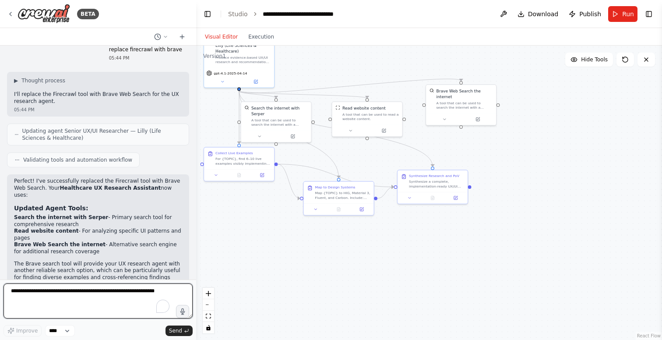
click at [35, 304] on textarea "To enrich screen reader interactions, please activate Accessibility in Grammarl…" at bounding box center [98, 300] width 189 height 35
type textarea "**********"
paste textarea "**********"
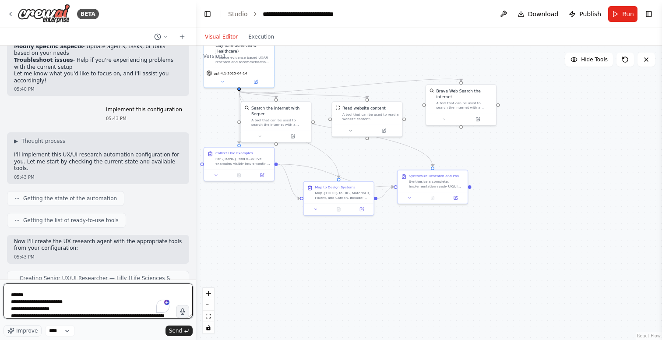
scroll to position [0, 0]
click at [10, 292] on textarea "To enrich screen reader interactions, please activate Accessibility in Grammarl…" at bounding box center [98, 300] width 189 height 35
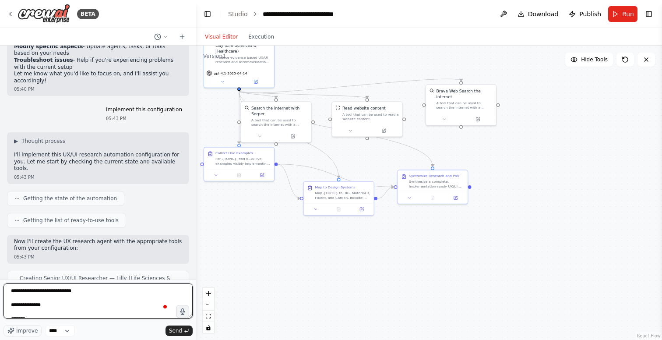
type textarea "**********"
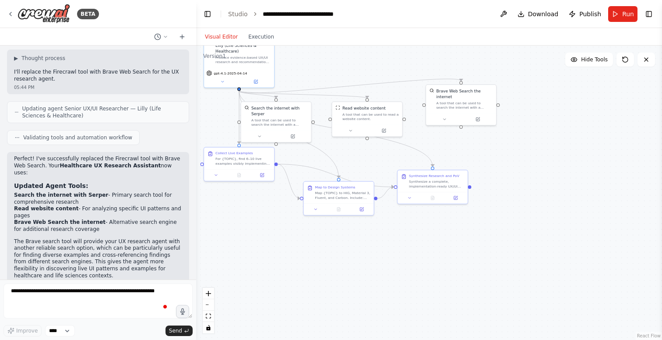
scroll to position [2173, 0]
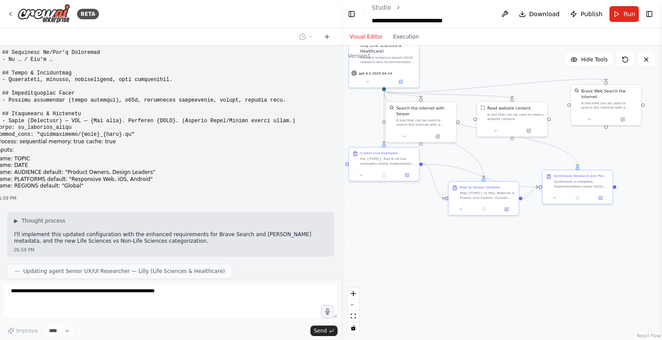
drag, startPoint x: 195, startPoint y: 108, endPoint x: 351, endPoint y: 95, distance: 156.4
click at [351, 95] on div "BETA version: "1.0" tasks: collect_live_examples: description: | For {TOPIC}, f…" at bounding box center [331, 170] width 662 height 340
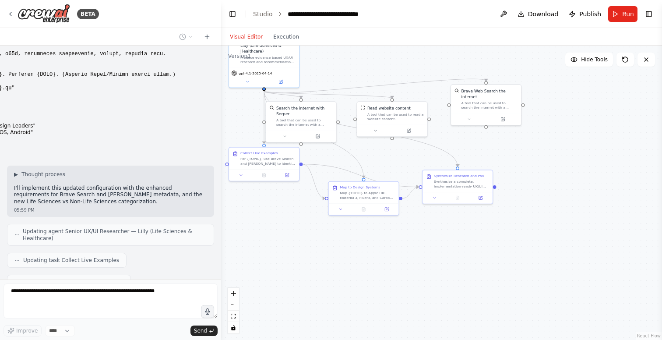
drag, startPoint x: 340, startPoint y: 17, endPoint x: 221, endPoint y: 21, distance: 119.5
click at [221, 21] on div "BETA version: "1.0" tasks: collect_live_examples: description: | For {TOPIC}, f…" at bounding box center [331, 170] width 662 height 340
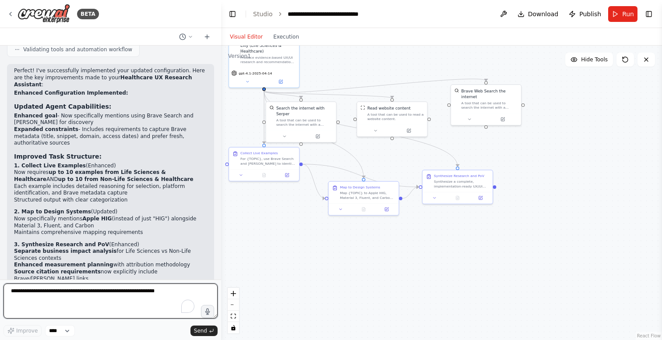
scroll to position [2562, 0]
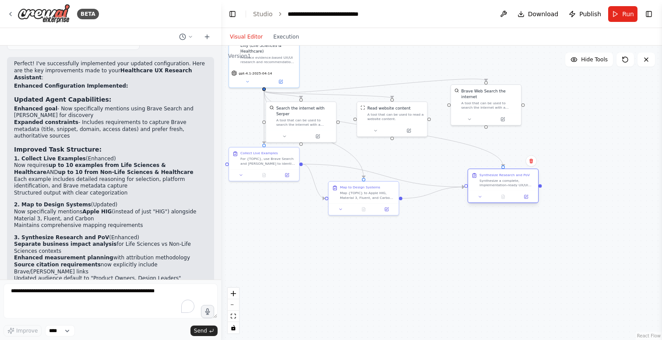
drag, startPoint x: 458, startPoint y: 182, endPoint x: 504, endPoint y: 182, distance: 46.4
click at [505, 182] on div "Synthesize a complete, implementation-ready UX/UI research deliverable for {TOP…" at bounding box center [506, 182] width 55 height 9
drag, startPoint x: 368, startPoint y: 195, endPoint x: 414, endPoint y: 189, distance: 46.3
click at [414, 189] on div "Map {TOPIC} to Apple HIG, Material 3, Fluent, and Carbon. Include: component na…" at bounding box center [409, 188] width 55 height 9
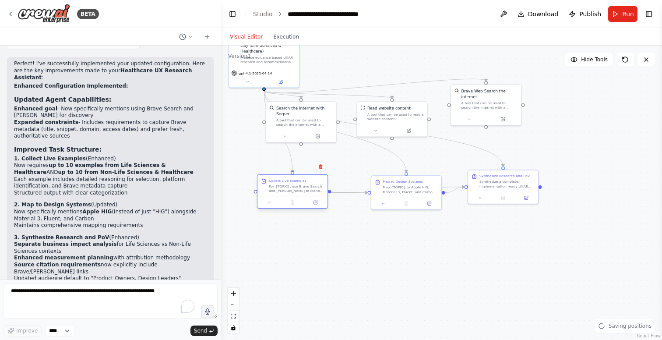
drag, startPoint x: 270, startPoint y: 157, endPoint x: 298, endPoint y: 184, distance: 39.0
click at [298, 184] on div "For {TOPIC}, use Brave Search and [PERSON_NAME] to identify **up to 10 examples…" at bounding box center [296, 188] width 55 height 9
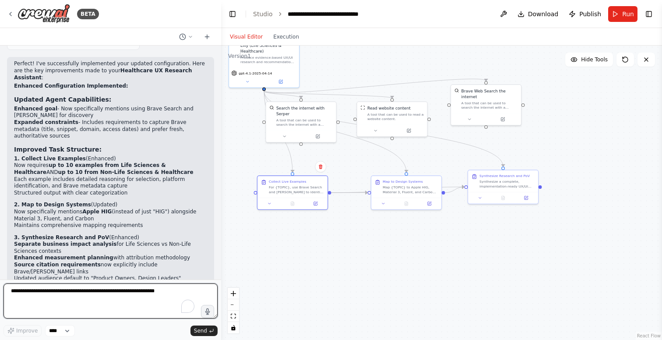
click at [113, 294] on textarea "To enrich screen reader interactions, please activate Accessibility in Grammarl…" at bounding box center [111, 300] width 214 height 35
type textarea "**********"
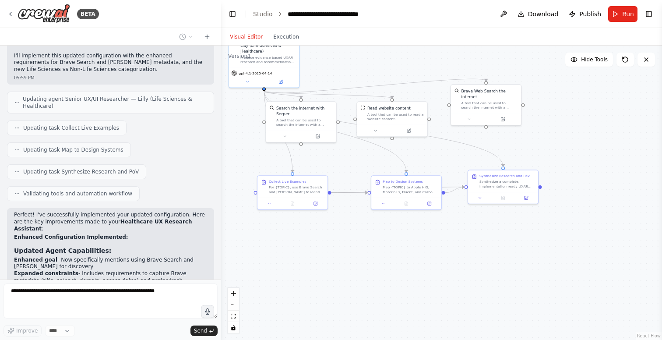
scroll to position [2403, 0]
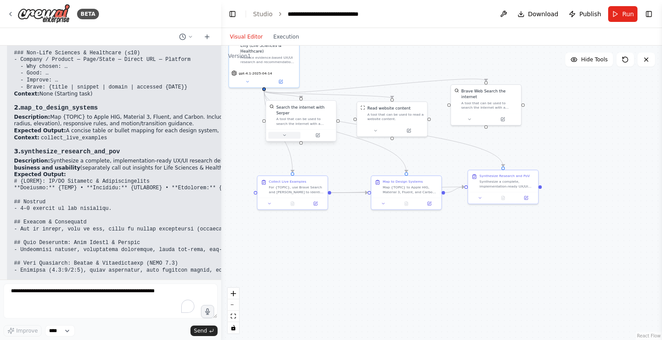
click at [285, 136] on icon at bounding box center [284, 135] width 4 height 4
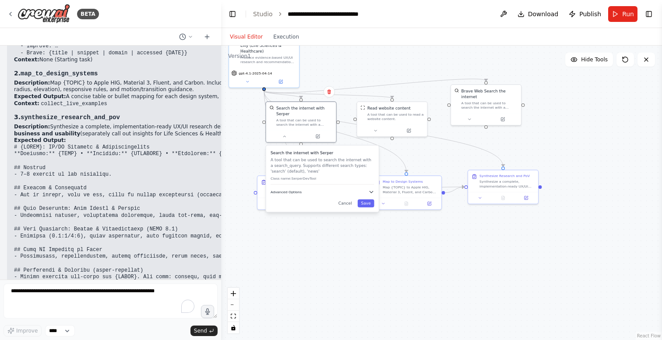
click at [292, 193] on span "Advanced Options" at bounding box center [285, 191] width 31 height 4
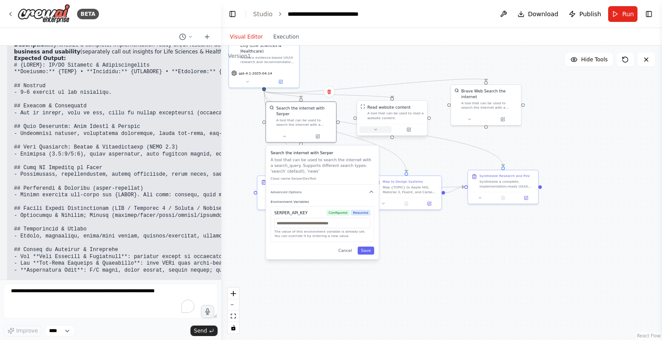
click at [378, 130] on button at bounding box center [375, 129] width 32 height 7
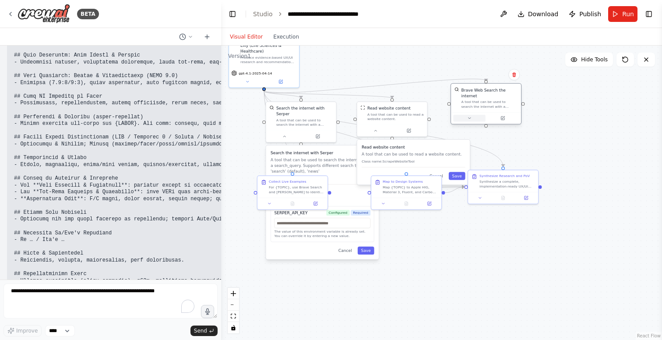
click at [463, 119] on button at bounding box center [469, 118] width 32 height 7
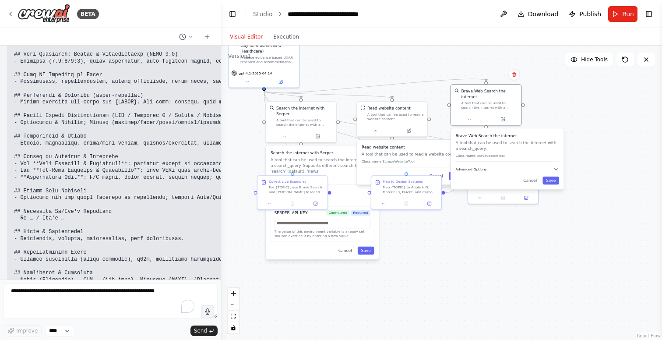
scroll to position [3451, 0]
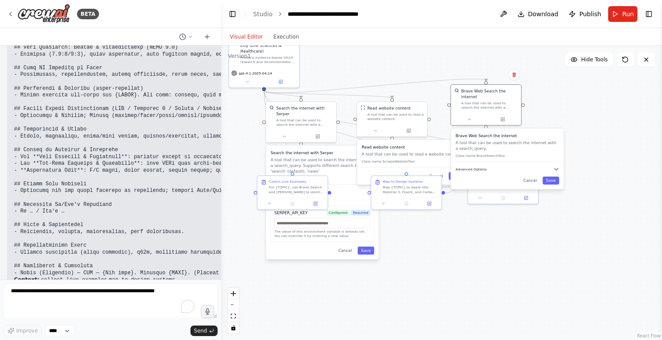
click at [473, 171] on span "Advanced Options" at bounding box center [471, 169] width 31 height 4
click at [531, 228] on button "Cancel" at bounding box center [530, 228] width 20 height 8
click at [444, 176] on button "Cancel" at bounding box center [436, 176] width 20 height 8
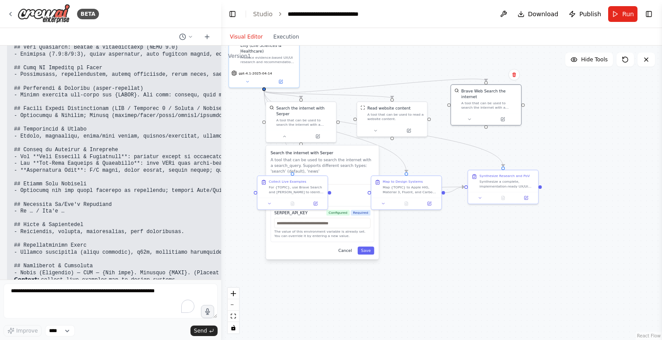
click at [347, 250] on button "Cancel" at bounding box center [345, 250] width 20 height 8
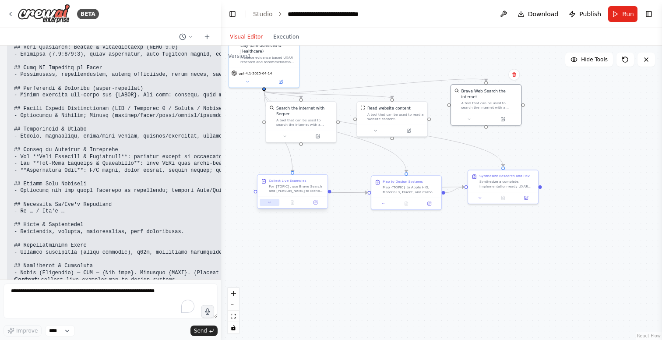
click at [270, 204] on icon at bounding box center [269, 202] width 4 height 4
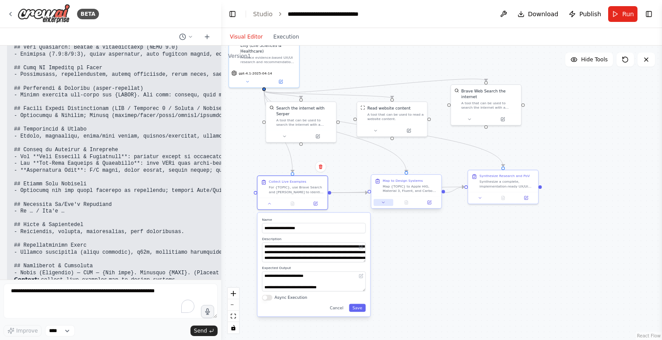
click at [389, 204] on button at bounding box center [383, 202] width 20 height 7
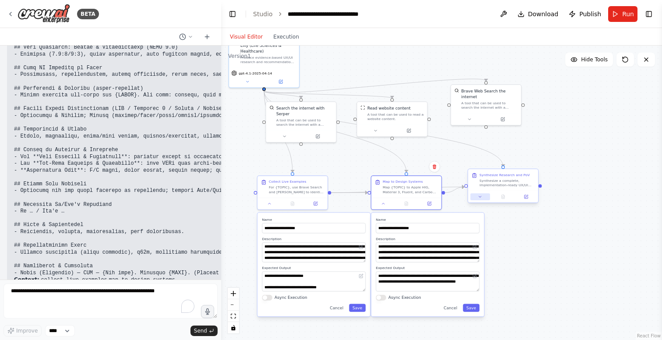
click at [480, 199] on button at bounding box center [480, 196] width 20 height 7
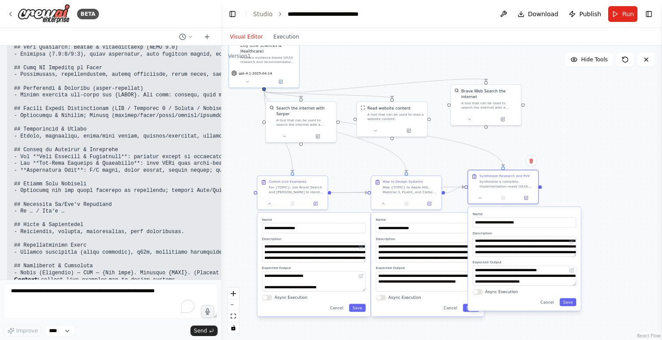
click at [611, 145] on div ".deletable-edge-delete-btn { width: 20px; height: 20px; border: 0px solid #ffff…" at bounding box center [441, 193] width 441 height 294
click at [550, 301] on button "Cancel" at bounding box center [547, 302] width 20 height 8
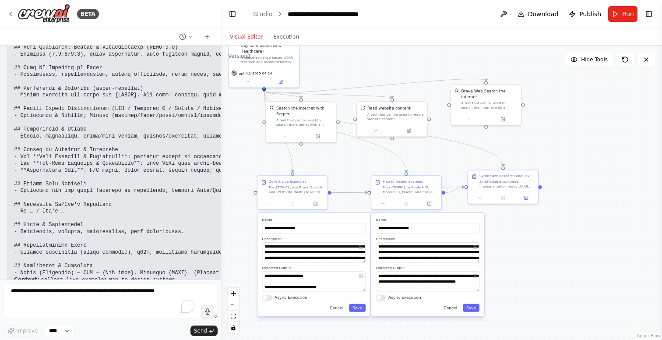
click at [452, 310] on button "Cancel" at bounding box center [450, 308] width 20 height 8
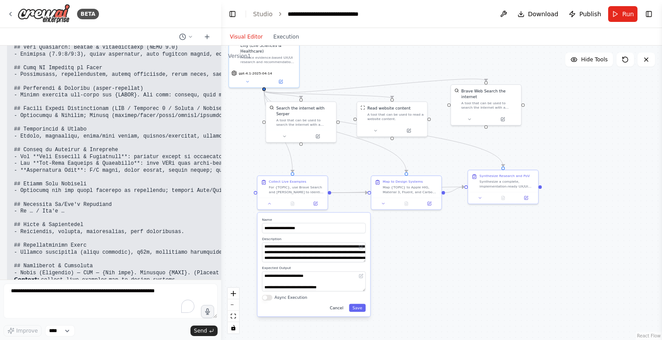
click at [339, 311] on button "Cancel" at bounding box center [336, 308] width 20 height 8
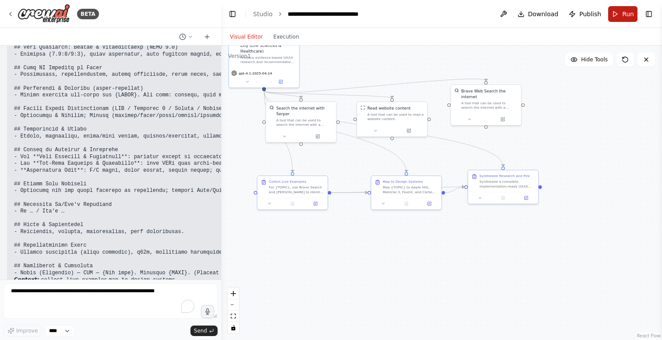
click at [627, 12] on span "Run" at bounding box center [628, 14] width 12 height 9
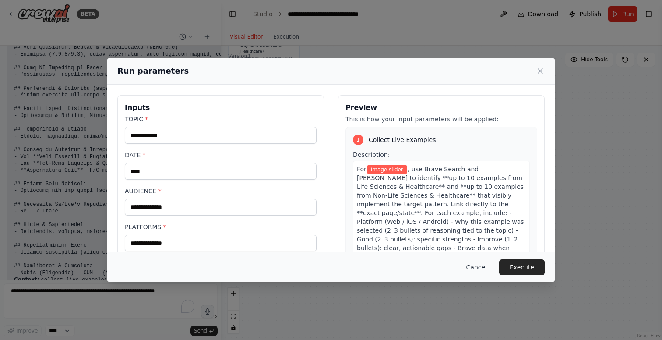
click at [476, 266] on button "Cancel" at bounding box center [476, 267] width 35 height 16
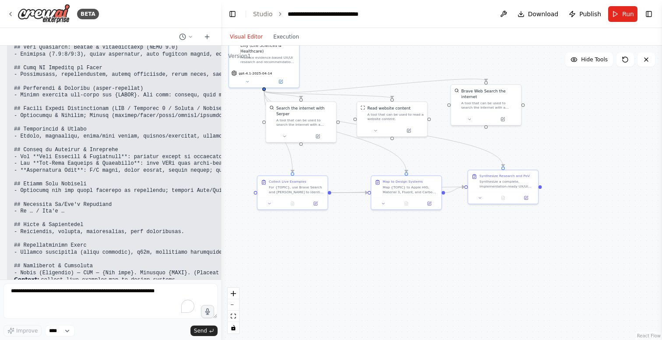
click at [343, 70] on div ".deletable-edge-delete-btn { width: 20px; height: 20px; border: 0px solid #ffff…" at bounding box center [441, 193] width 441 height 294
click at [626, 59] on icon at bounding box center [624, 59] width 7 height 7
click at [646, 59] on icon at bounding box center [645, 59] width 7 height 7
click at [265, 8] on header "**********" at bounding box center [441, 14] width 441 height 28
click at [262, 14] on link "Studio" at bounding box center [263, 14] width 20 height 7
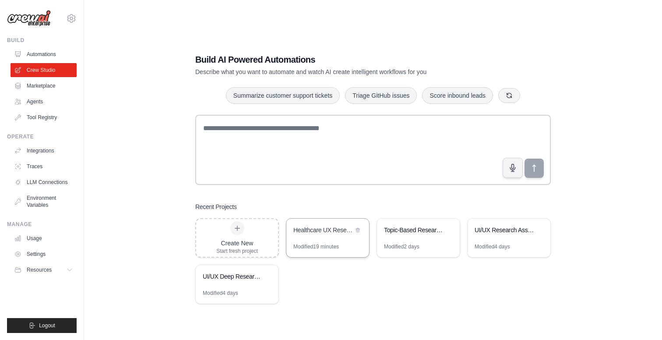
click at [324, 231] on div "Healthcare UX Research Assistant" at bounding box center [323, 229] width 60 height 9
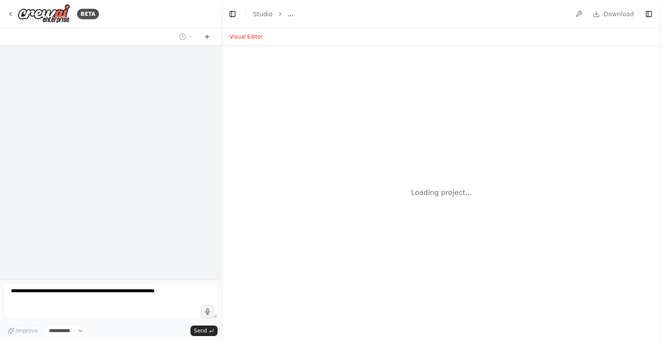
select select "****"
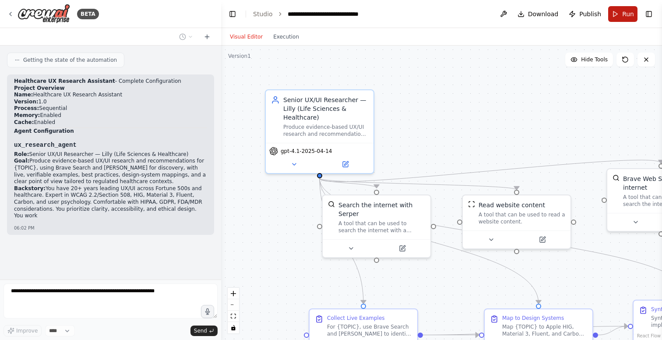
click at [621, 14] on button "Run" at bounding box center [622, 14] width 29 height 16
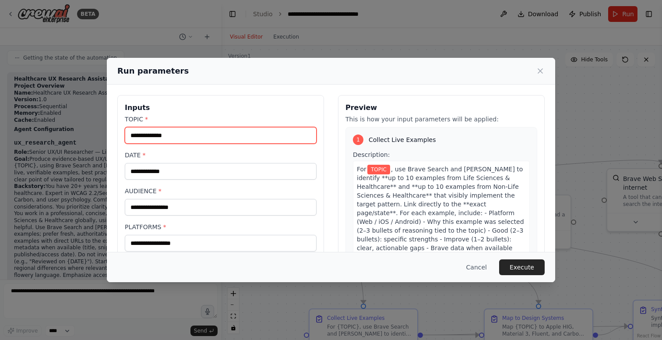
click at [178, 139] on input "TOPIC *" at bounding box center [221, 135] width 192 height 17
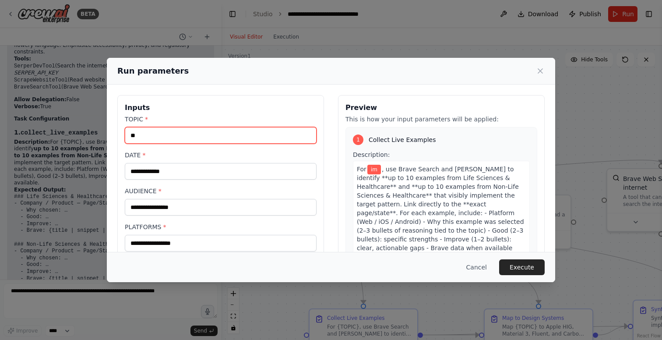
type input "*"
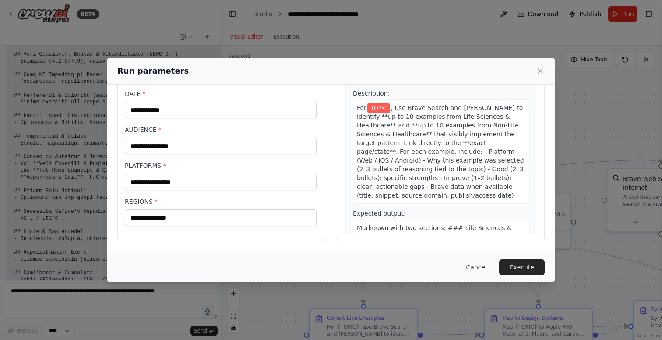
scroll to position [3451, 0]
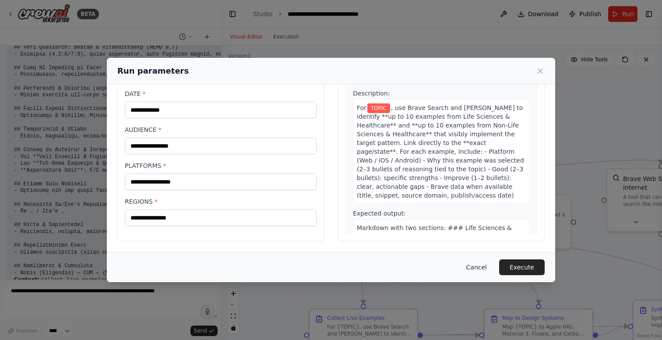
click at [479, 266] on button "Cancel" at bounding box center [476, 267] width 35 height 16
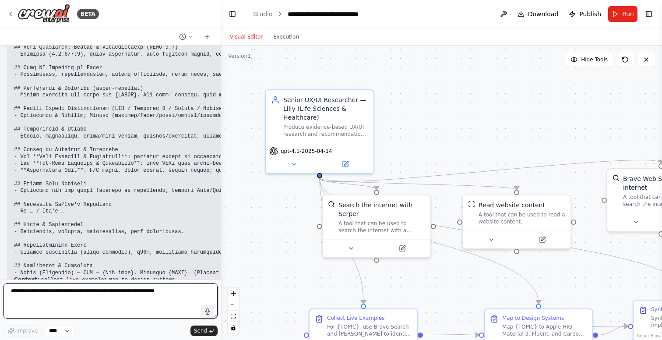
click at [71, 294] on textarea at bounding box center [111, 300] width 214 height 35
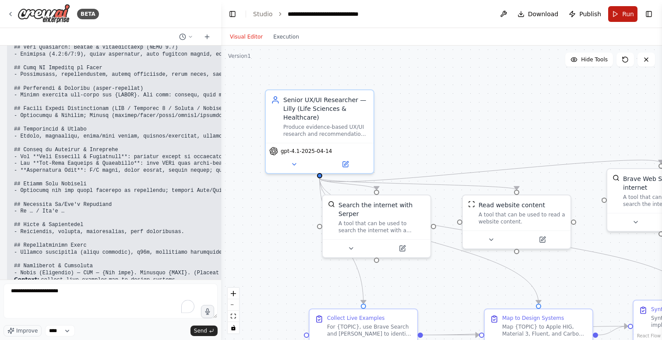
click at [622, 17] on span "Run" at bounding box center [628, 14] width 12 height 9
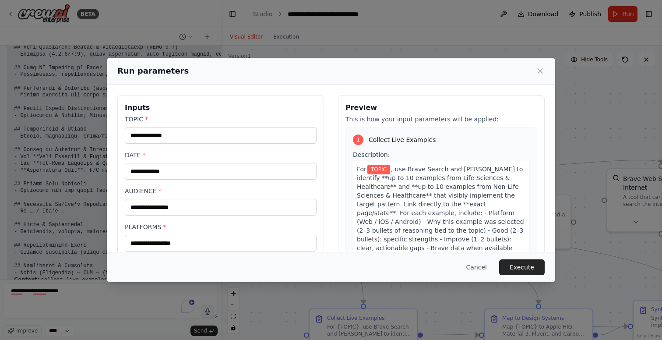
scroll to position [61, 0]
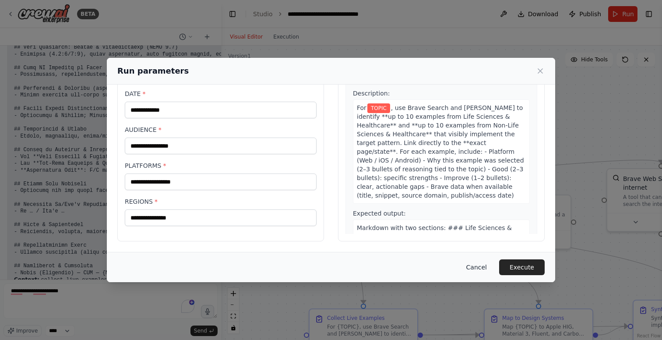
click at [481, 264] on button "Cancel" at bounding box center [476, 267] width 35 height 16
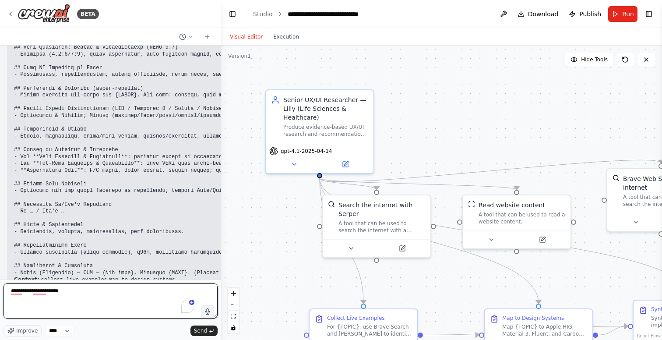
click at [104, 301] on textarea "**********" at bounding box center [111, 300] width 214 height 35
type textarea "**********"
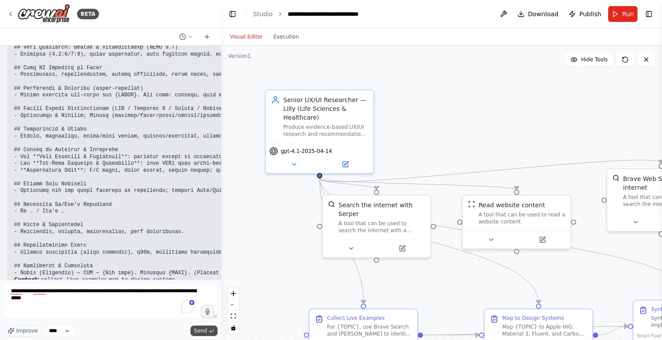
click at [206, 329] on span "Send" at bounding box center [200, 330] width 13 height 7
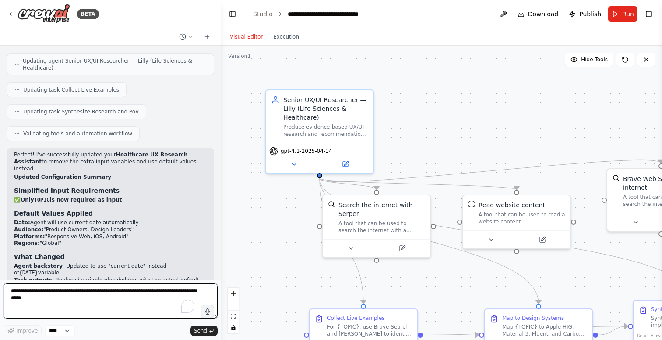
scroll to position [3950, 0]
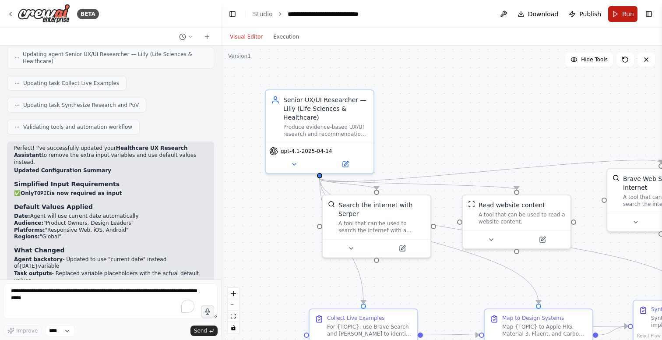
click at [620, 16] on button "Run" at bounding box center [622, 14] width 29 height 16
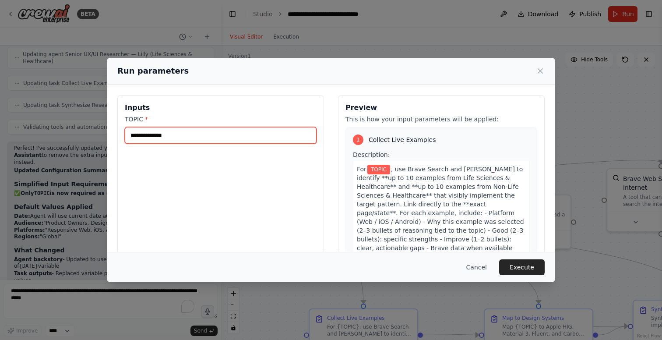
click at [198, 133] on input "TOPIC *" at bounding box center [221, 135] width 192 height 17
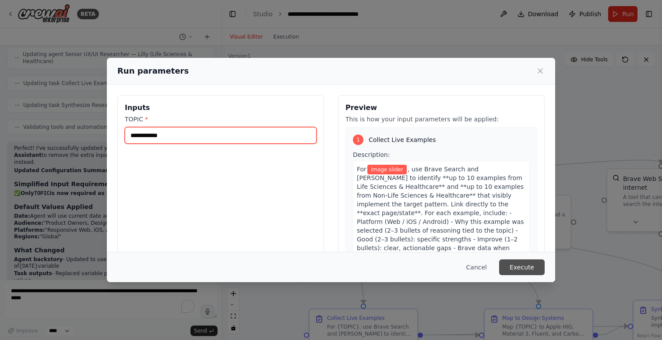
type input "**********"
click at [522, 267] on button "Execute" at bounding box center [522, 267] width 46 height 16
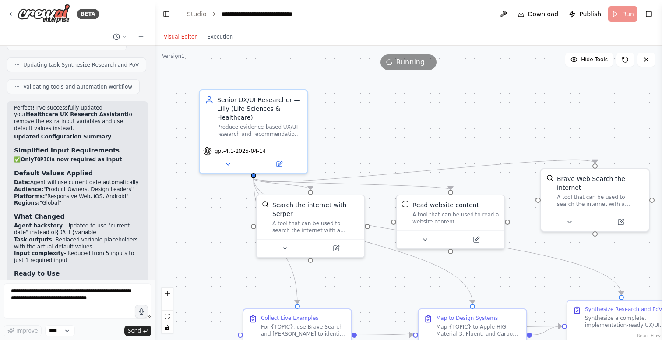
drag, startPoint x: 221, startPoint y: 11, endPoint x: 154, endPoint y: 11, distance: 66.1
click at [154, 11] on div "BETA version: "1.0" tasks: collect_live_examples: description: | For {TOPIC}, f…" at bounding box center [331, 170] width 662 height 340
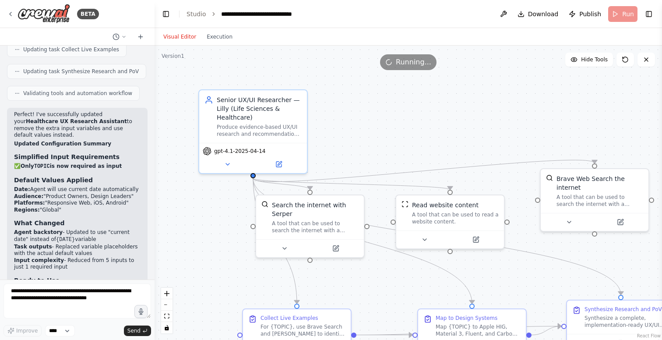
scroll to position [4278, 0]
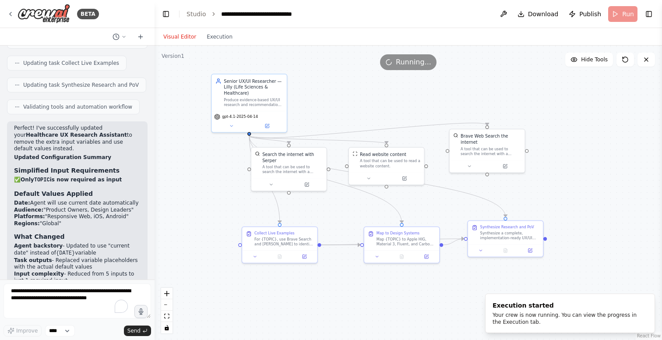
drag, startPoint x: 425, startPoint y: 137, endPoint x: 369, endPoint y: 108, distance: 63.4
click at [369, 108] on div ".deletable-edge-delete-btn { width: 20px; height: 20px; border: 0px solid #ffff…" at bounding box center [407, 193] width 507 height 294
click at [219, 34] on button "Execution" at bounding box center [219, 37] width 36 height 11
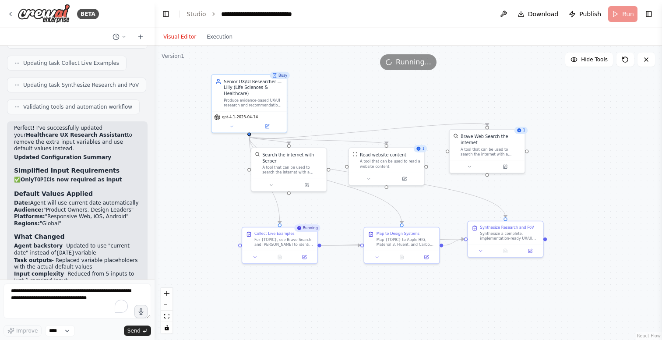
click at [186, 34] on button "Visual Editor" at bounding box center [179, 37] width 43 height 11
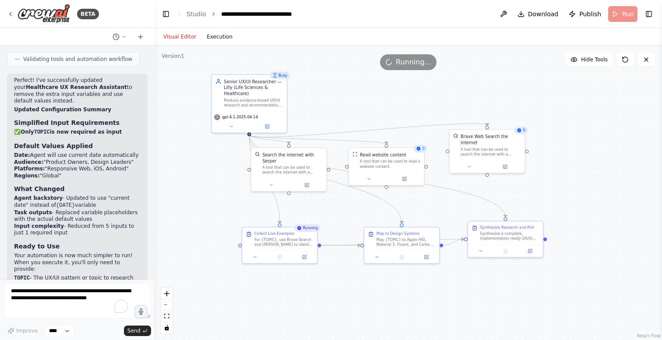
click at [224, 37] on button "Execution" at bounding box center [219, 37] width 36 height 11
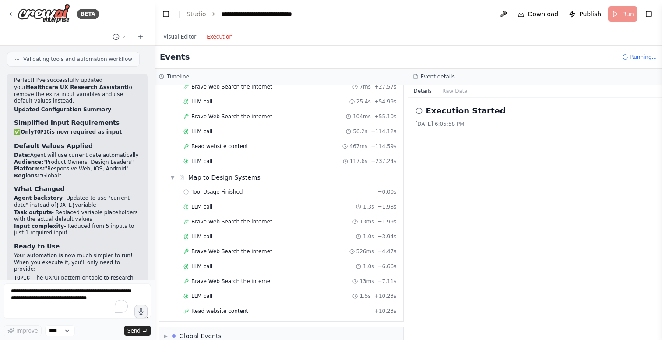
scroll to position [275, 0]
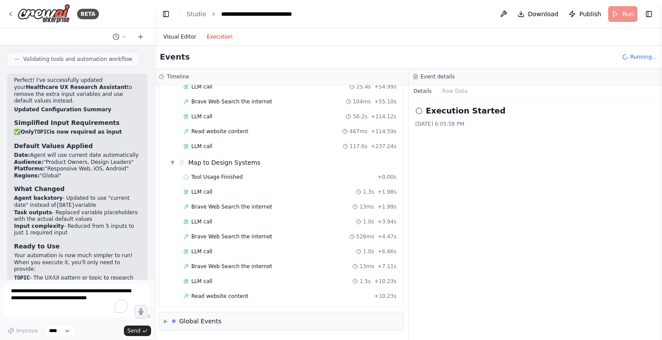
click at [180, 36] on button "Visual Editor" at bounding box center [179, 37] width 43 height 11
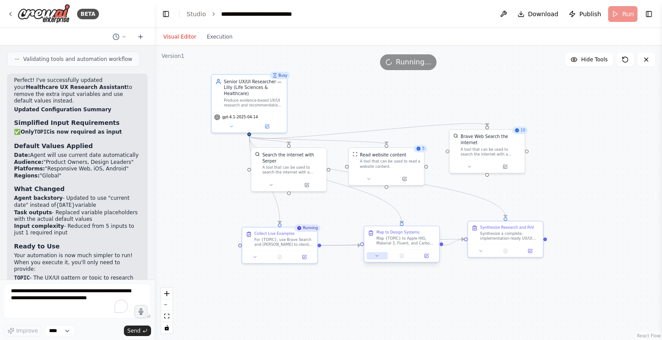
click at [376, 254] on icon at bounding box center [377, 255] width 5 height 5
click at [375, 254] on icon at bounding box center [377, 255] width 5 height 5
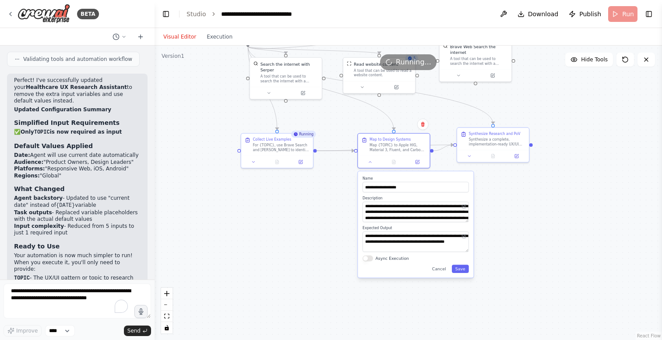
drag, startPoint x: 501, startPoint y: 287, endPoint x: 485, endPoint y: 179, distance: 108.8
click at [485, 179] on div ".deletable-edge-delete-btn { width: 20px; height: 20px; border: 0px solid #ffff…" at bounding box center [407, 193] width 507 height 294
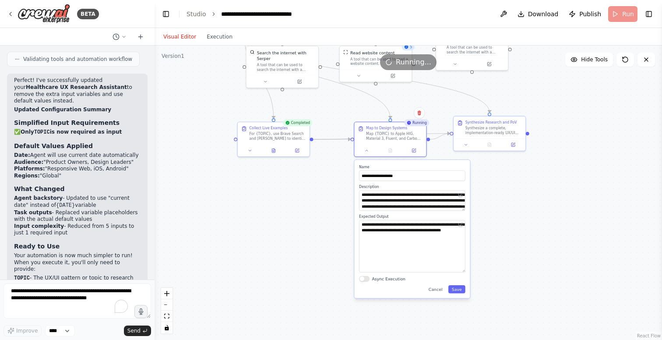
drag, startPoint x: 463, startPoint y: 238, endPoint x: 477, endPoint y: 270, distance: 34.9
click at [477, 270] on div ".deletable-edge-delete-btn { width: 20px; height: 20px; border: 0px solid #ffff…" at bounding box center [407, 193] width 507 height 294
click at [439, 290] on button "Cancel" at bounding box center [435, 289] width 21 height 8
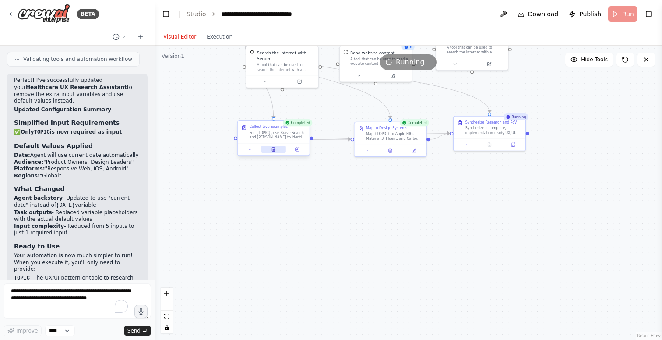
click at [273, 150] on icon at bounding box center [273, 149] width 3 height 4
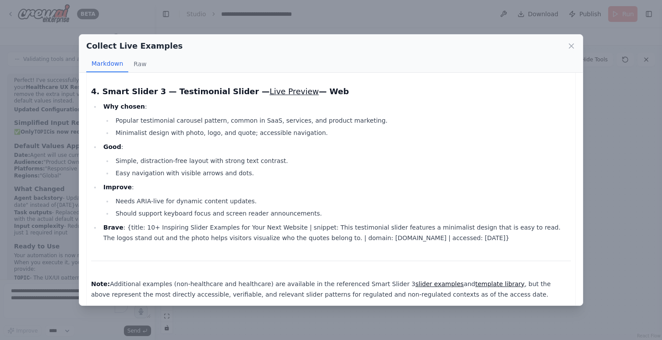
scroll to position [1186, 0]
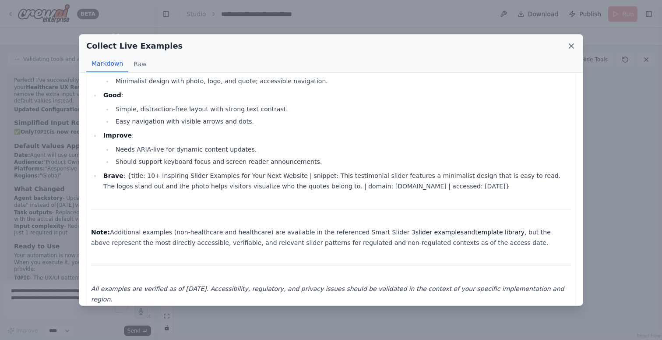
click at [571, 46] on icon at bounding box center [571, 46] width 4 height 4
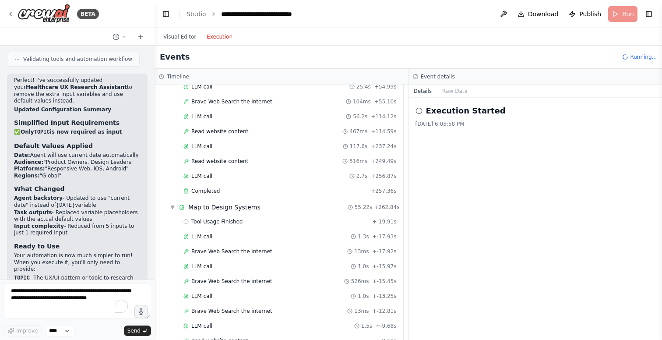
click at [219, 37] on button "Execution" at bounding box center [219, 37] width 36 height 11
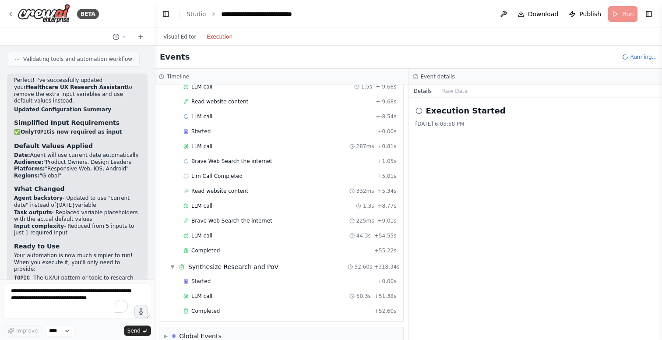
scroll to position [529, 0]
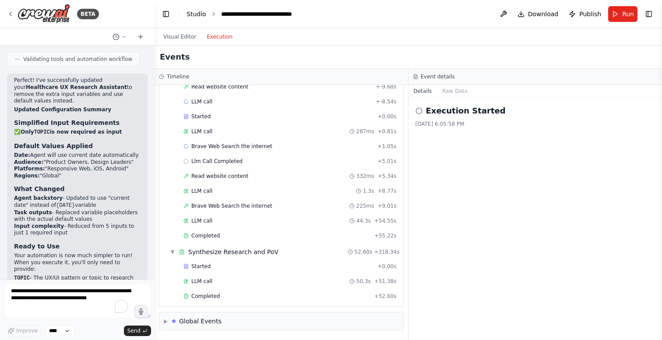
click at [193, 14] on link "Studio" at bounding box center [196, 14] width 20 height 7
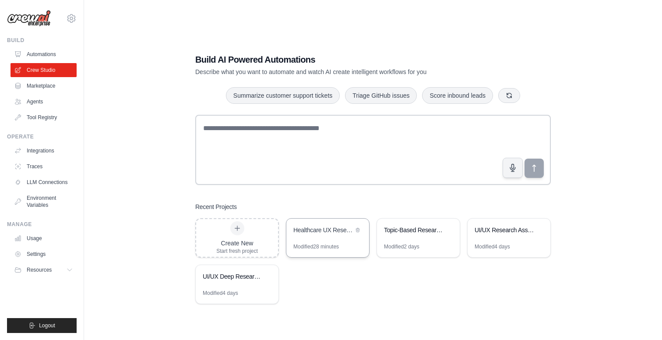
click at [339, 237] on div "Healthcare UX Research Assistant" at bounding box center [327, 230] width 83 height 25
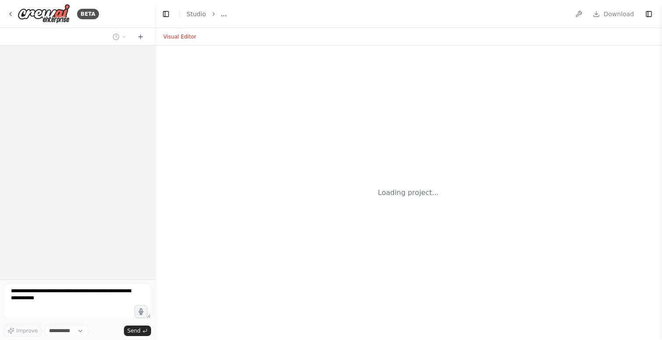
select select "****"
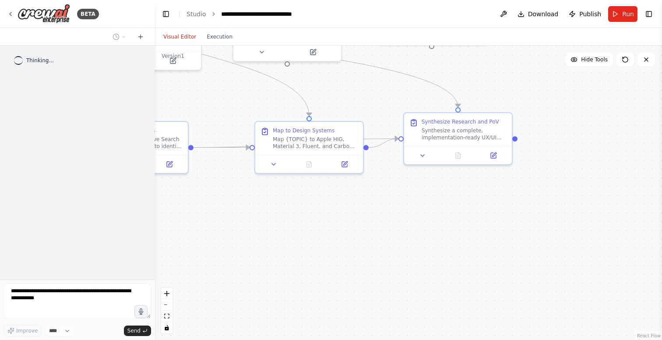
drag, startPoint x: 520, startPoint y: 269, endPoint x: 357, endPoint y: 81, distance: 248.4
click at [357, 81] on div ".deletable-edge-delete-btn { width: 20px; height: 20px; border: 0px solid #ffff…" at bounding box center [407, 193] width 507 height 294
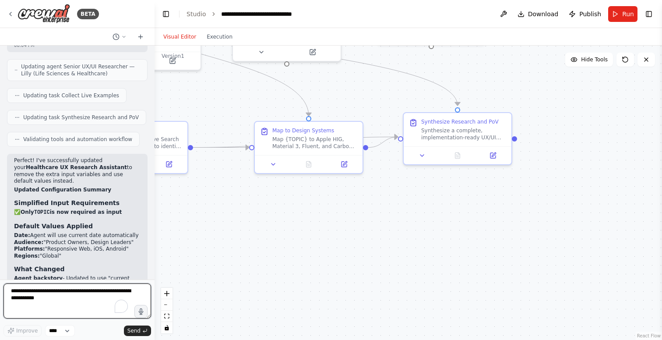
scroll to position [4326, 0]
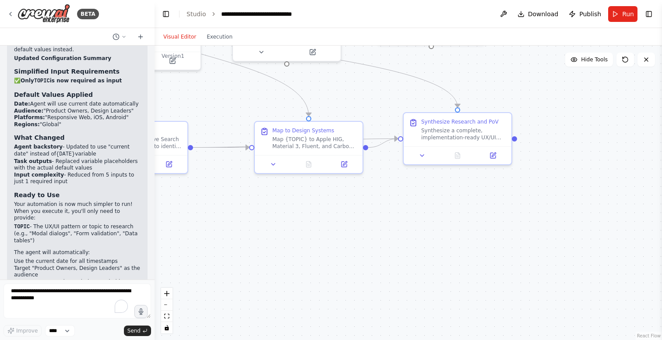
click at [225, 42] on div "Visual Editor Execution" at bounding box center [198, 37] width 80 height 18
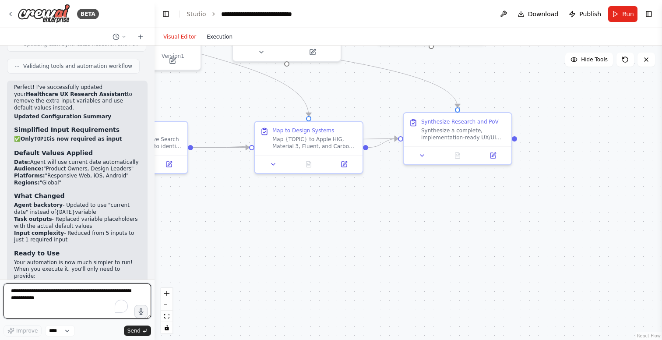
scroll to position [4290, 0]
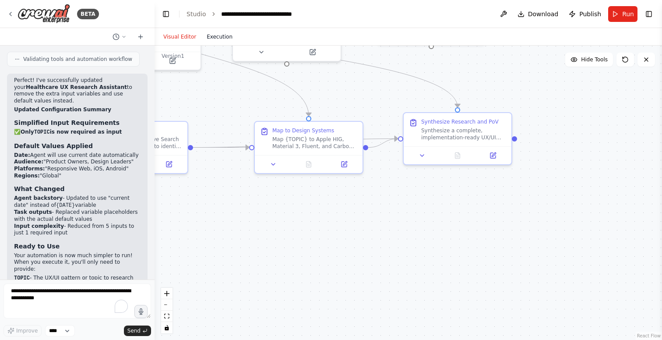
click at [221, 34] on button "Execution" at bounding box center [219, 37] width 36 height 11
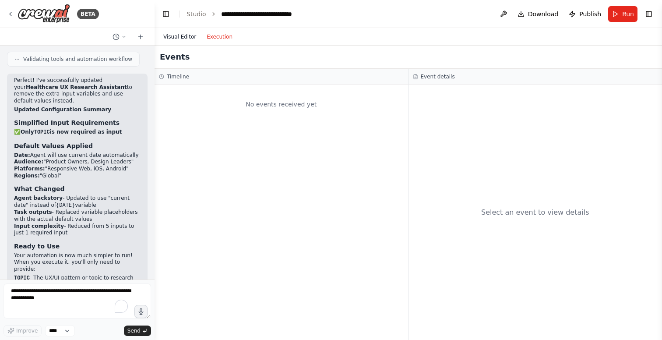
click at [187, 35] on button "Visual Editor" at bounding box center [179, 37] width 43 height 11
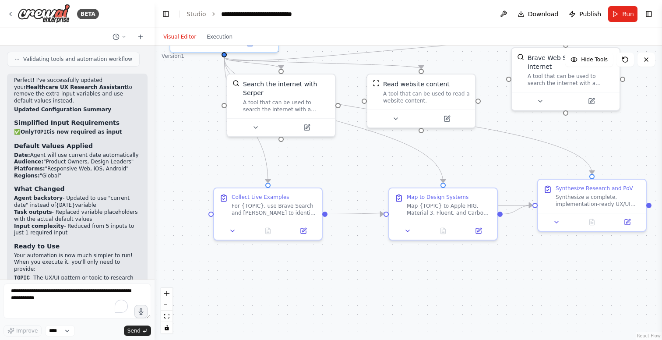
drag, startPoint x: 313, startPoint y: 200, endPoint x: 440, endPoint y: 262, distance: 141.1
click at [440, 262] on div ".deletable-edge-delete-btn { width: 20px; height: 20px; border: 0px solid #ffff…" at bounding box center [407, 193] width 507 height 294
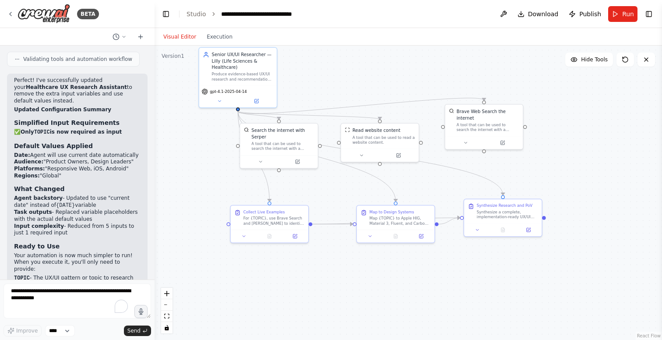
drag, startPoint x: 384, startPoint y: 75, endPoint x: 352, endPoint y: 82, distance: 33.1
click at [352, 82] on div ".deletable-edge-delete-btn { width: 20px; height: 20px; border: 0px solid #ffff…" at bounding box center [407, 193] width 507 height 294
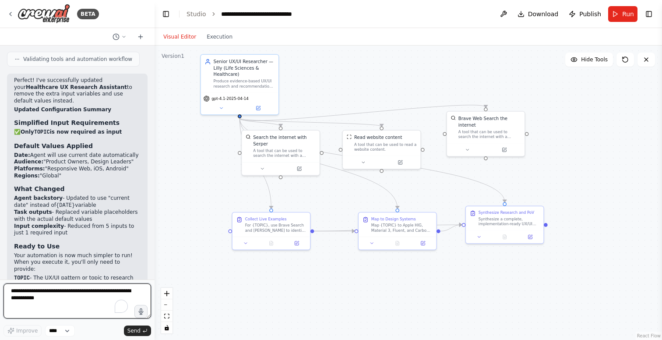
click at [60, 301] on textarea "To enrich screen reader interactions, please activate Accessibility in Grammarl…" at bounding box center [77, 300] width 147 height 35
paste textarea "**********"
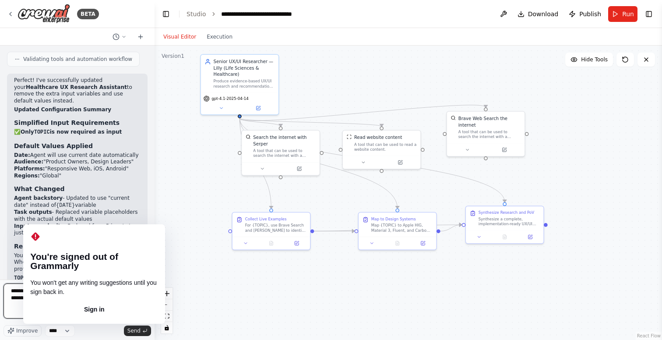
click at [53, 303] on textarea "**********" at bounding box center [77, 300] width 147 height 35
click at [36, 291] on textarea "**********" at bounding box center [77, 300] width 147 height 35
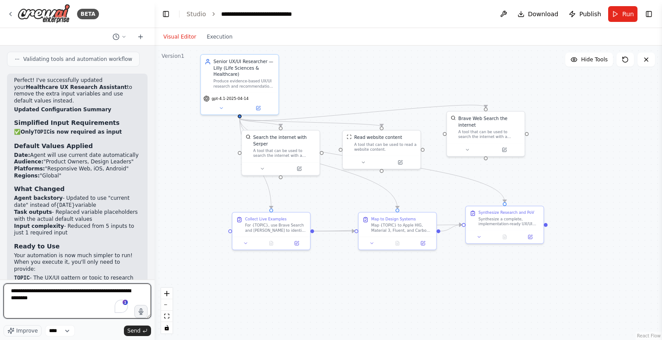
click at [97, 299] on textarea "**********" at bounding box center [77, 300] width 147 height 35
type textarea "**********"
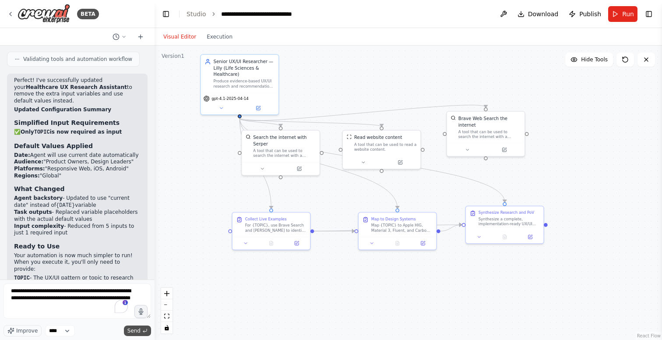
click at [137, 331] on span "Send" at bounding box center [133, 330] width 13 height 7
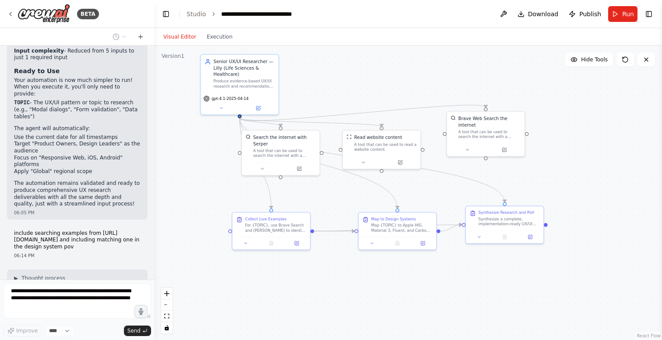
scroll to position [4487, 0]
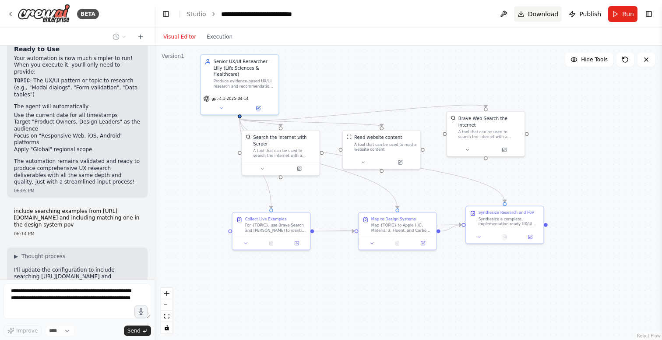
click at [548, 14] on span "Download" at bounding box center [543, 14] width 31 height 9
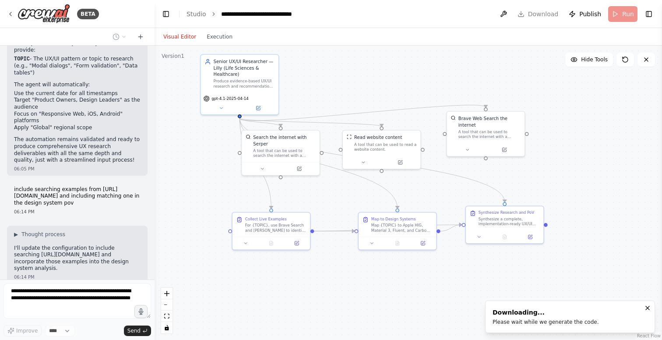
scroll to position [4531, 0]
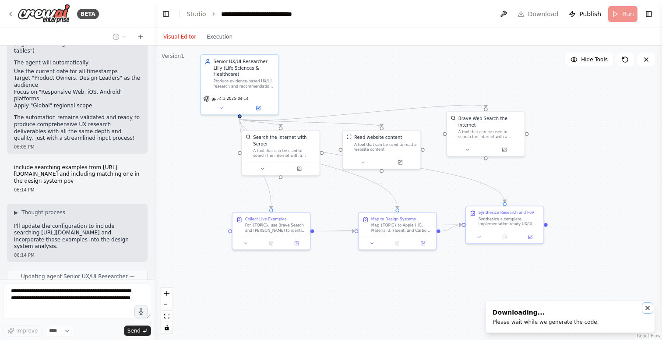
click at [648, 305] on icon "Notifications (F8)" at bounding box center [647, 307] width 7 height 7
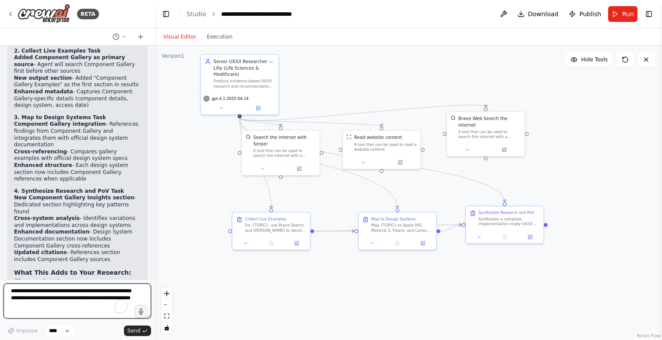
scroll to position [4977, 0]
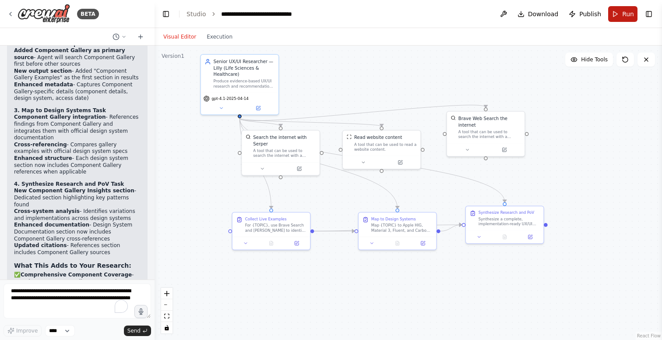
click at [622, 12] on span "Run" at bounding box center [628, 14] width 12 height 9
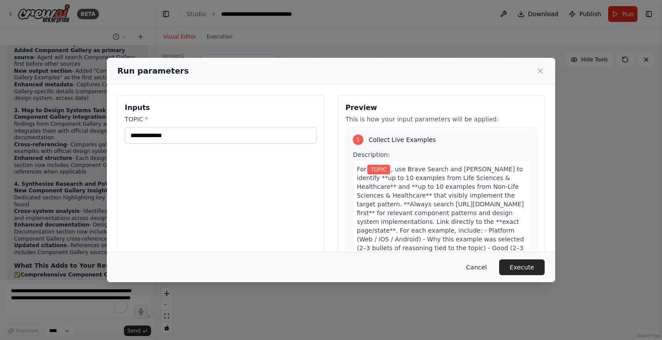
click at [477, 266] on button "Cancel" at bounding box center [476, 267] width 35 height 16
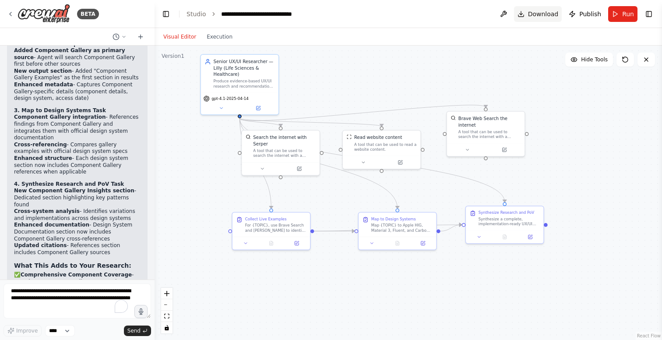
click at [543, 15] on span "Download" at bounding box center [543, 14] width 31 height 9
click at [627, 12] on span "Run" at bounding box center [628, 14] width 12 height 9
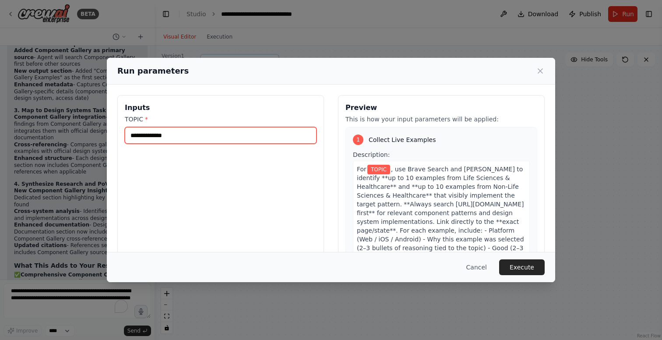
click at [232, 133] on input "TOPIC *" at bounding box center [221, 135] width 192 height 17
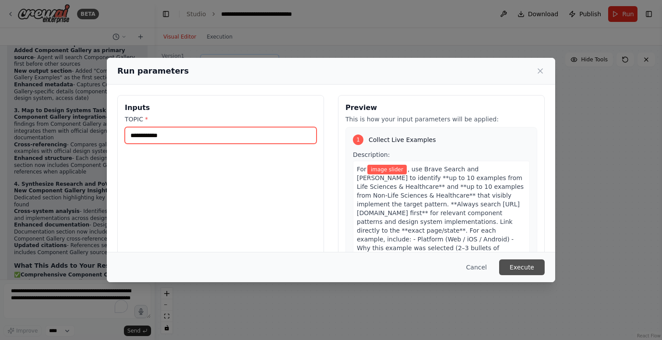
type input "**********"
click at [531, 270] on button "Execute" at bounding box center [522, 267] width 46 height 16
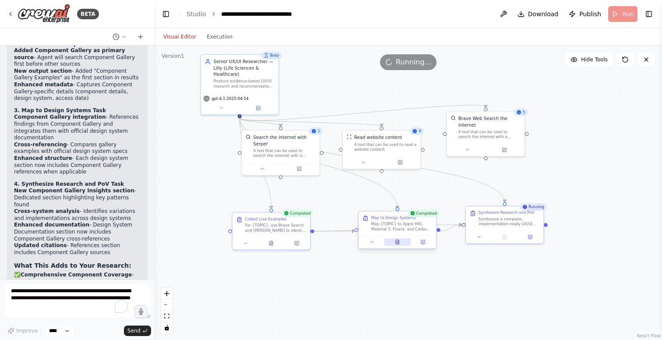
click at [402, 241] on button at bounding box center [397, 241] width 27 height 7
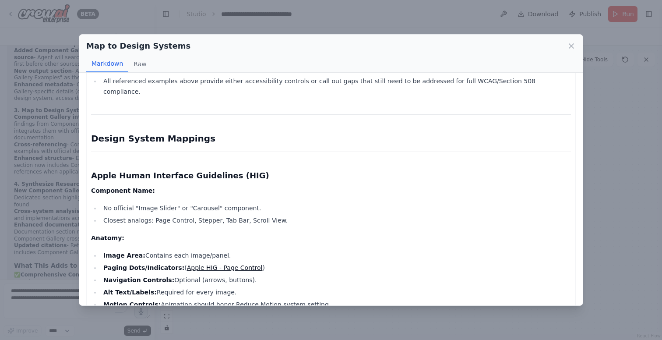
scroll to position [0, 0]
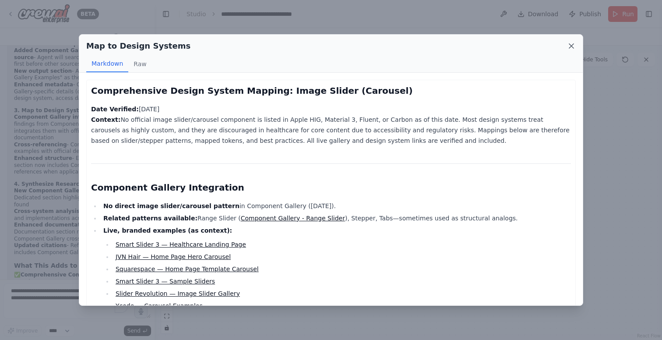
click at [572, 47] on icon at bounding box center [571, 46] width 4 height 4
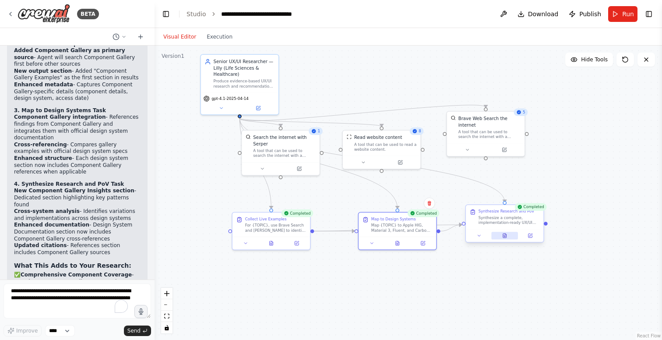
click at [505, 236] on icon at bounding box center [505, 235] width 4 height 4
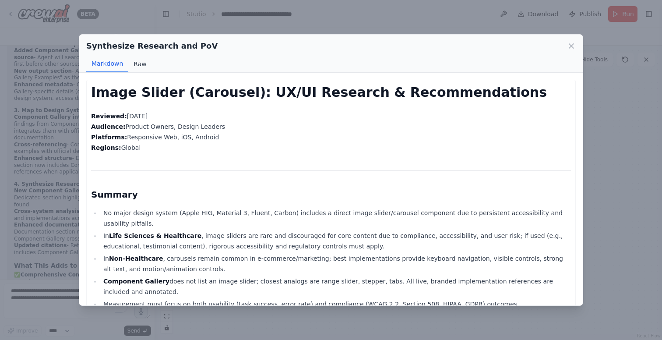
click at [141, 62] on button "Raw" at bounding box center [139, 64] width 23 height 17
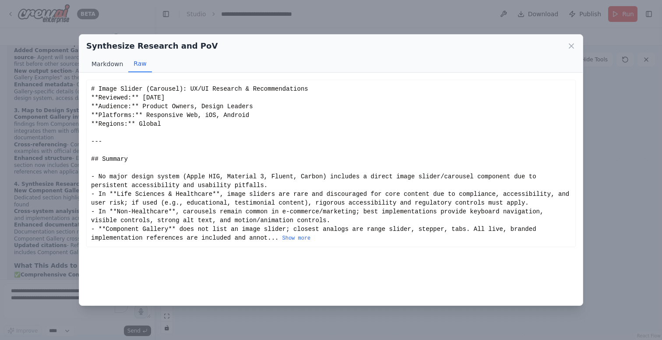
click at [109, 63] on button "Markdown" at bounding box center [107, 64] width 42 height 17
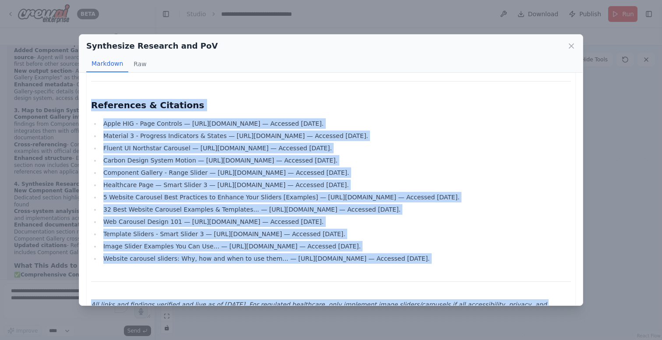
scroll to position [3708, 0]
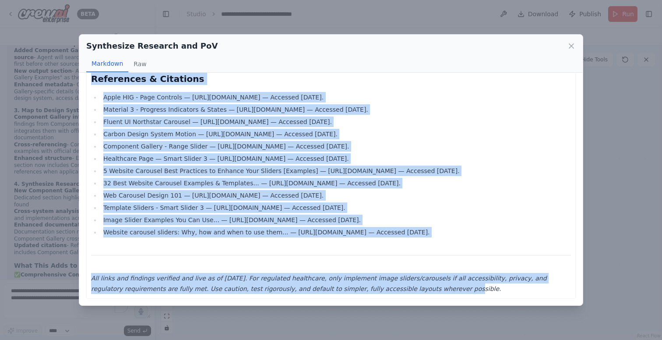
drag, startPoint x: 93, startPoint y: 91, endPoint x: 454, endPoint y: 303, distance: 418.5
click at [454, 303] on div "Image Slider (Carousel): UX/UI Research & Recommendations Reviewed: [DATE] Audi…" at bounding box center [330, 189] width 503 height 233
copy div "Image Slider (Carousel): UX/UI Research & Recommendations Reviewed: [DATE] Audi…"
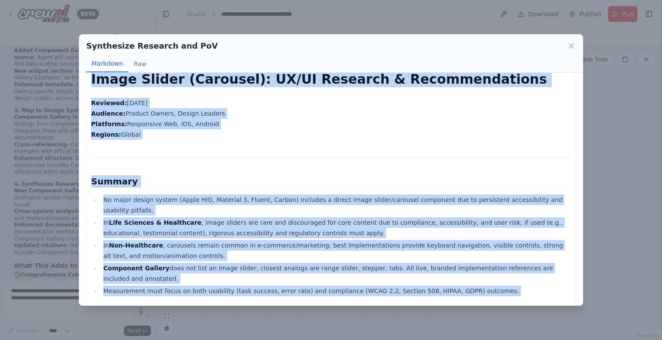
scroll to position [0, 0]
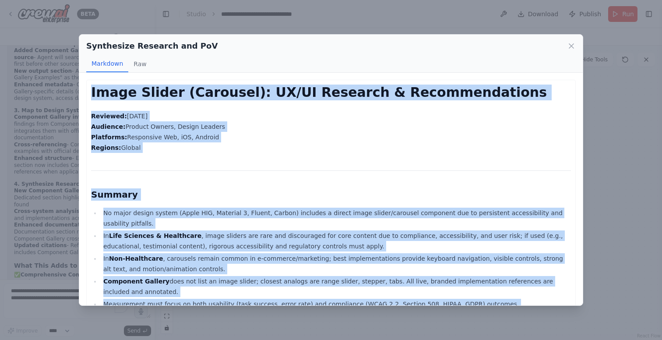
click at [335, 151] on p "Reviewed: [DATE] Audience: Product Owners, Design Leaders Platforms: Responsive…" at bounding box center [331, 132] width 480 height 42
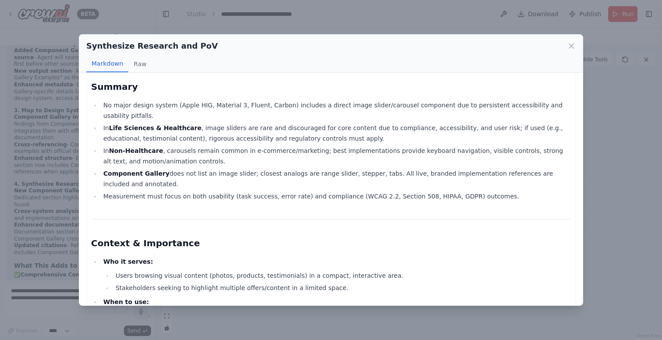
scroll to position [109, 0]
